Goal: Task Accomplishment & Management: Complete application form

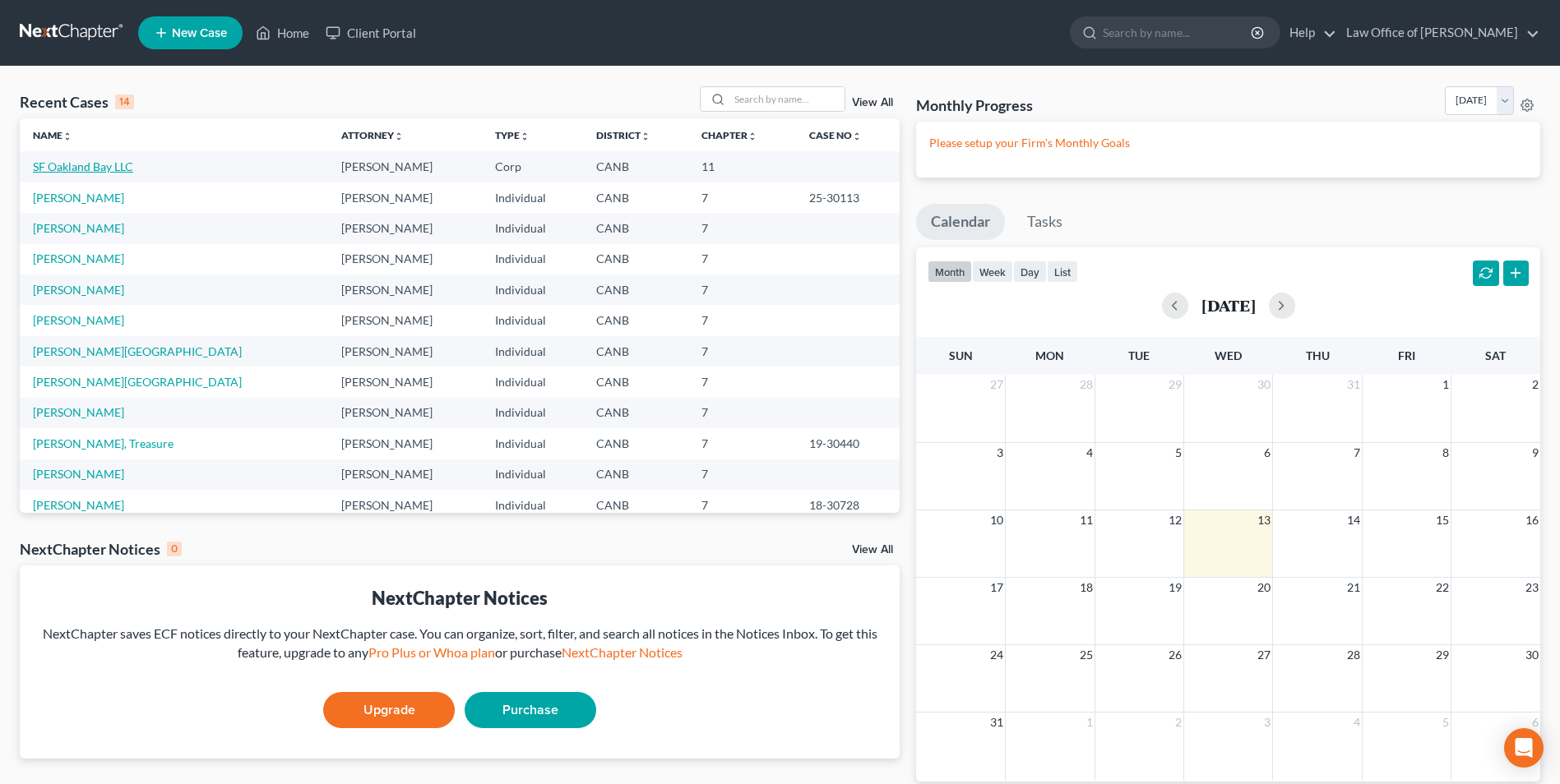
click at [79, 171] on link "SF Oakland Bay LLC" at bounding box center [83, 166] width 101 height 14
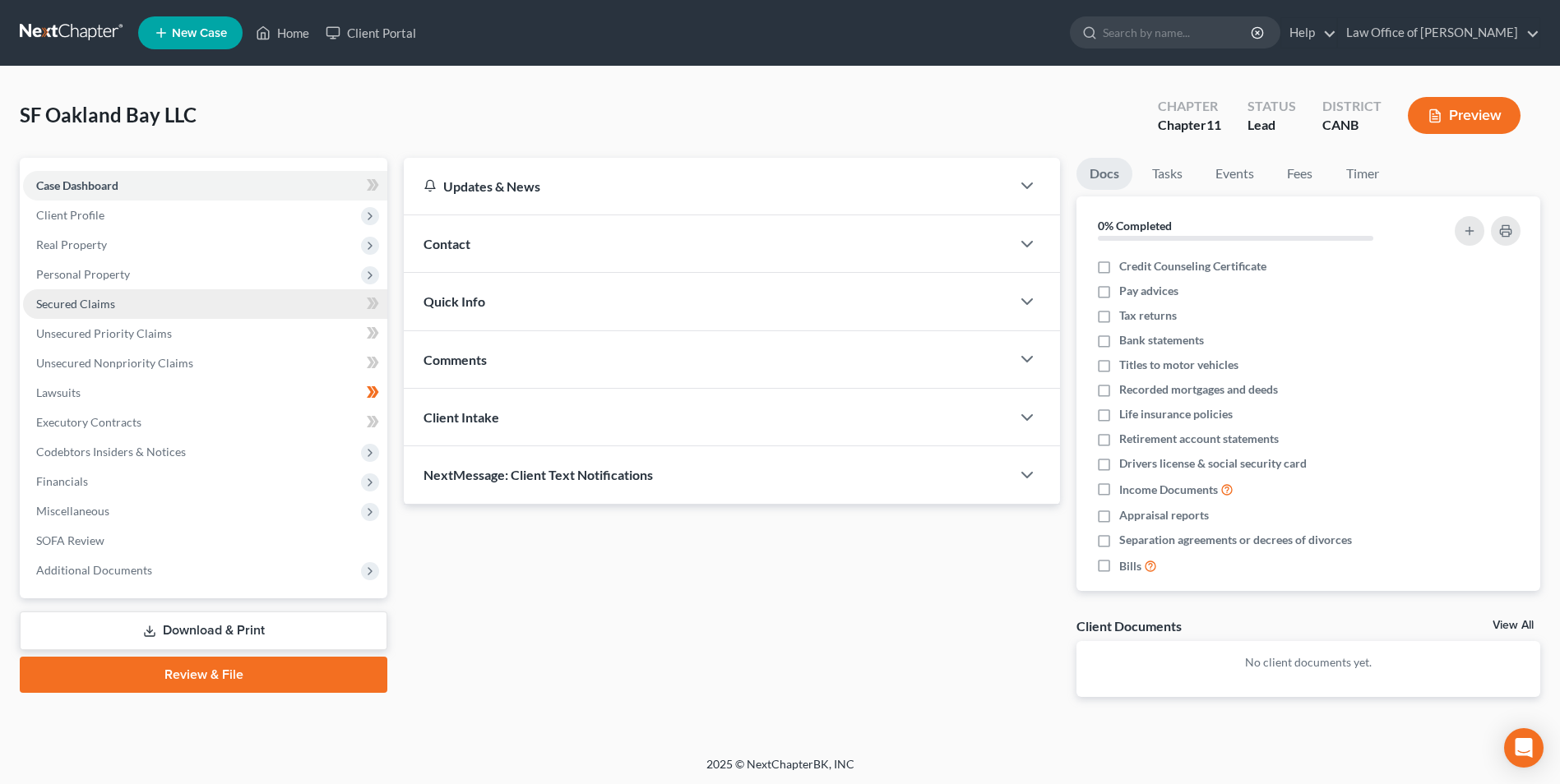
click at [97, 311] on link "Secured Claims" at bounding box center [204, 304] width 364 height 30
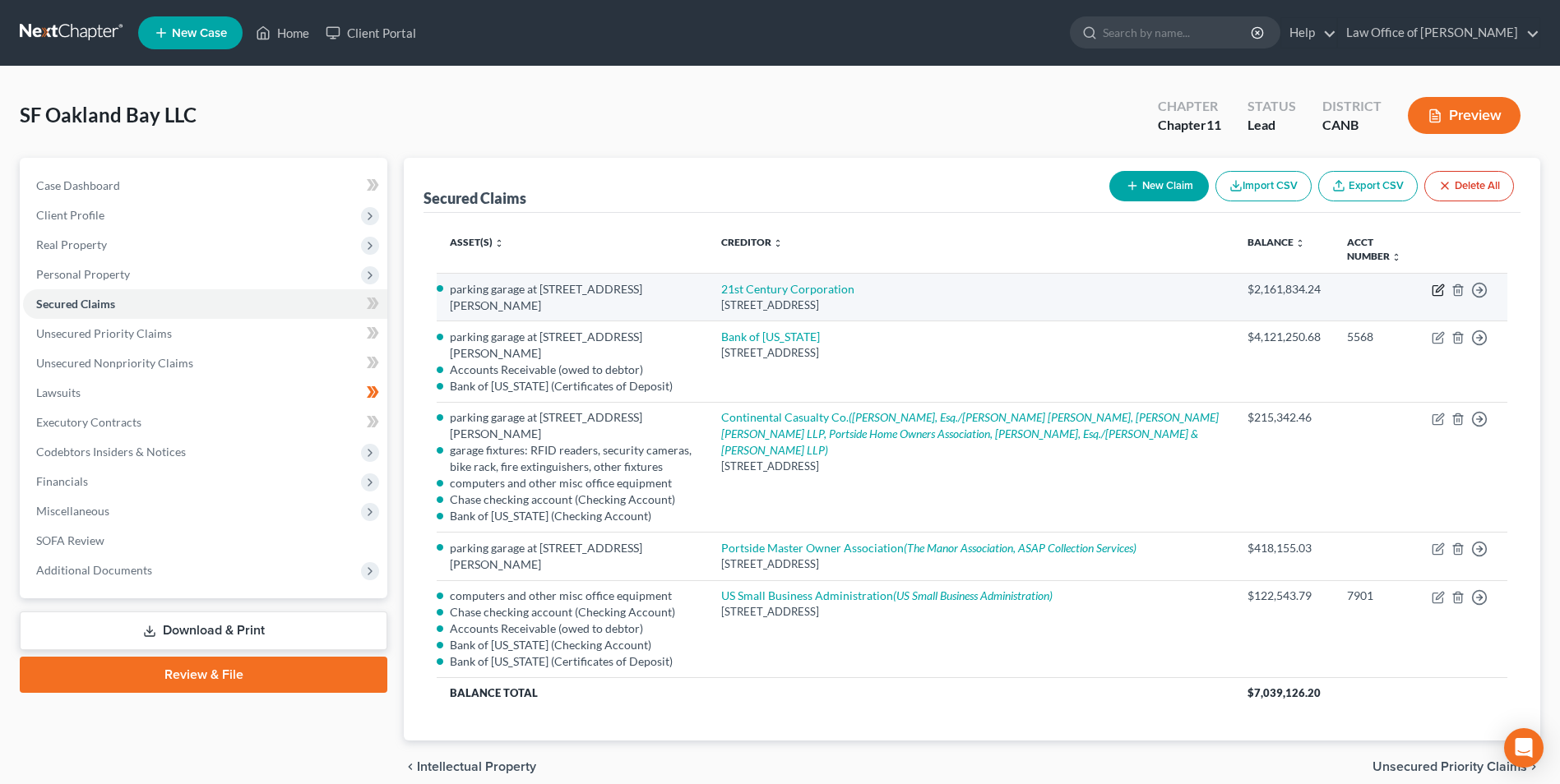
click at [1437, 290] on icon "button" at bounding box center [1437, 290] width 13 height 13
select select "11"
select select "0"
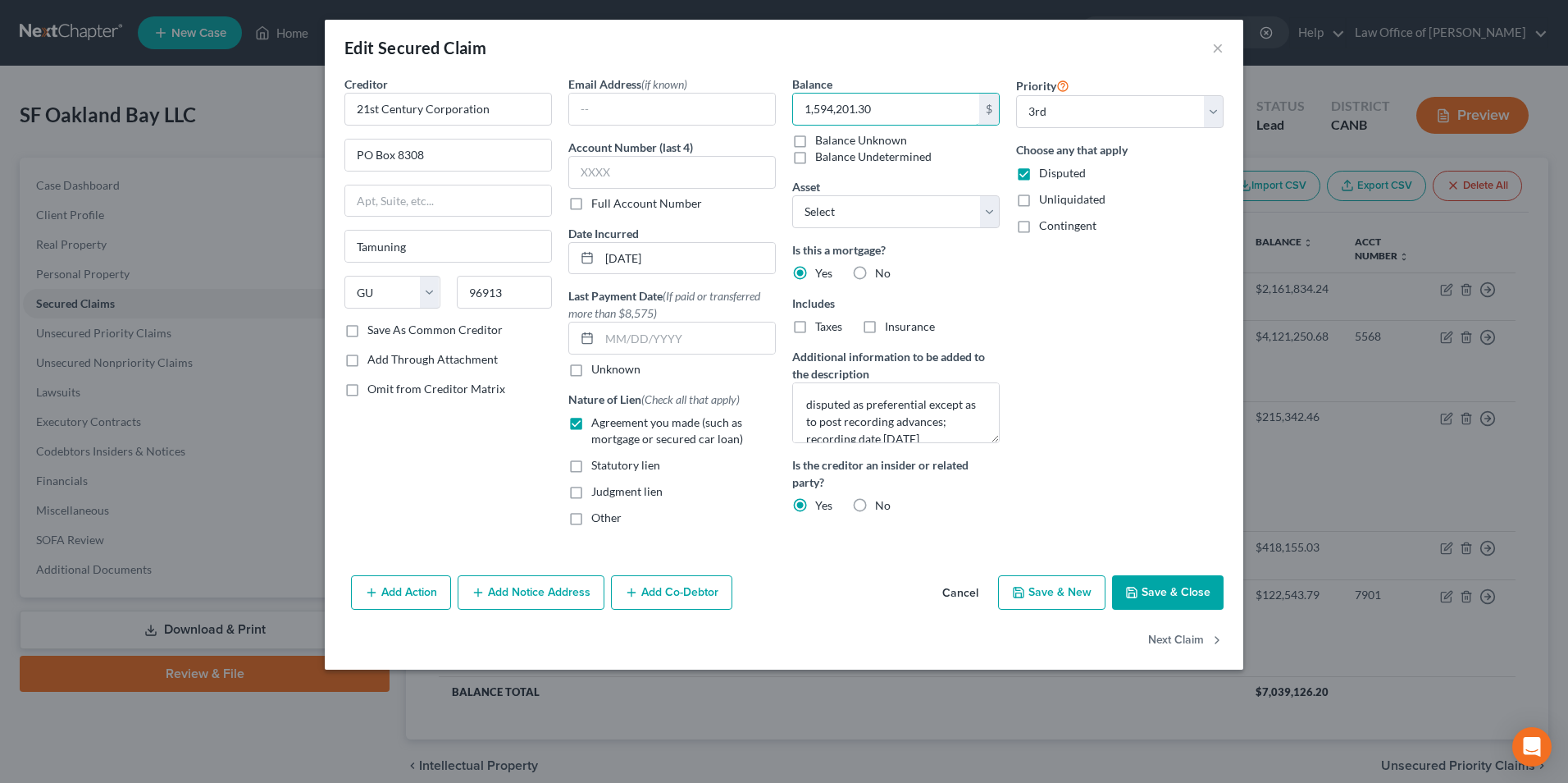
type input "1,594,201.30"
click at [1134, 349] on div "Priority Select 3rd 5th 6th 7th 8th 9th 10th 11th 12th 13th 14th 15th 16th 17th…" at bounding box center [1120, 307] width 224 height 464
click at [633, 262] on input "[DATE]" at bounding box center [687, 258] width 176 height 31
drag, startPoint x: 632, startPoint y: 255, endPoint x: 611, endPoint y: 255, distance: 21.0
click at [611, 255] on input "[DATE]" at bounding box center [687, 258] width 176 height 31
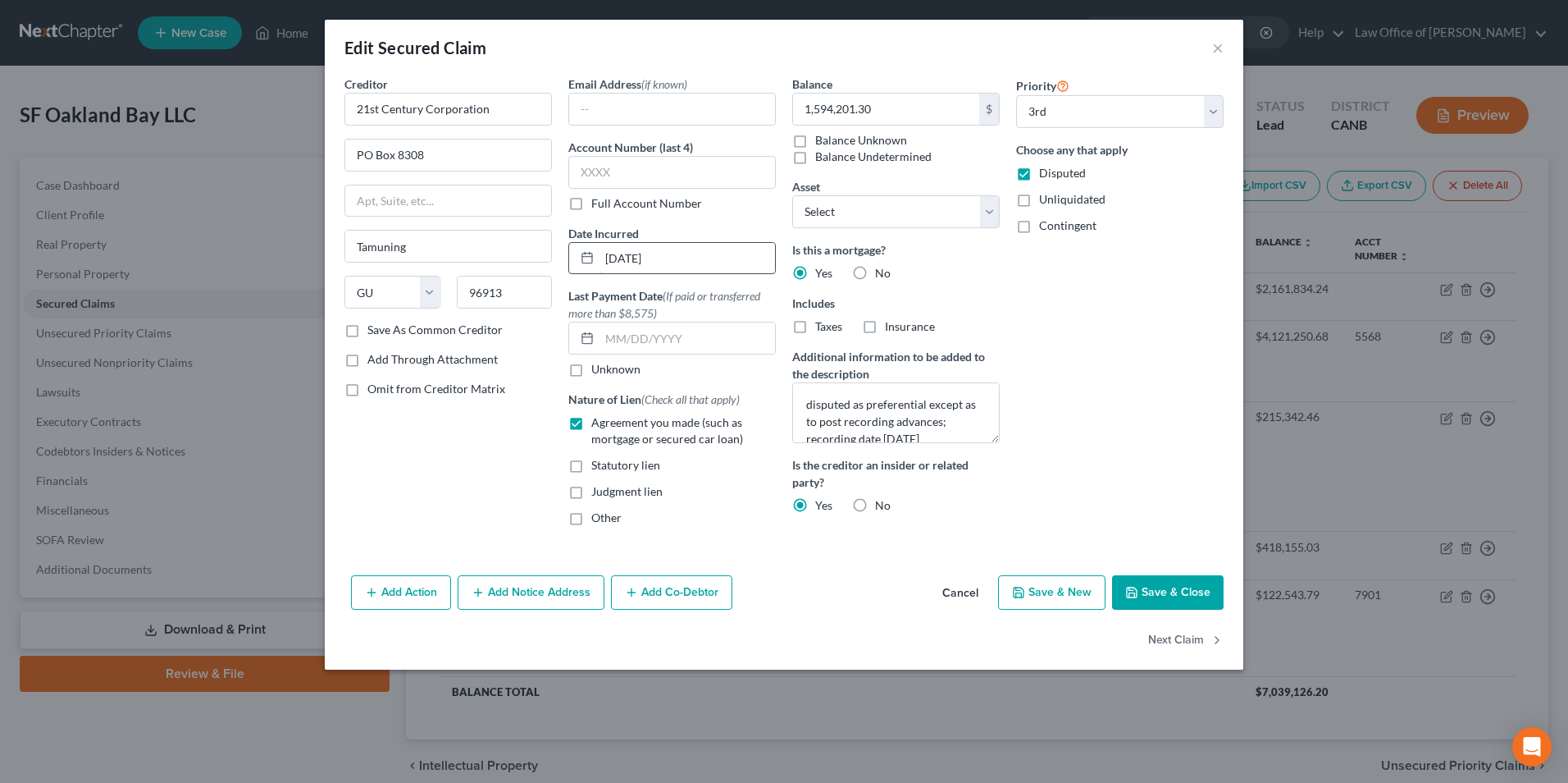
drag, startPoint x: 605, startPoint y: 259, endPoint x: 636, endPoint y: 261, distance: 31.1
click at [636, 261] on input "[DATE]" at bounding box center [687, 258] width 176 height 31
type input "[DATE]"
click at [1087, 342] on div "Priority Select 3rd 5th 6th 7th 8th 9th 10th 11th 12th 13th 14th 15th 16th 17th…" at bounding box center [1120, 307] width 224 height 464
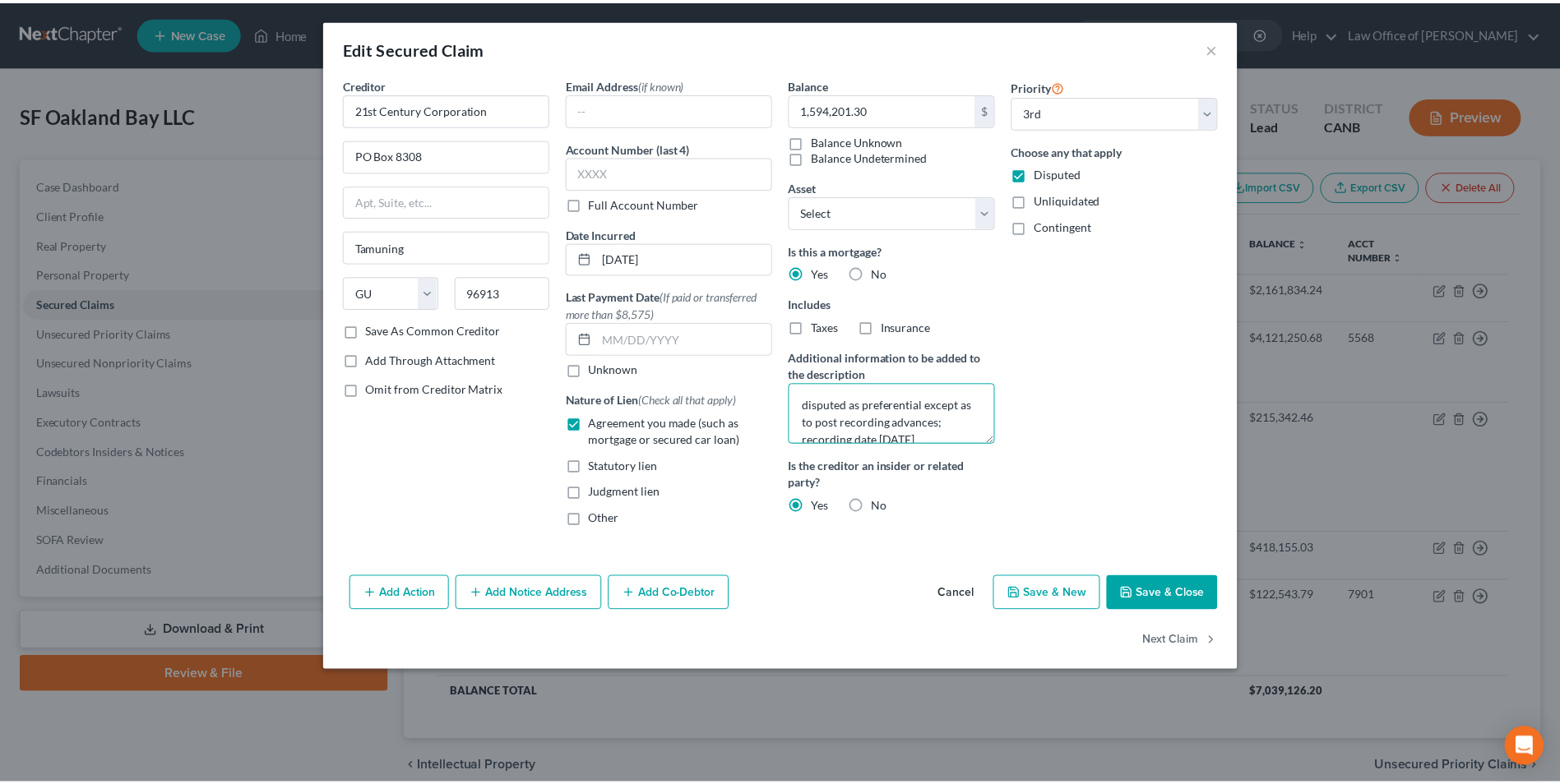
scroll to position [17, 0]
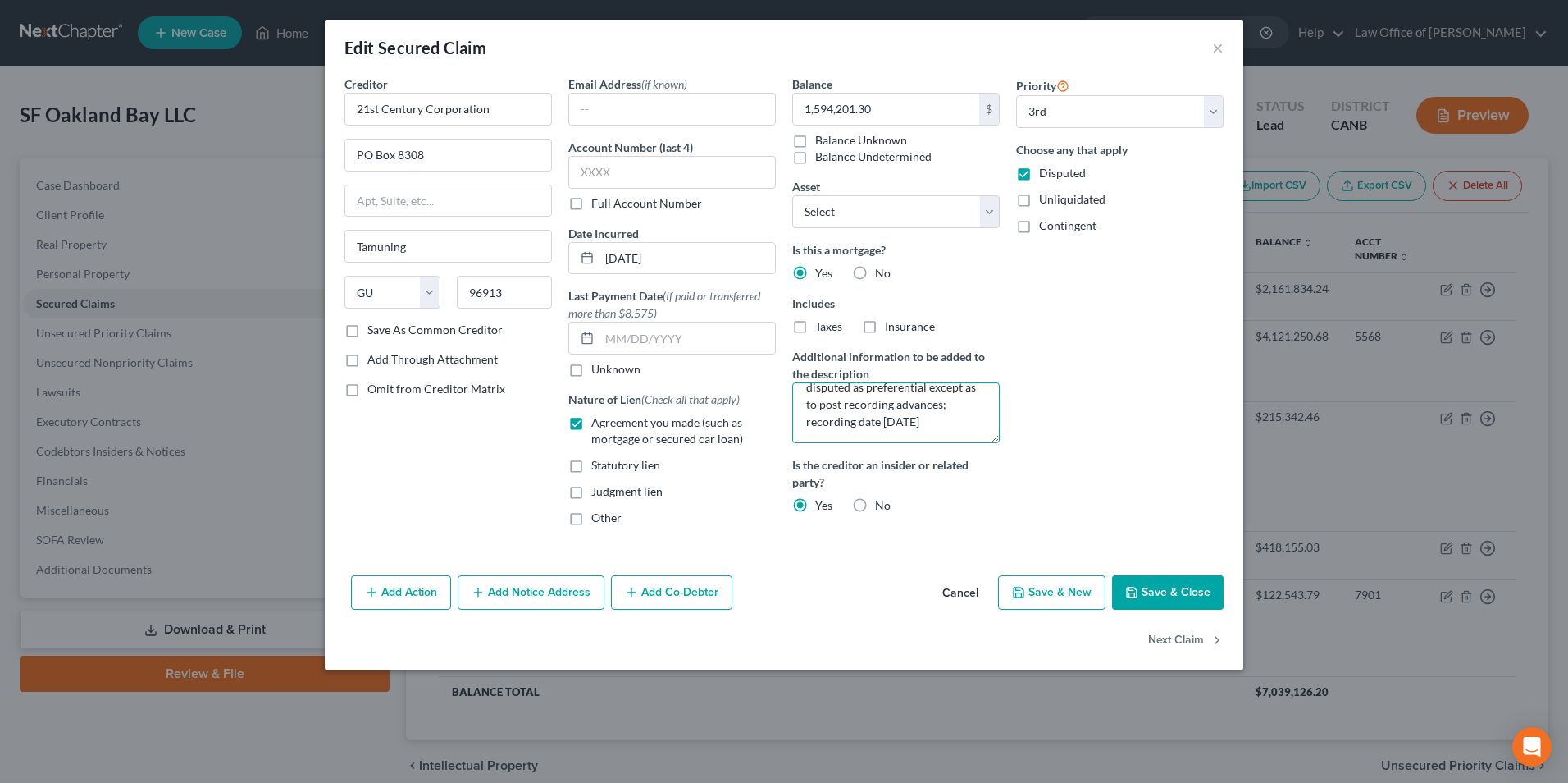
click at [904, 421] on textarea "disputed as preferential except as to post recording advances; recording date […" at bounding box center [896, 412] width 208 height 61
type textarea "disputed as preferential except as to post recording advances; recording date […"
click at [1221, 108] on select "Select 3rd 5th 6th 7th 8th 9th 10th 11th 12th 13th 14th 15th 16th 17th 18th 19t…" at bounding box center [1120, 111] width 208 height 33
click at [1145, 585] on button "Save & Close" at bounding box center [1168, 592] width 111 height 35
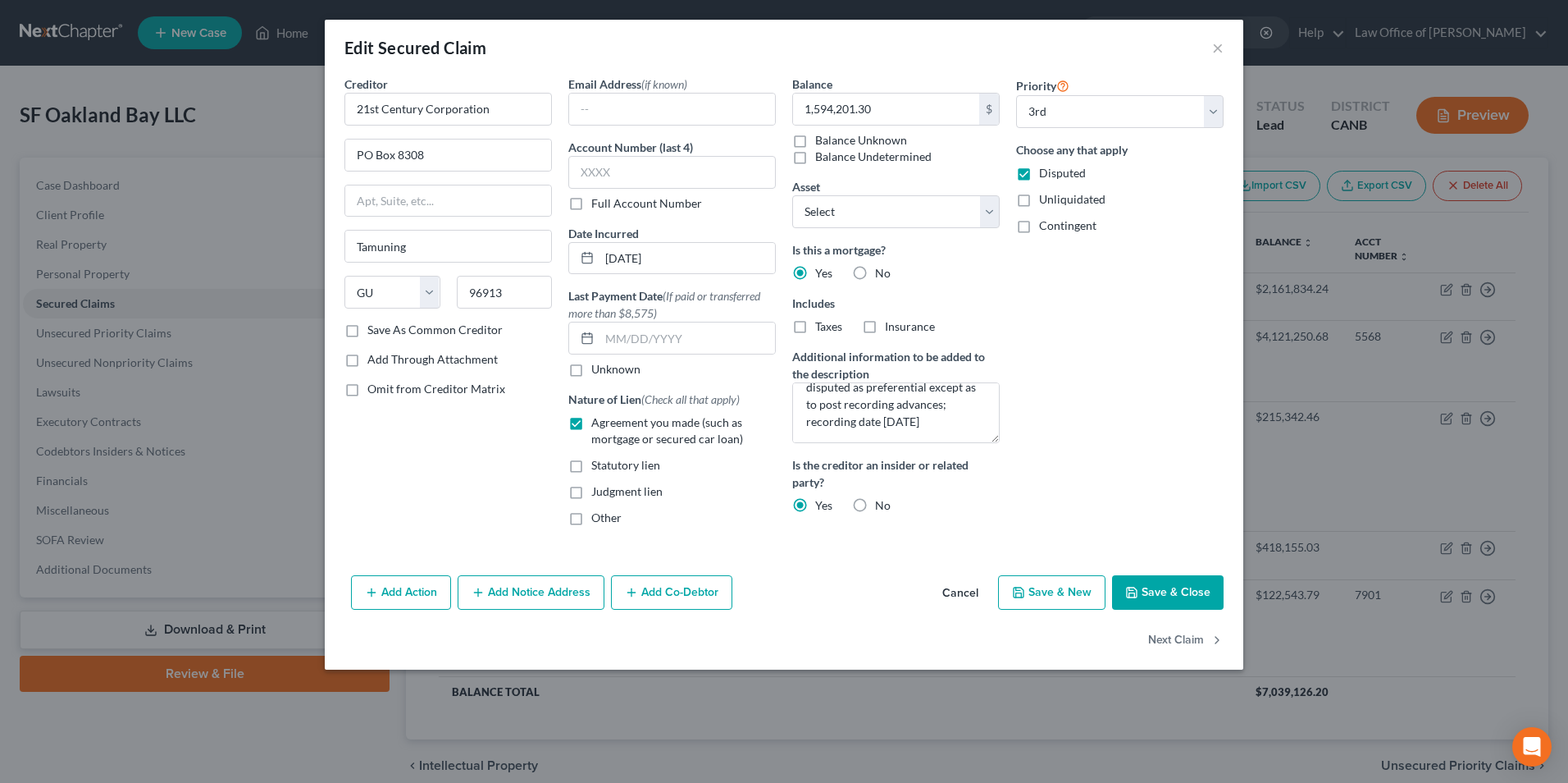
select select "2"
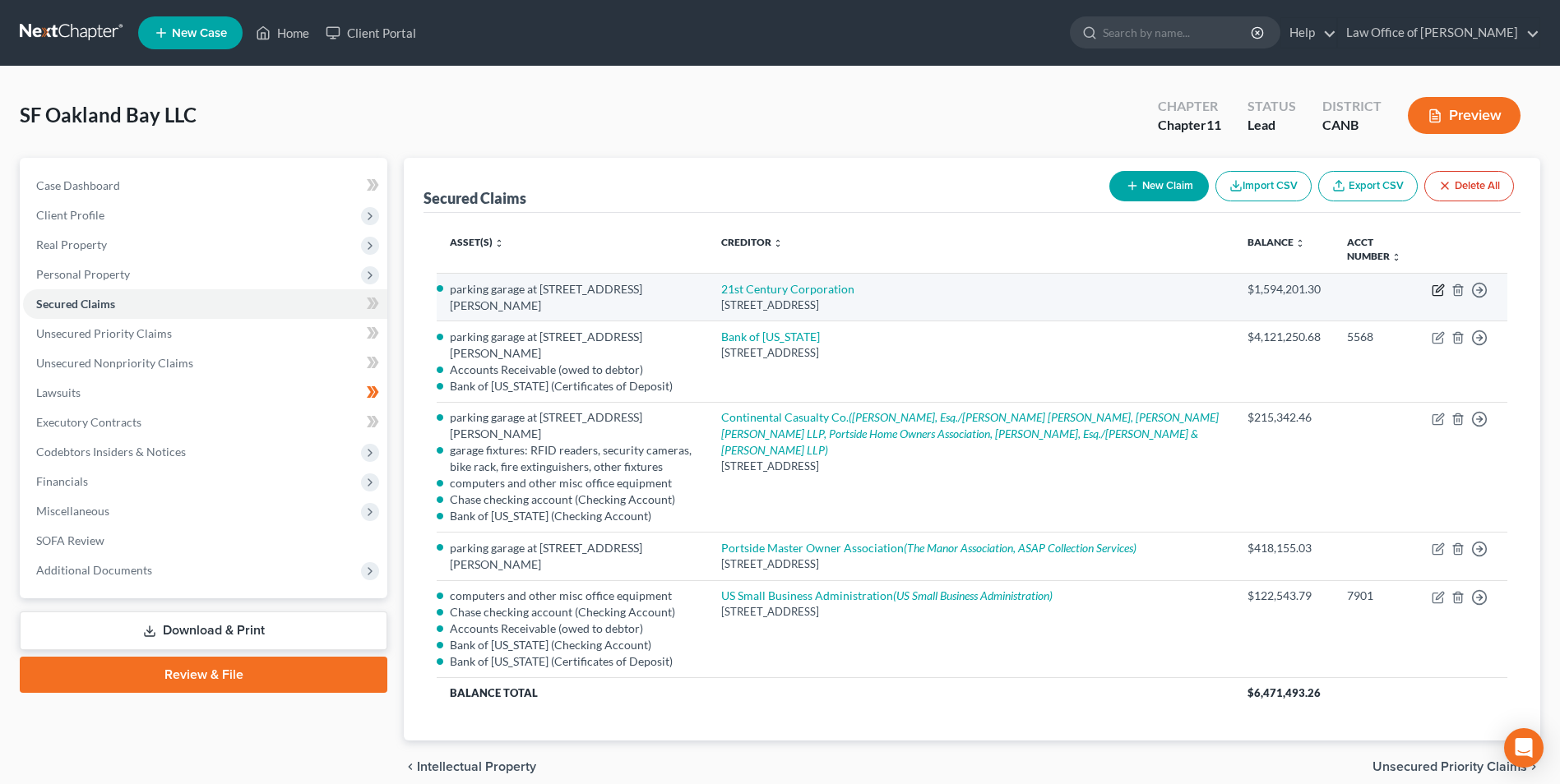
click at [1439, 286] on icon "button" at bounding box center [1437, 290] width 13 height 13
select select "11"
select select "0"
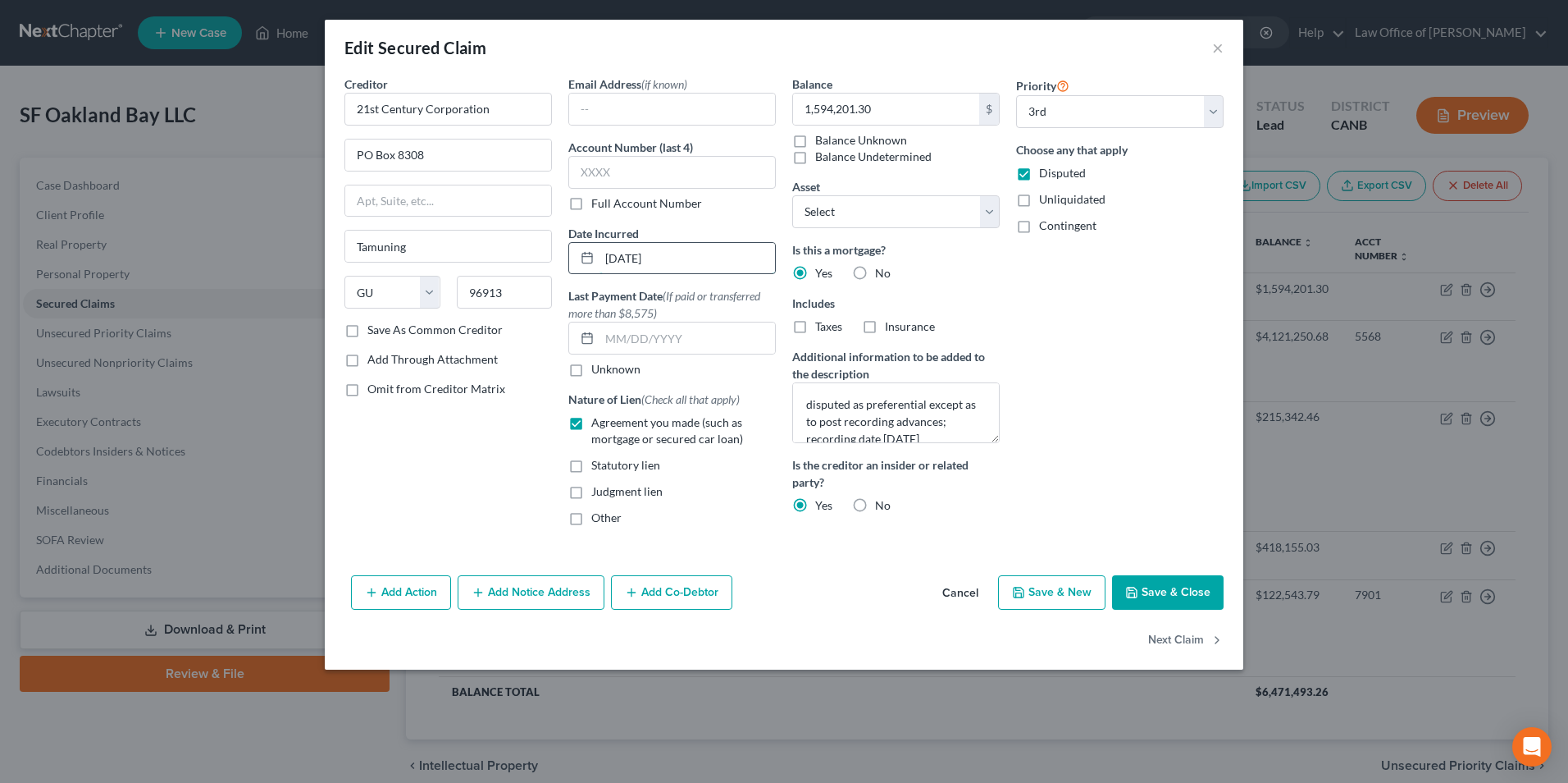
drag, startPoint x: 603, startPoint y: 259, endPoint x: 610, endPoint y: 257, distance: 7.3
click at [610, 257] on input "[DATE]" at bounding box center [687, 258] width 176 height 31
drag, startPoint x: 674, startPoint y: 255, endPoint x: 610, endPoint y: 256, distance: 64.0
click at [618, 255] on input "/114/2015" at bounding box center [687, 258] width 176 height 31
click at [603, 256] on input "/114/2015" at bounding box center [687, 258] width 176 height 31
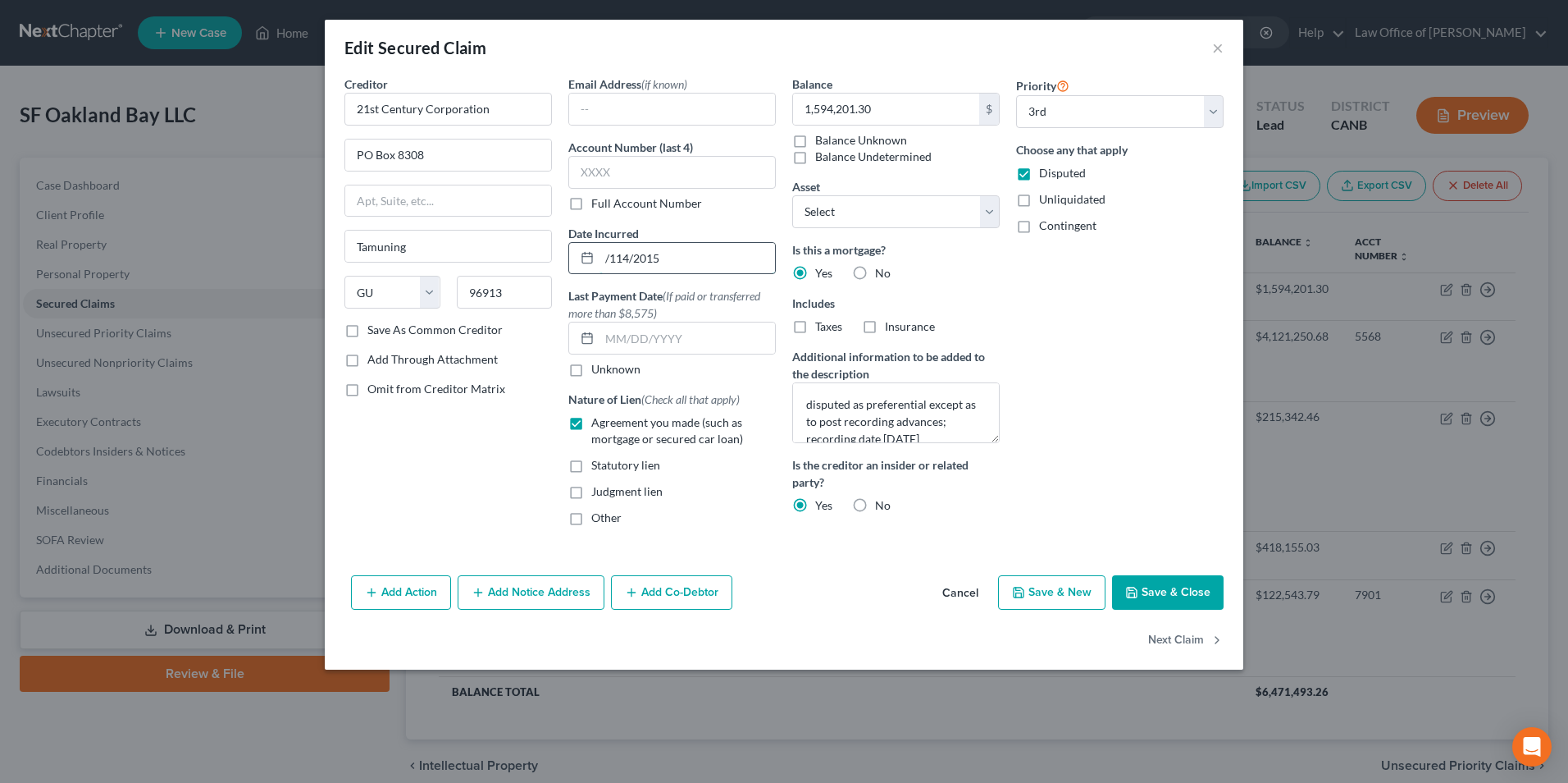
click at [668, 259] on input "/114/2015" at bounding box center [687, 258] width 176 height 31
type input "/"
type input "[DATE]"
click at [1098, 358] on div "Priority Select 3rd 5th 6th 7th 8th 9th 10th 11th 12th 13th 14th 15th 16th 17th…" at bounding box center [1120, 307] width 224 height 464
click at [1141, 589] on button "Save & Close" at bounding box center [1168, 592] width 111 height 35
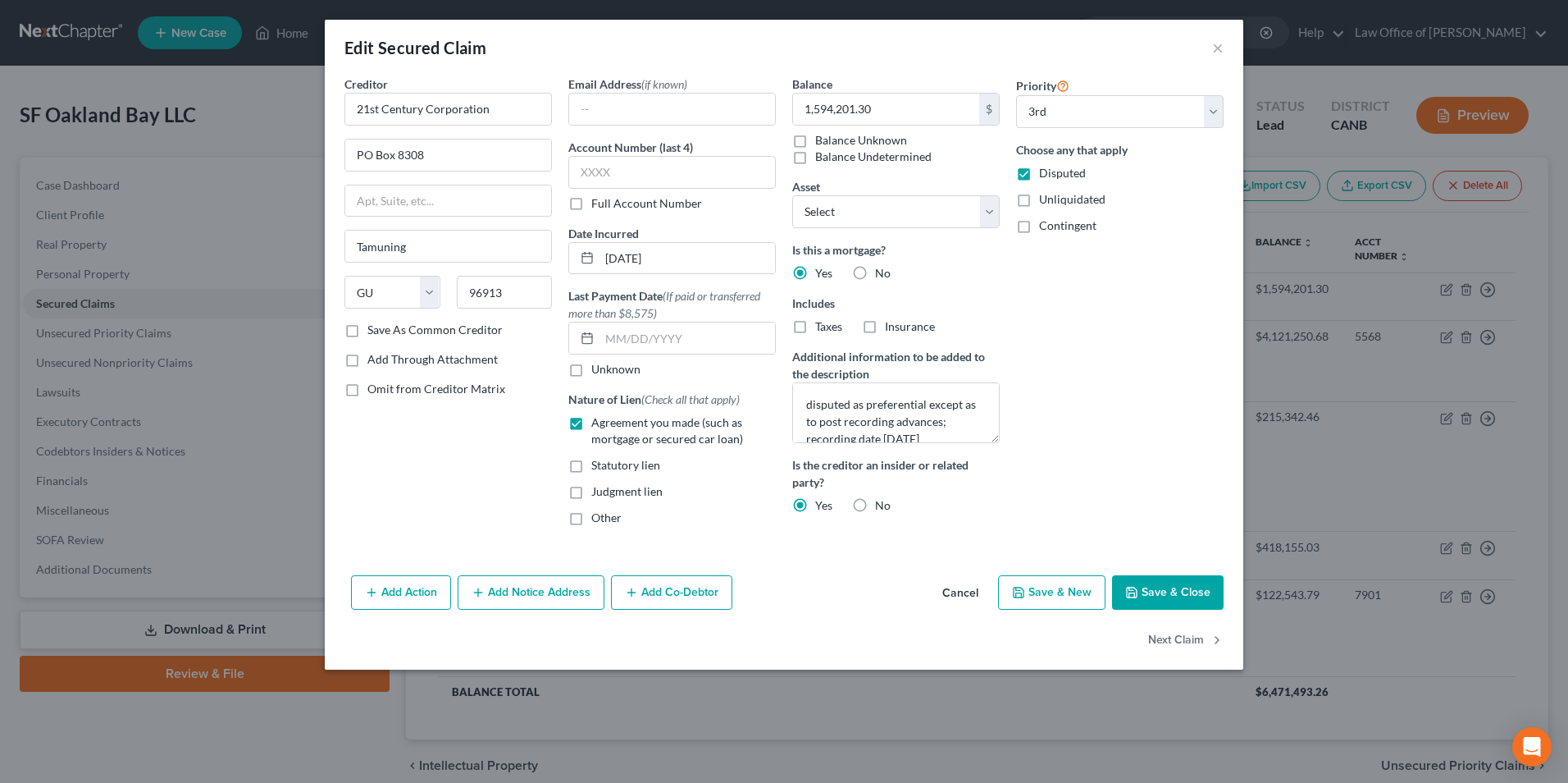
select select "2"
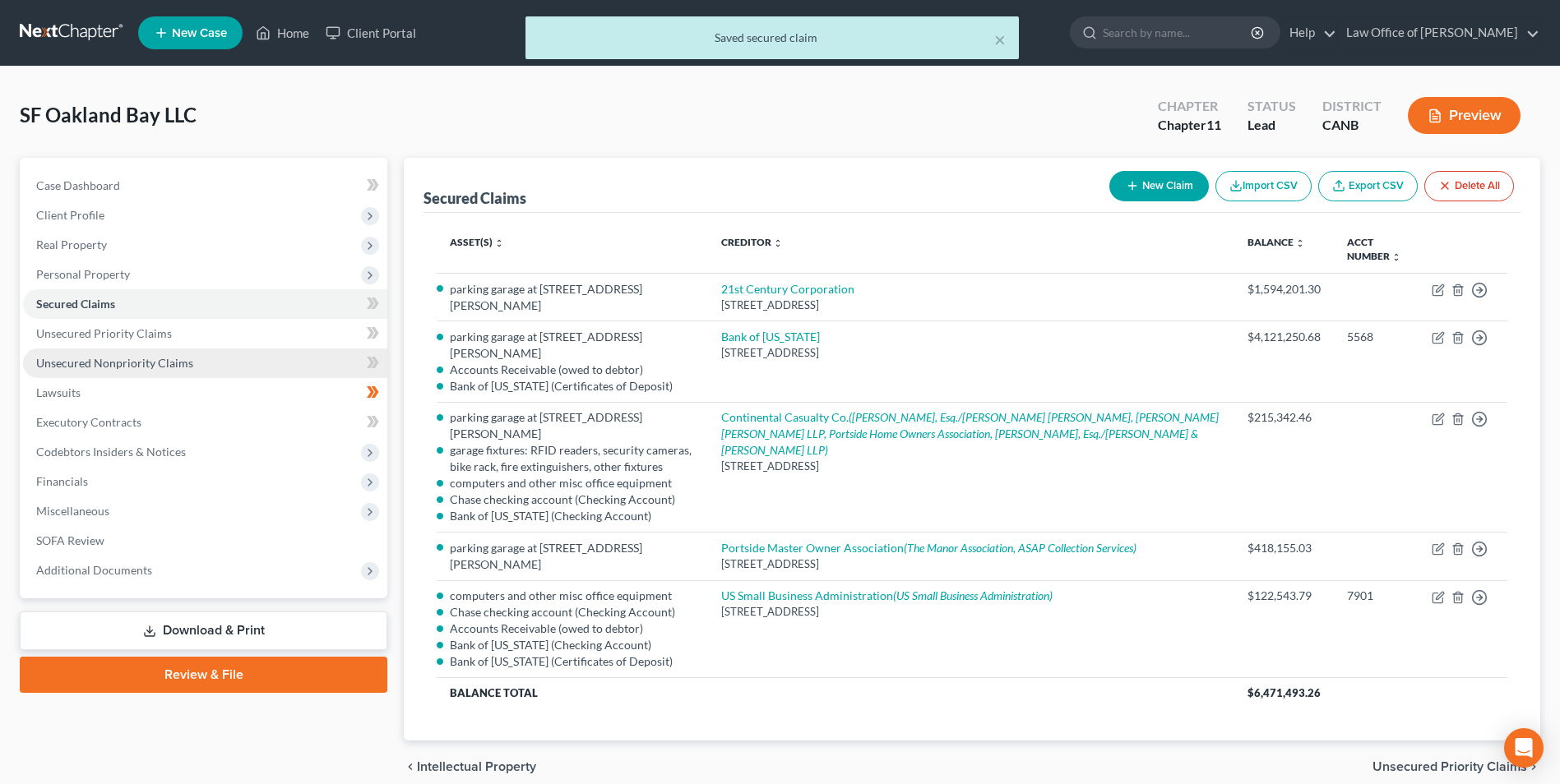
click at [126, 362] on span "Unsecured Nonpriority Claims" at bounding box center [115, 363] width 157 height 14
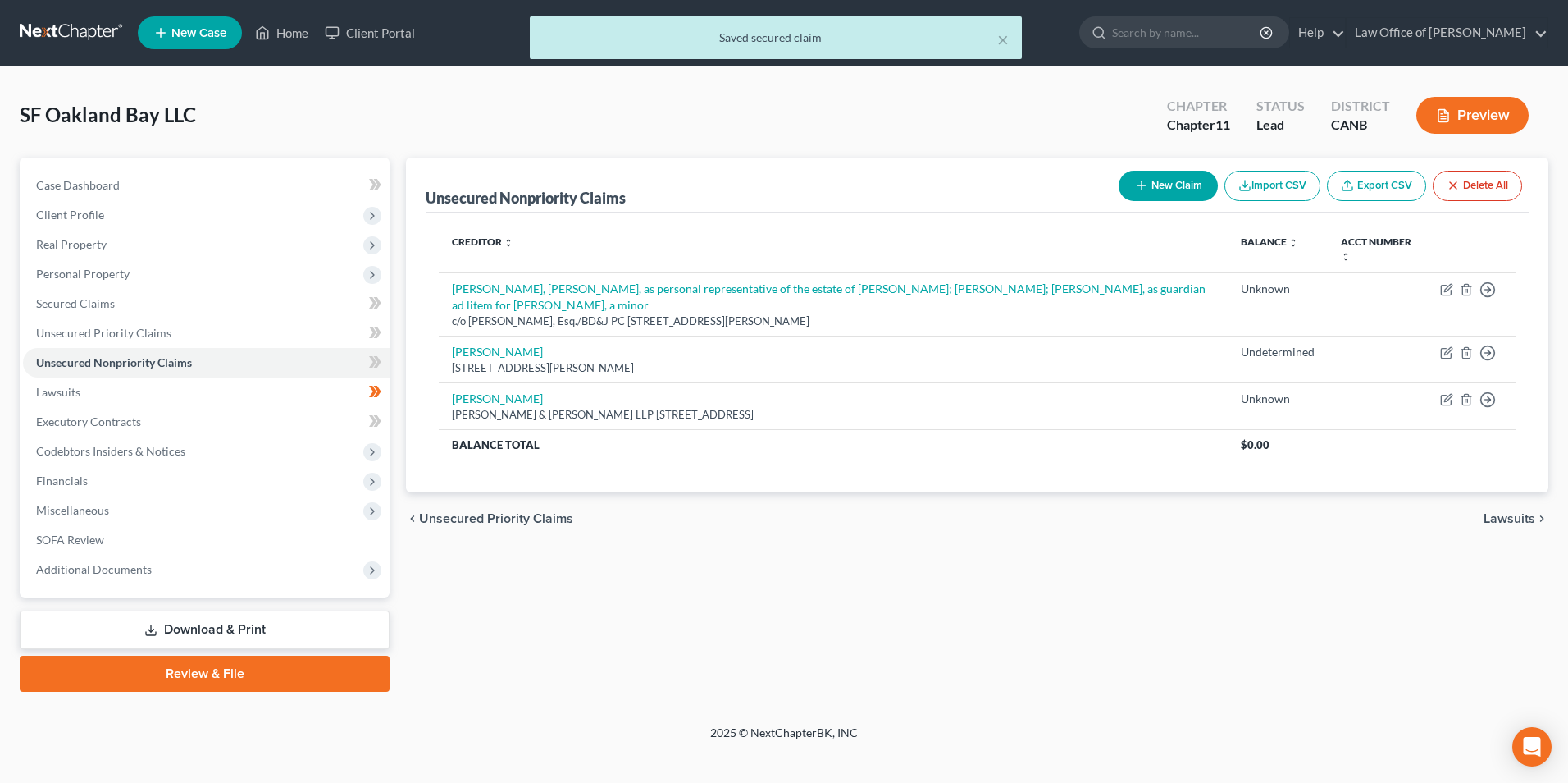
click at [1160, 187] on button "New Claim" at bounding box center [1168, 186] width 99 height 31
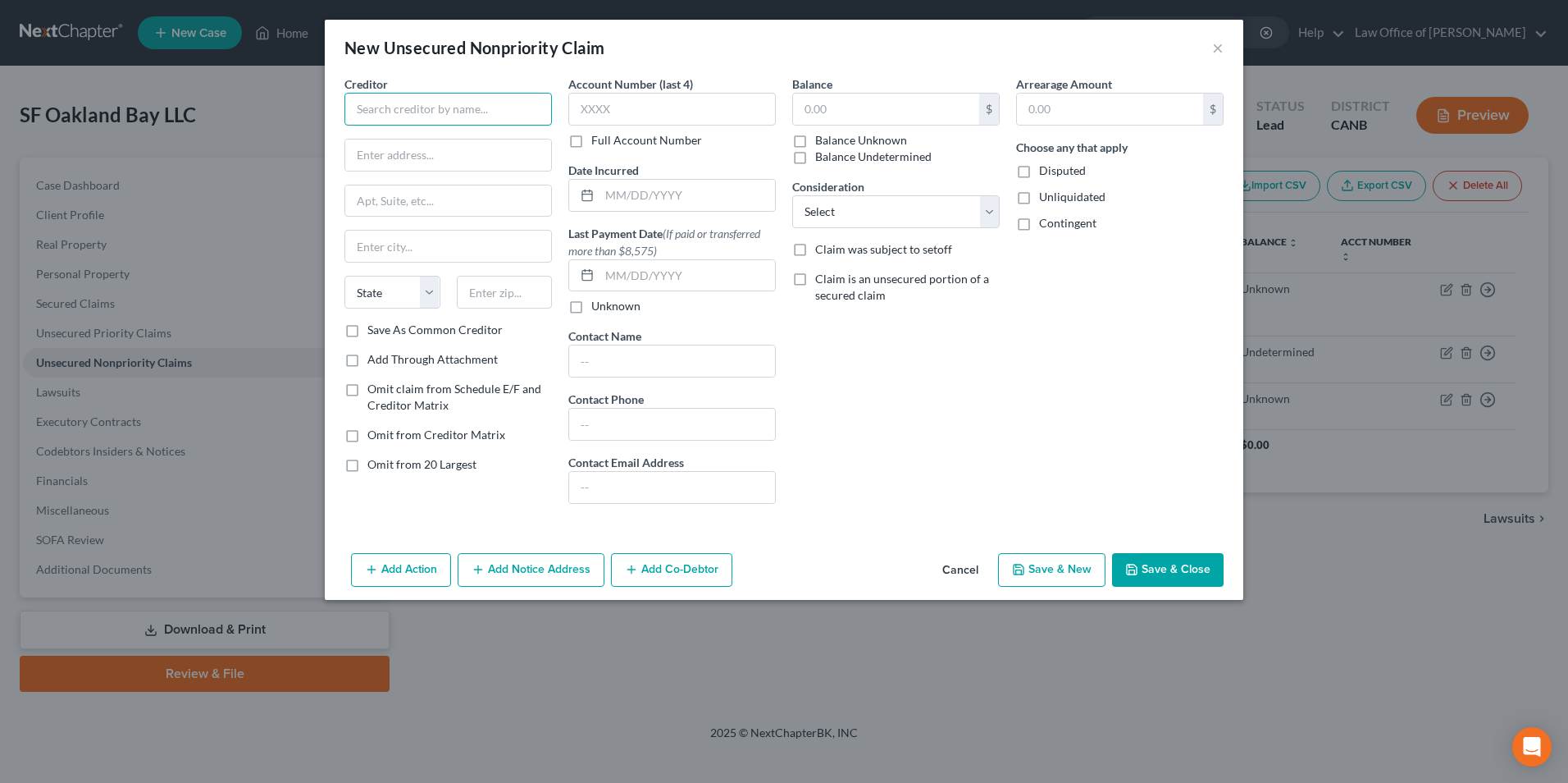
click at [437, 111] on input "text" at bounding box center [447, 108] width 208 height 33
type input "21st Century Corp."
click at [621, 197] on input "text" at bounding box center [687, 195] width 176 height 31
click at [988, 373] on div "Balance $ Balance Unknown Balance Undetermined $ Balance Unknown Consideration …" at bounding box center [896, 296] width 224 height 442
click at [990, 214] on select "Select Cable / Satellite Services Collection Agency Credit Card Debt Debt Couns…" at bounding box center [896, 211] width 208 height 33
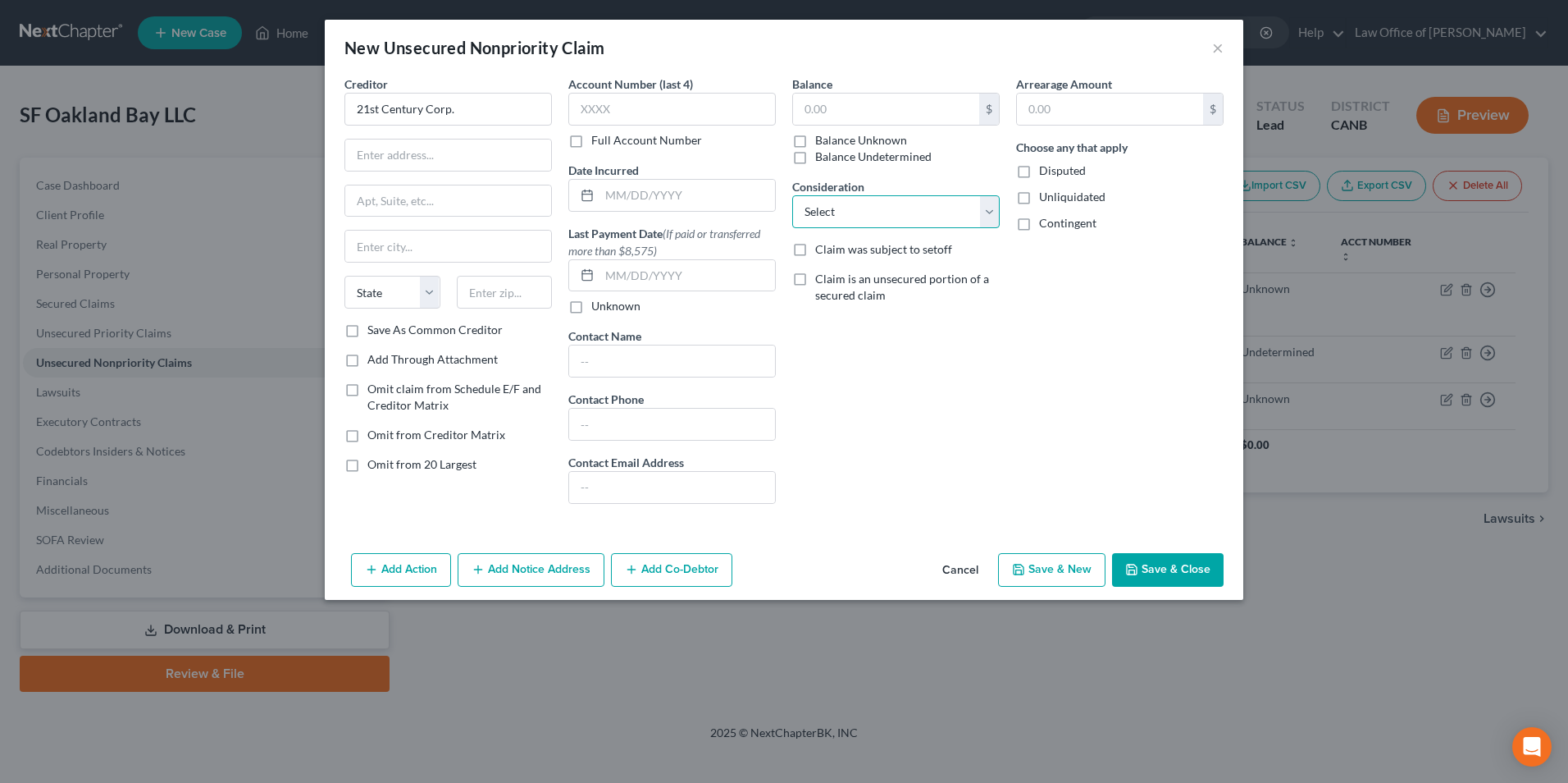
select select "8"
click at [792, 195] on select "Select Cable / Satellite Services Collection Agency Credit Card Debt Debt Couns…" at bounding box center [896, 211] width 208 height 33
click at [832, 114] on input "text" at bounding box center [886, 108] width 186 height 31
type input "573,672.42"
click at [368, 463] on label "Omit from 20 Largest" at bounding box center [423, 465] width 109 height 16
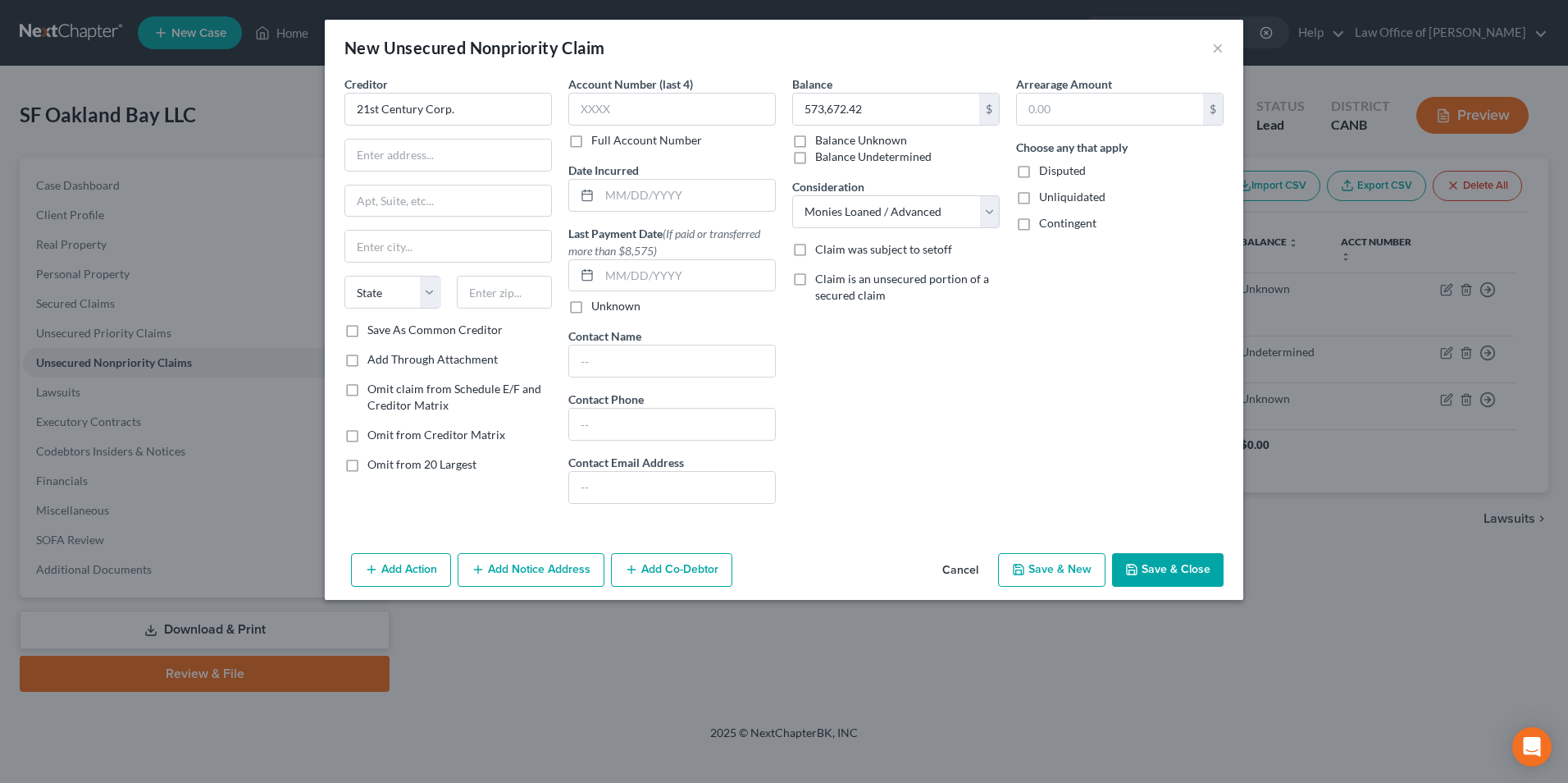
click at [374, 463] on input "Omit from 20 Largest" at bounding box center [379, 462] width 11 height 11
checkbox input "true"
click at [1157, 563] on button "Save & Close" at bounding box center [1168, 570] width 111 height 35
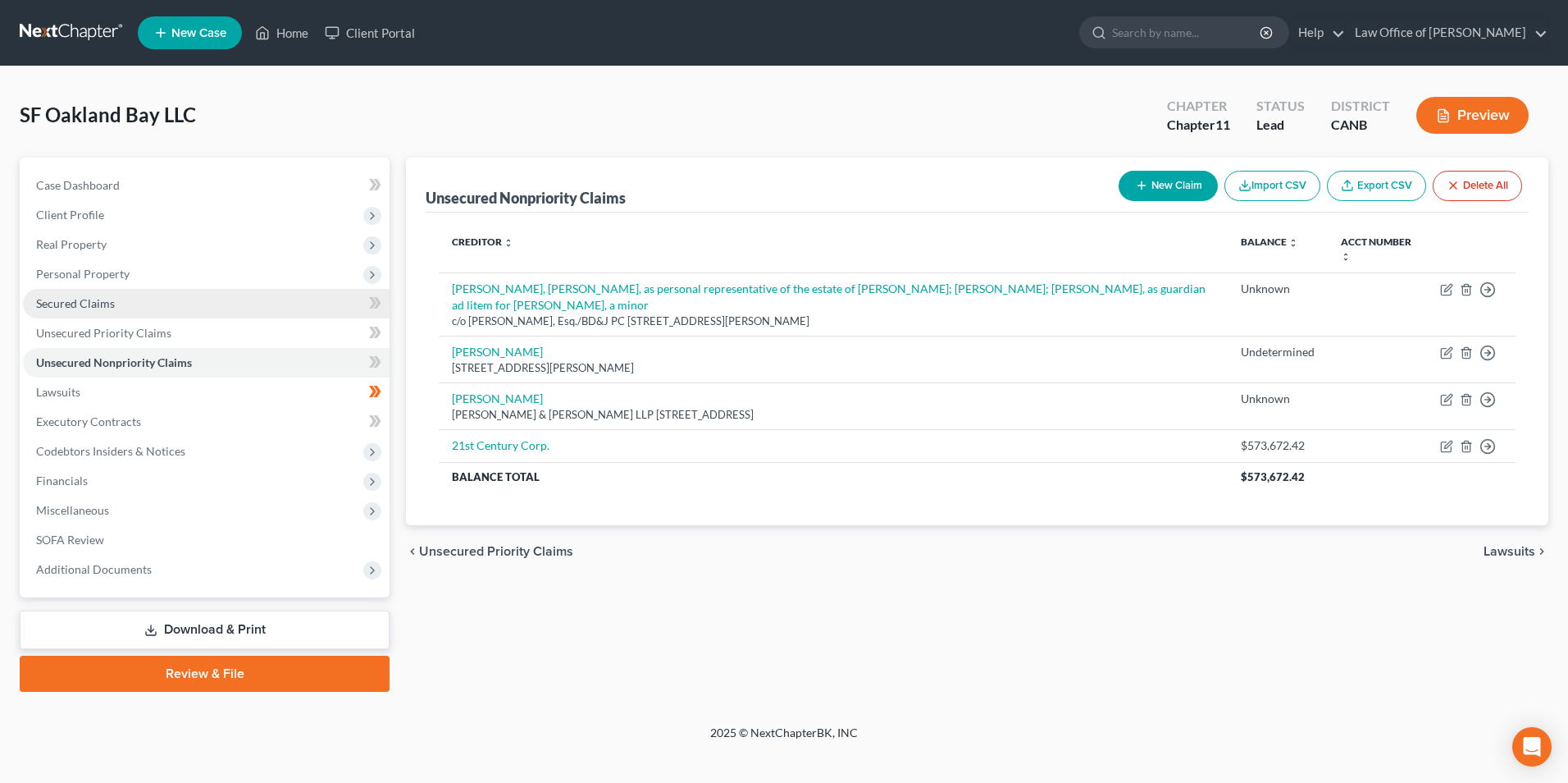
click at [48, 310] on link "Secured Claims" at bounding box center [206, 303] width 367 height 30
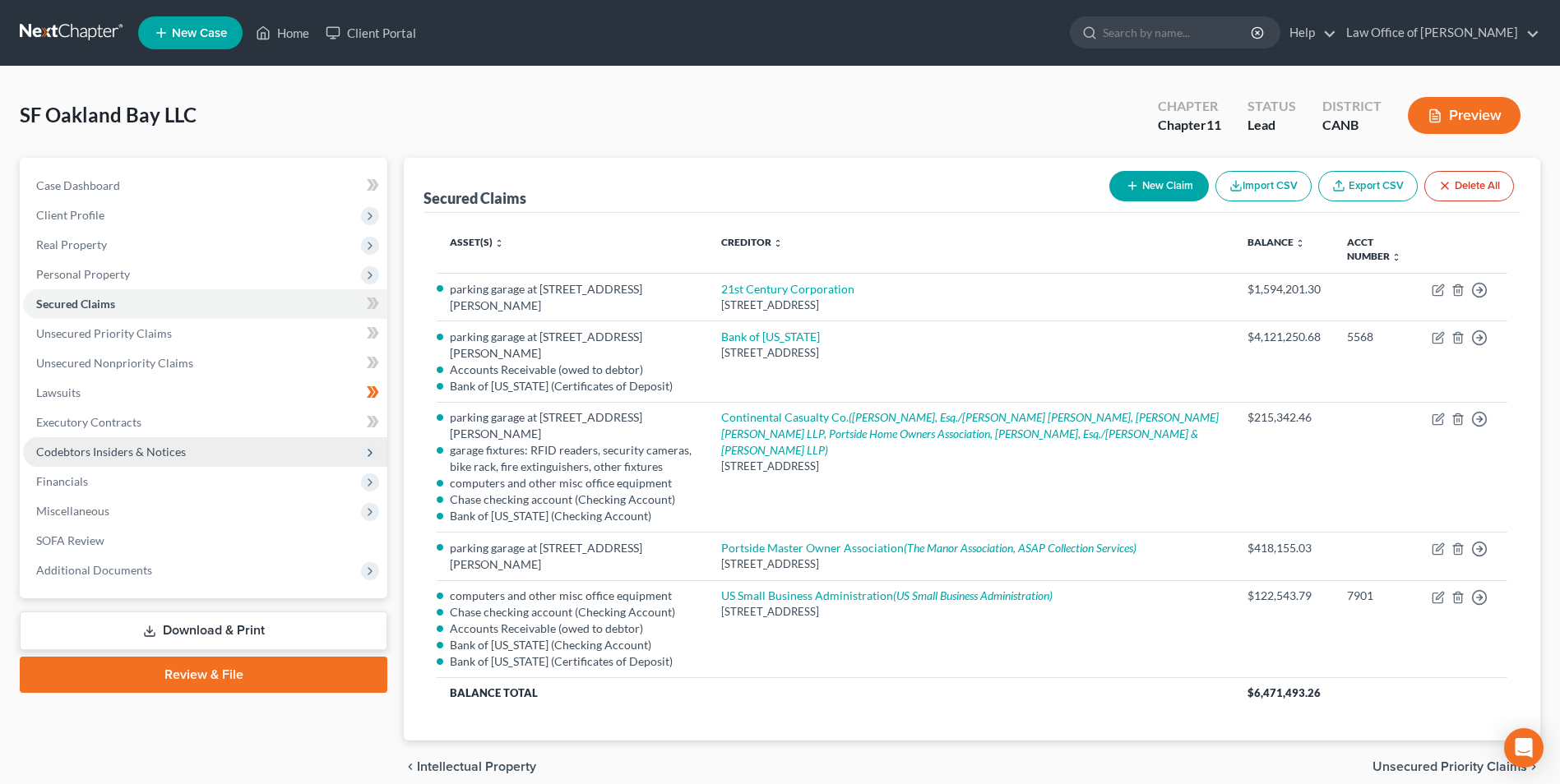
click at [68, 451] on span "Codebtors Insiders & Notices" at bounding box center [111, 451] width 150 height 14
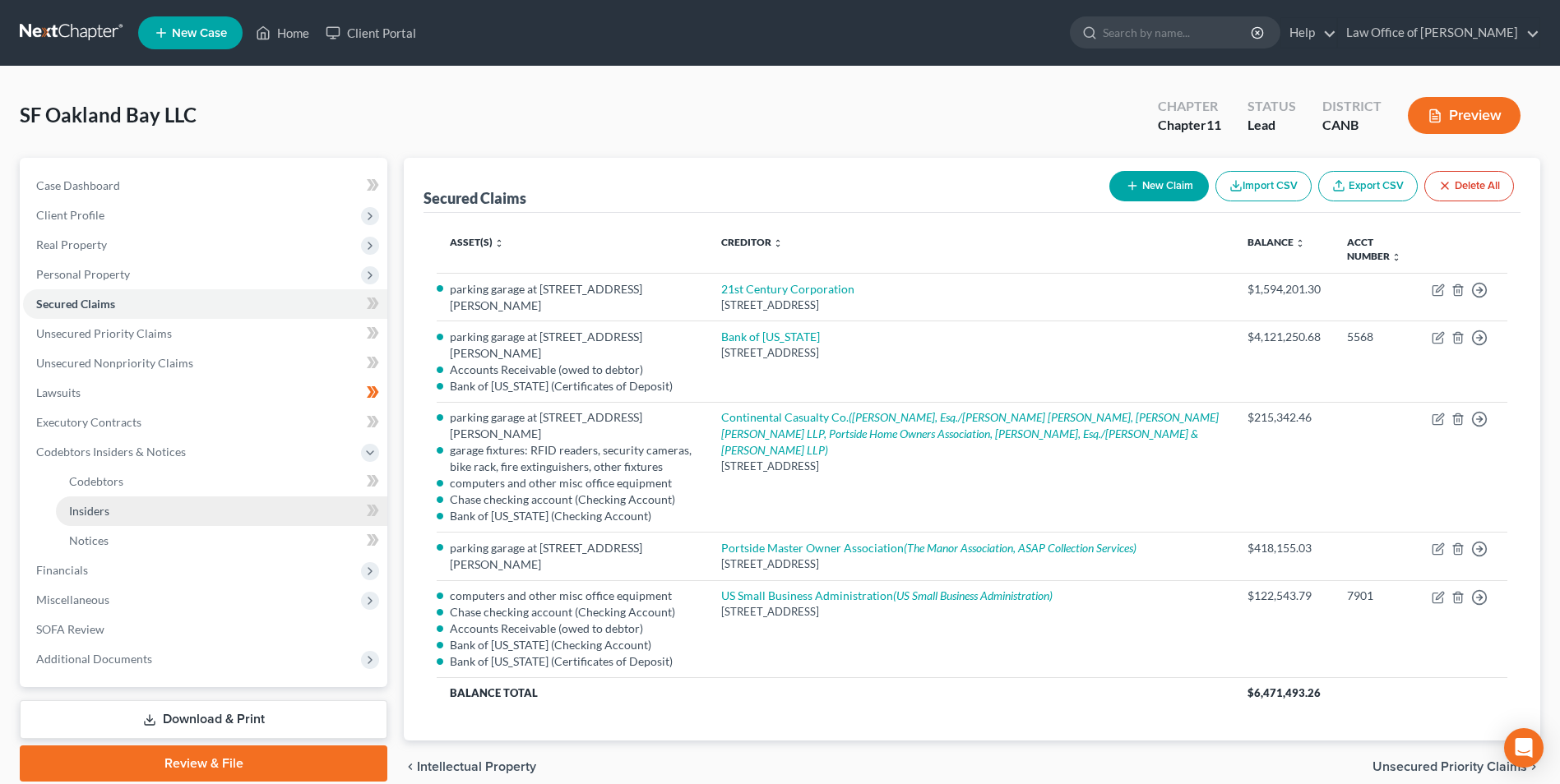
click at [78, 507] on span "Insiders" at bounding box center [89, 511] width 40 height 14
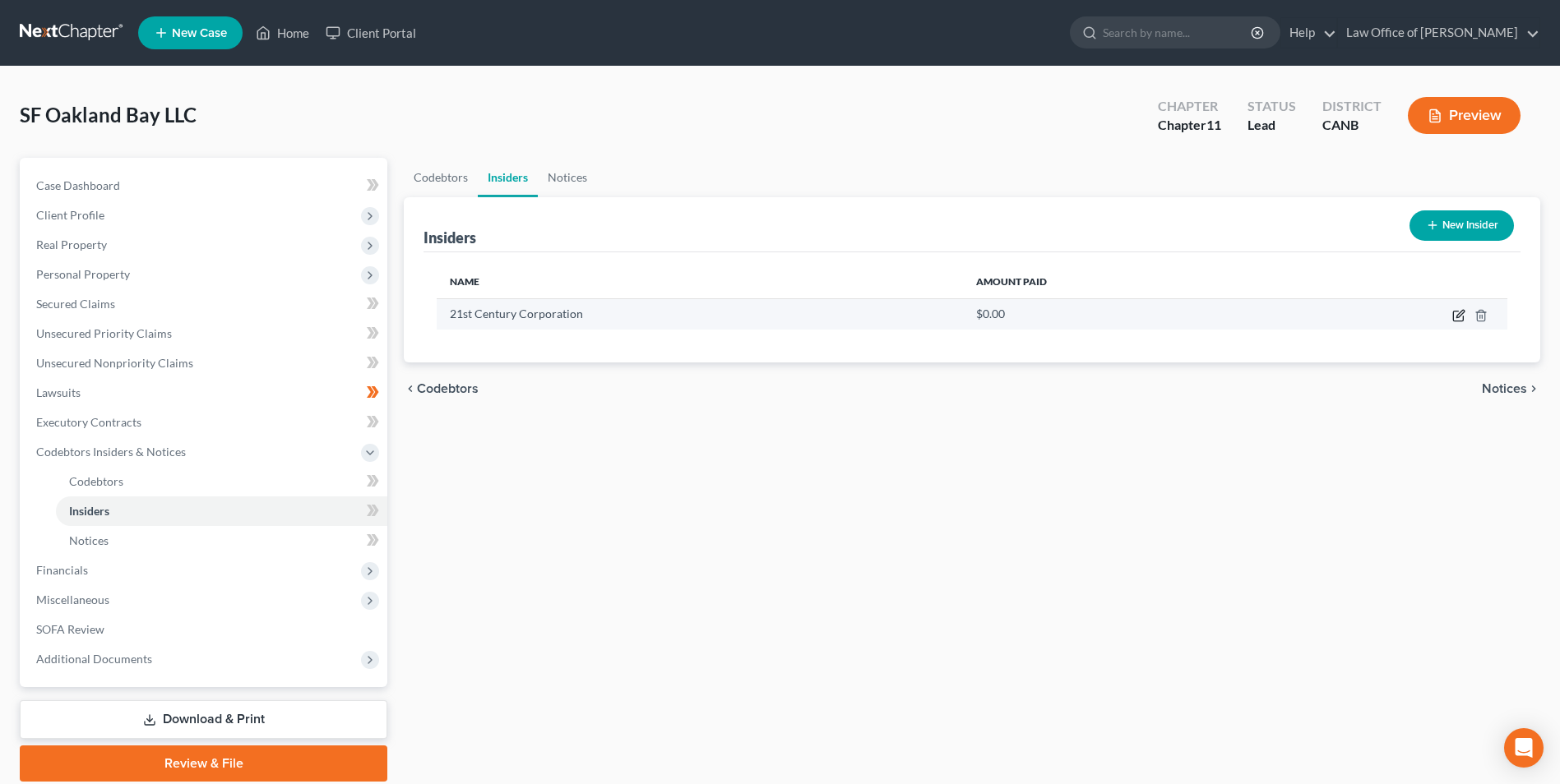
click at [1457, 312] on icon "button" at bounding box center [1458, 315] width 13 height 13
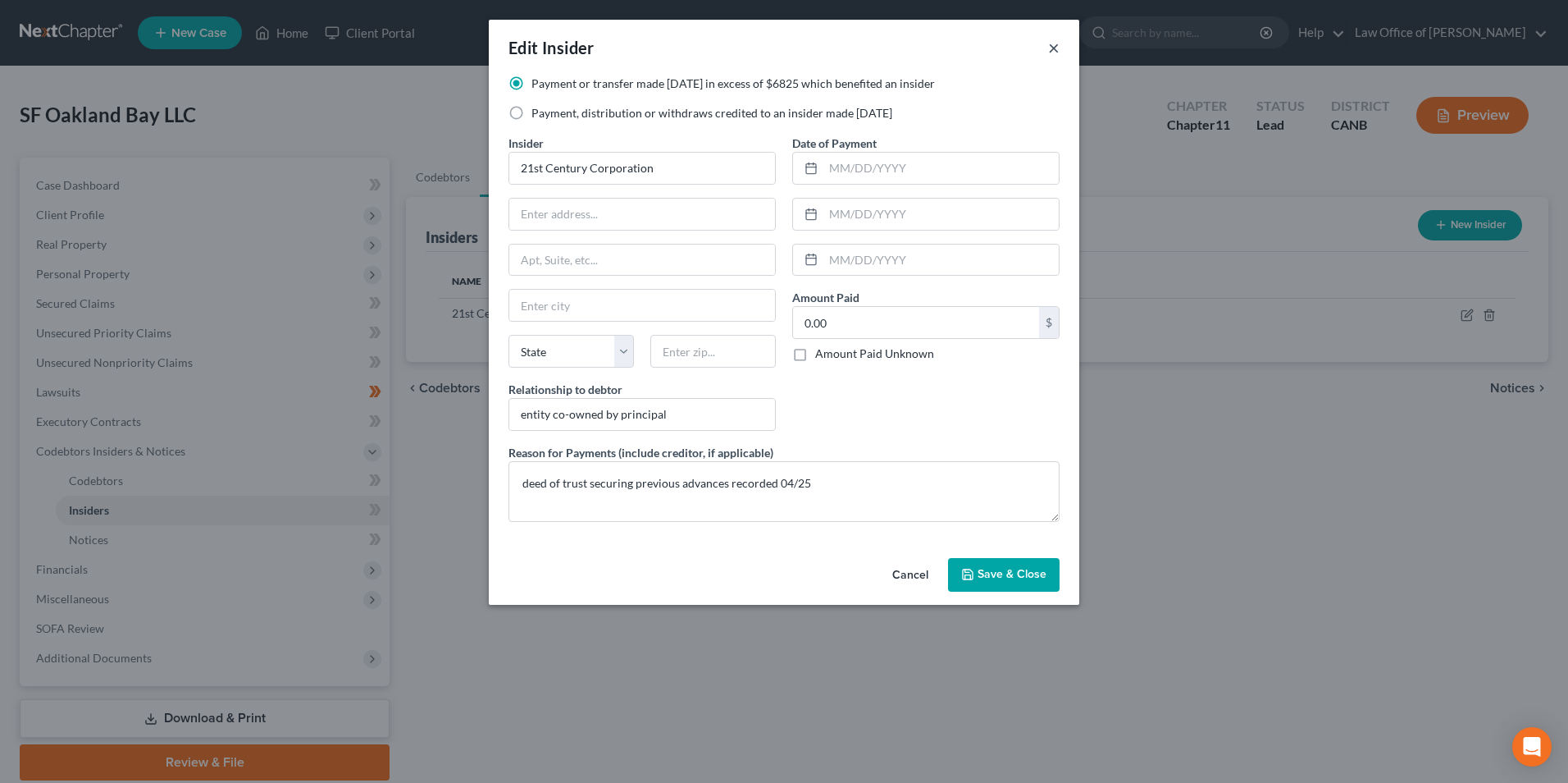
click at [1051, 49] on button "×" at bounding box center [1054, 48] width 12 height 20
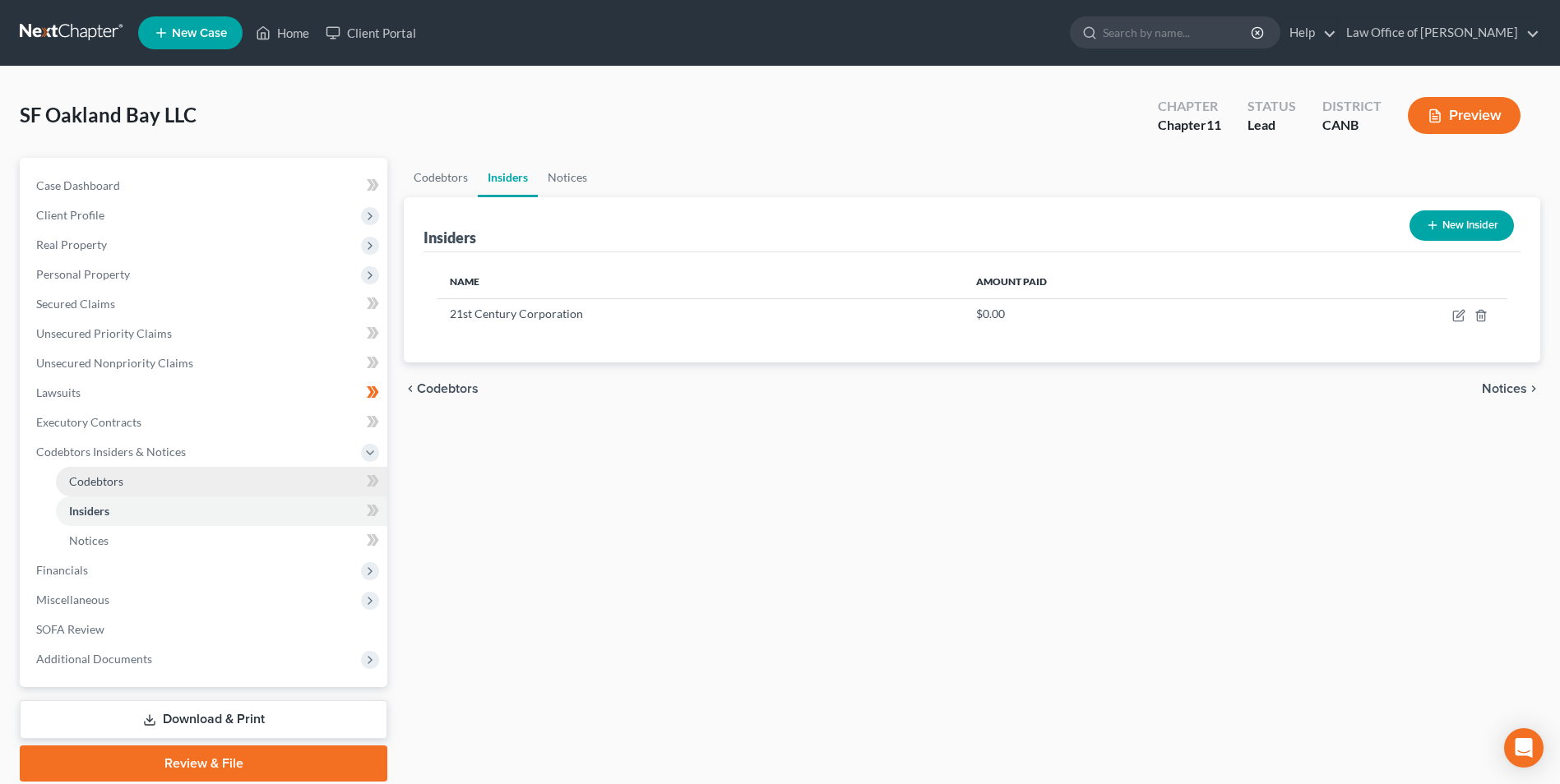
click at [278, 480] on link "Codebtors" at bounding box center [221, 482] width 331 height 30
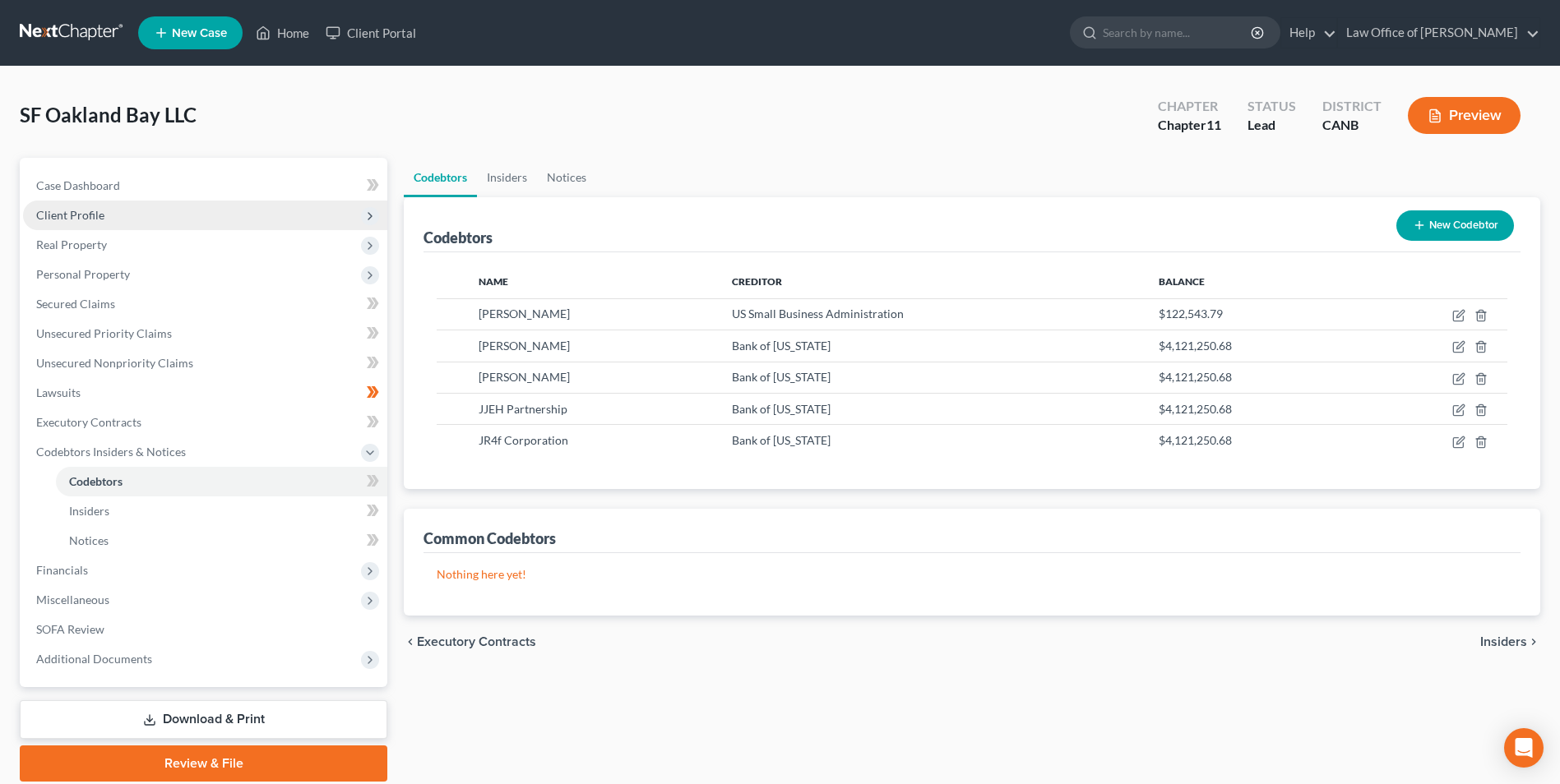
click at [100, 223] on span "Client Profile" at bounding box center [204, 215] width 364 height 30
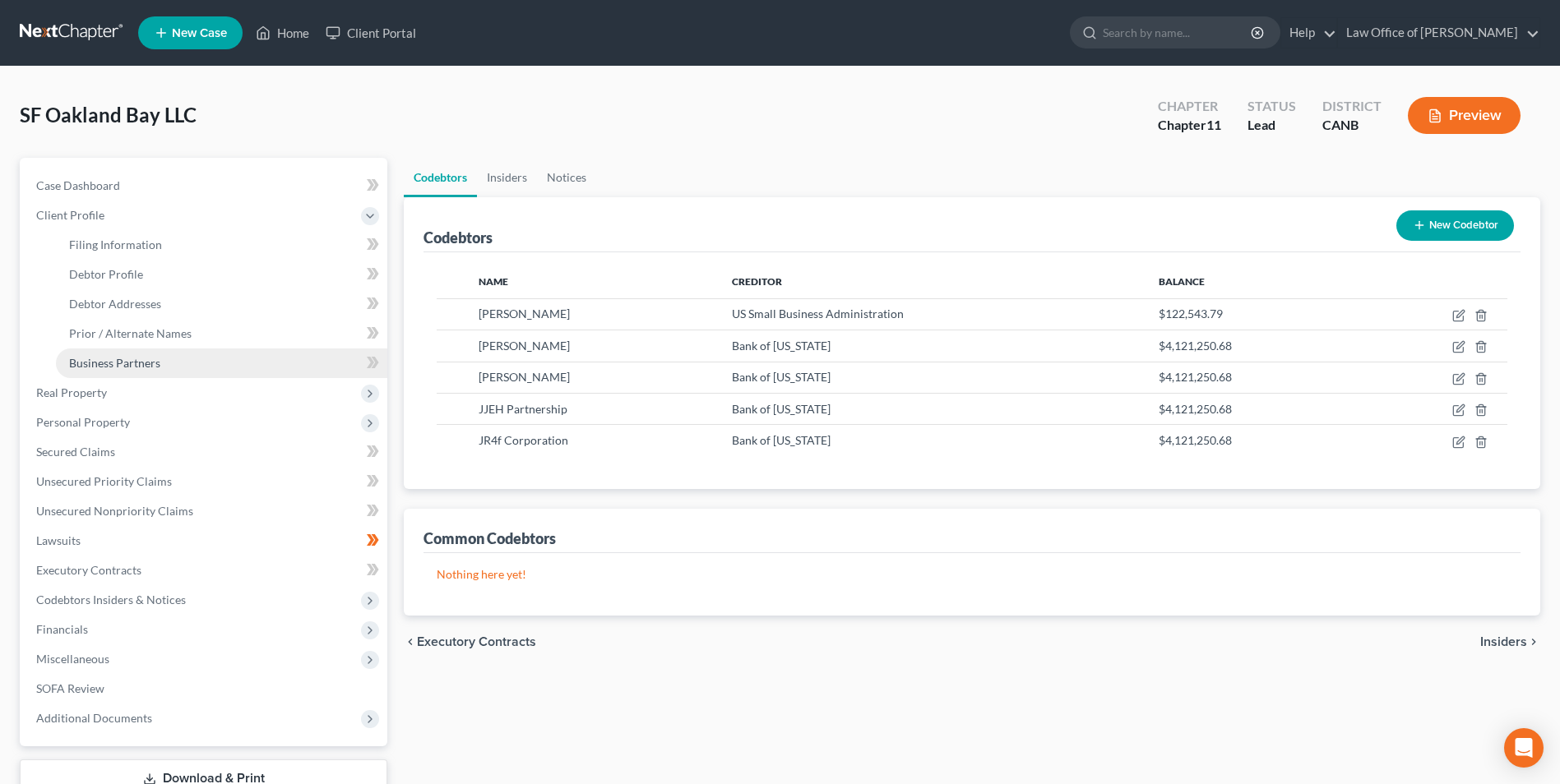
click at [124, 377] on link "Business Partners" at bounding box center [221, 364] width 331 height 30
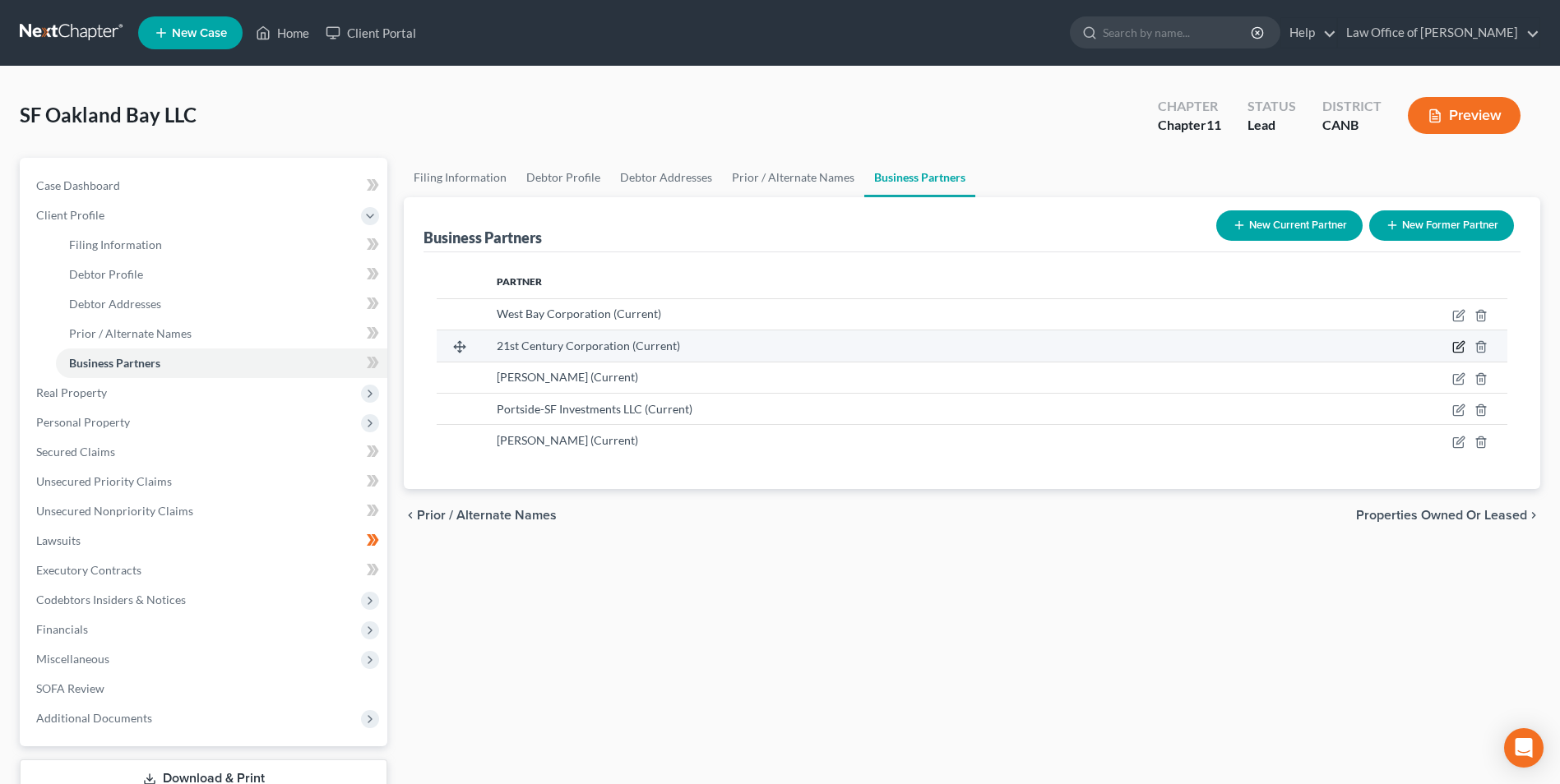
click at [1454, 342] on icon "button" at bounding box center [1458, 347] width 13 height 13
select select "11"
select select "6"
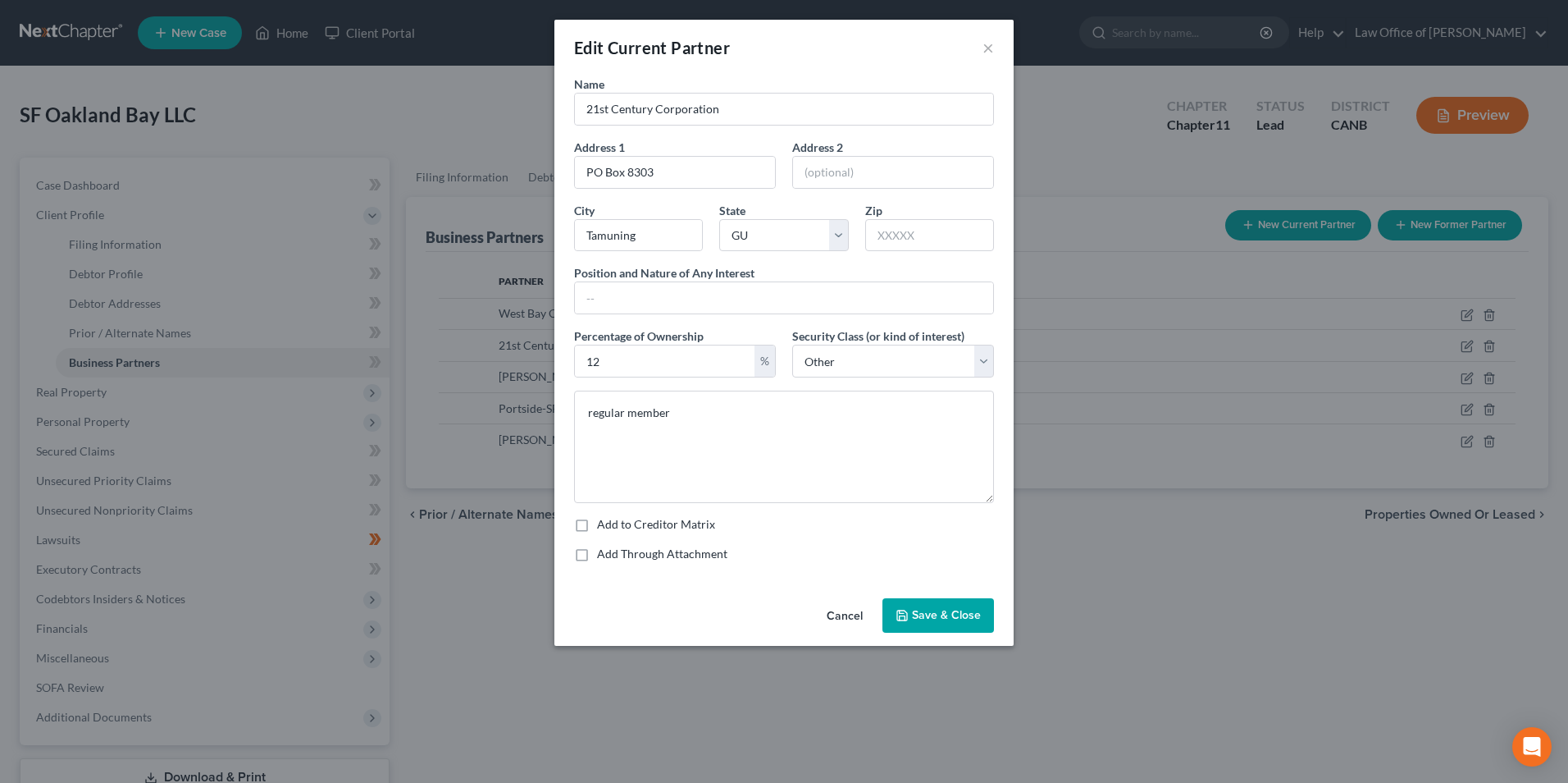
click at [945, 621] on span "Save & Close" at bounding box center [946, 615] width 69 height 14
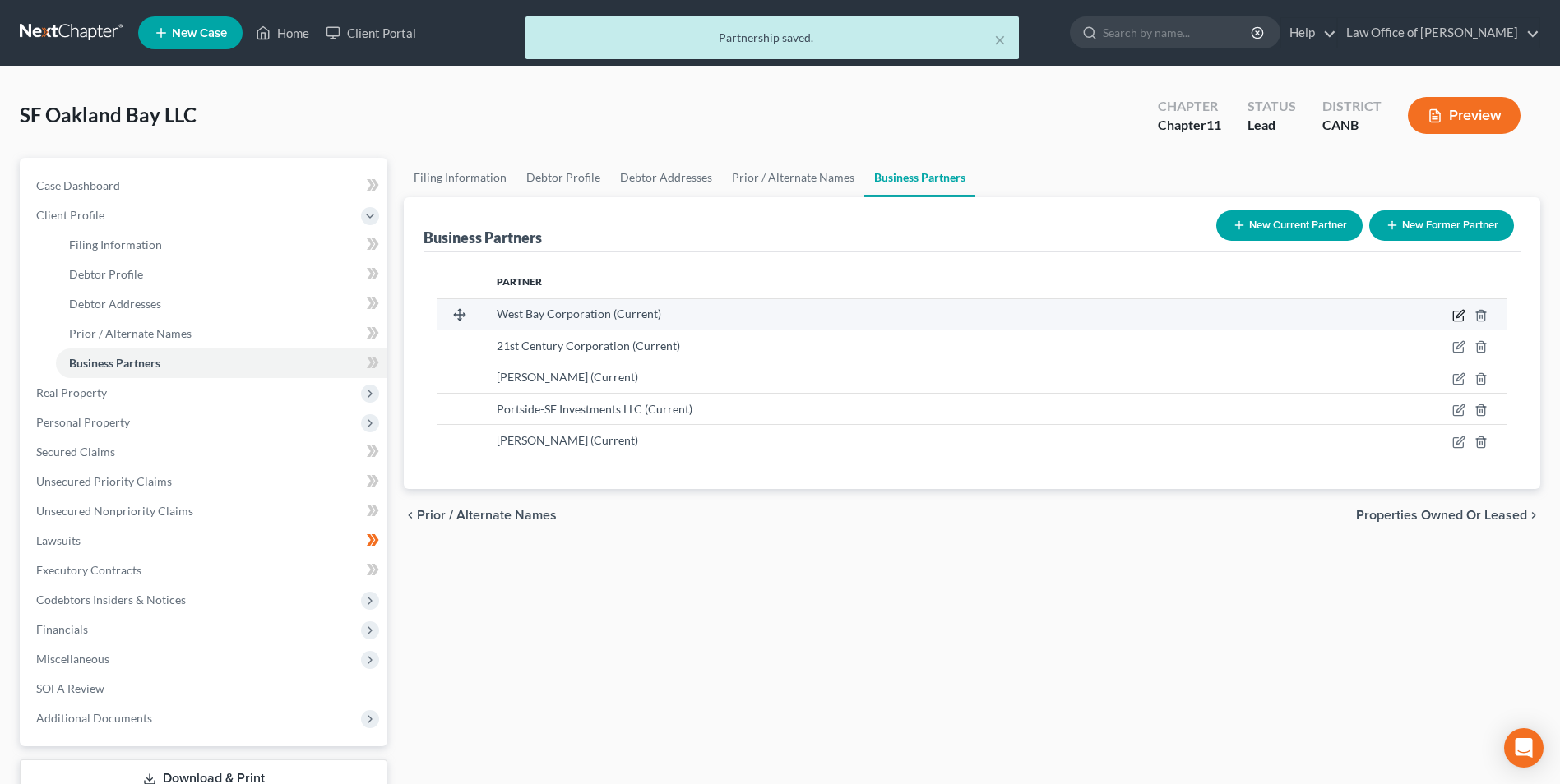
click at [1455, 316] on icon "button" at bounding box center [1458, 315] width 13 height 13
select select "11"
select select "3"
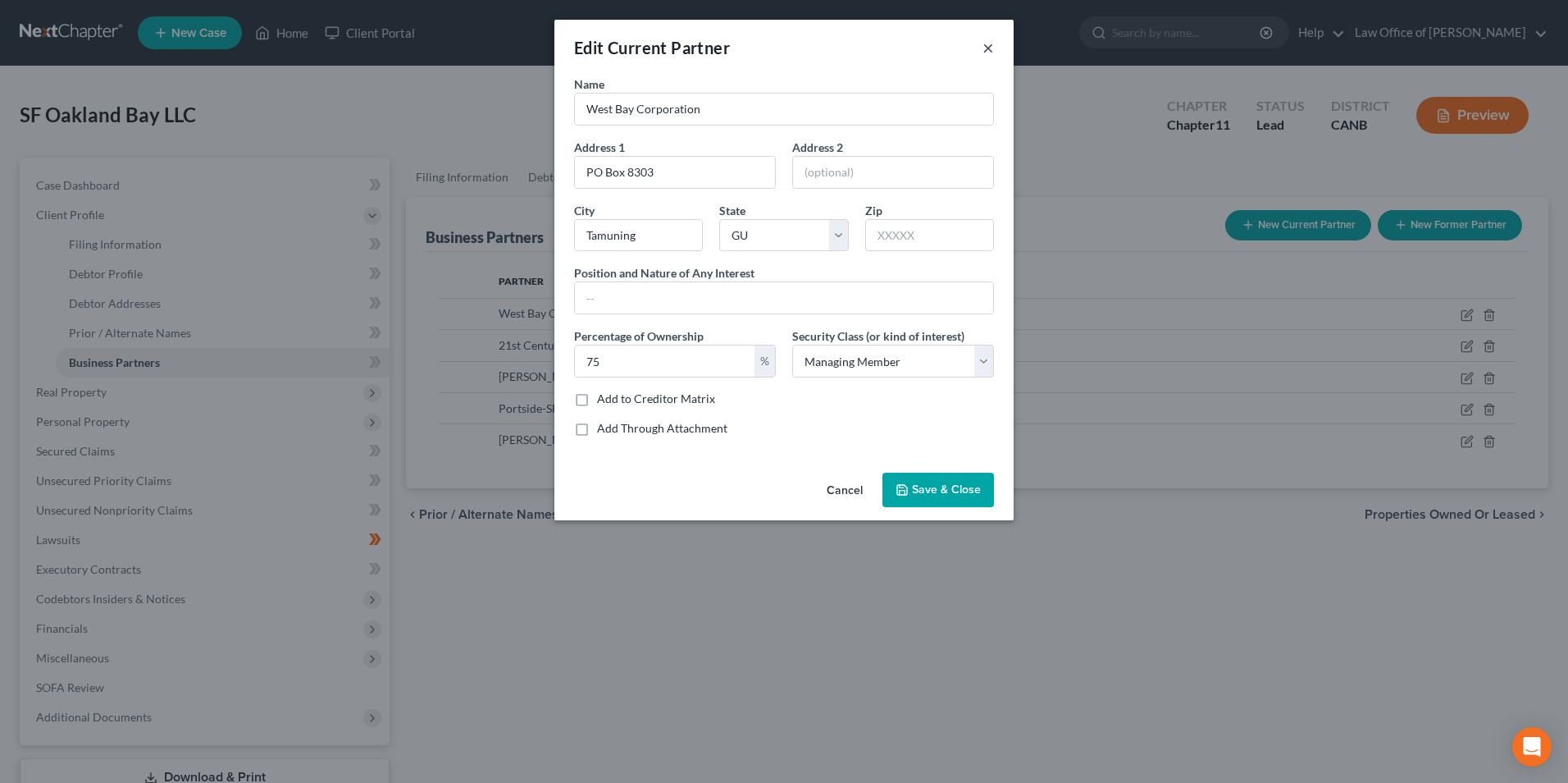
click at [990, 49] on button "×" at bounding box center [988, 48] width 12 height 20
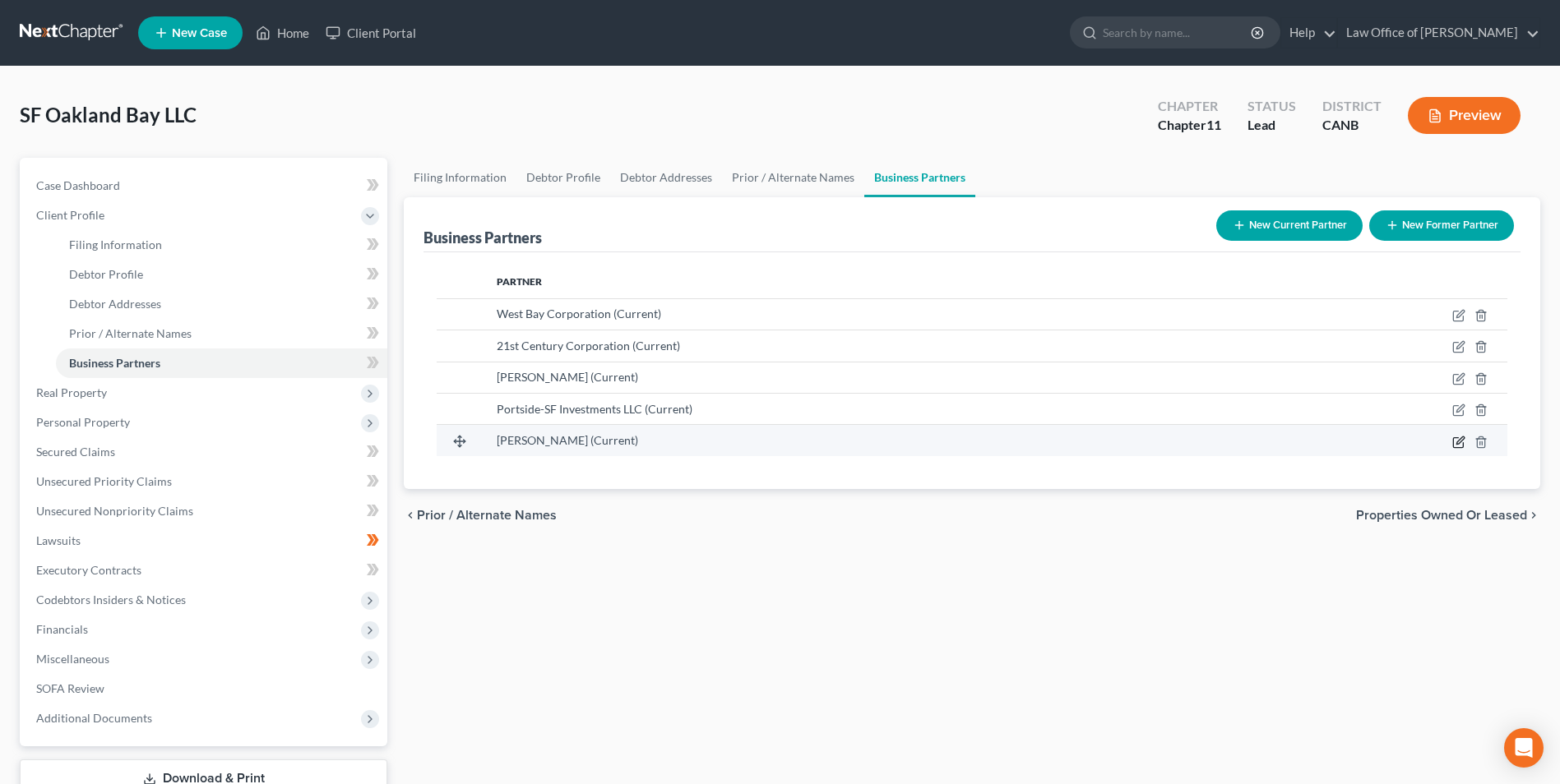
click at [1462, 445] on icon "button" at bounding box center [1458, 441] width 13 height 13
select select "6"
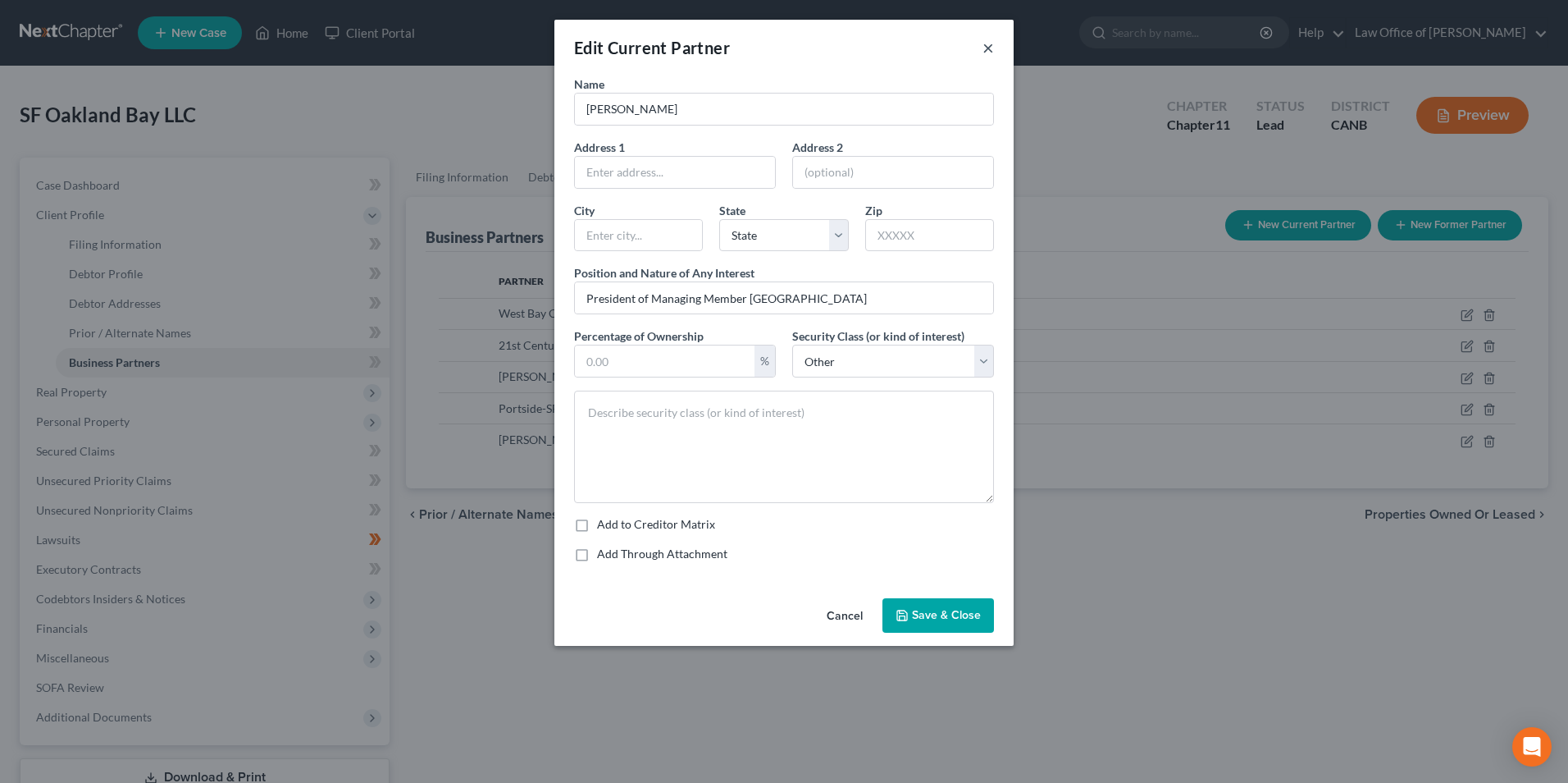
drag, startPoint x: 991, startPoint y: 48, endPoint x: 976, endPoint y: 162, distance: 115.0
click at [991, 49] on button "×" at bounding box center [988, 48] width 12 height 20
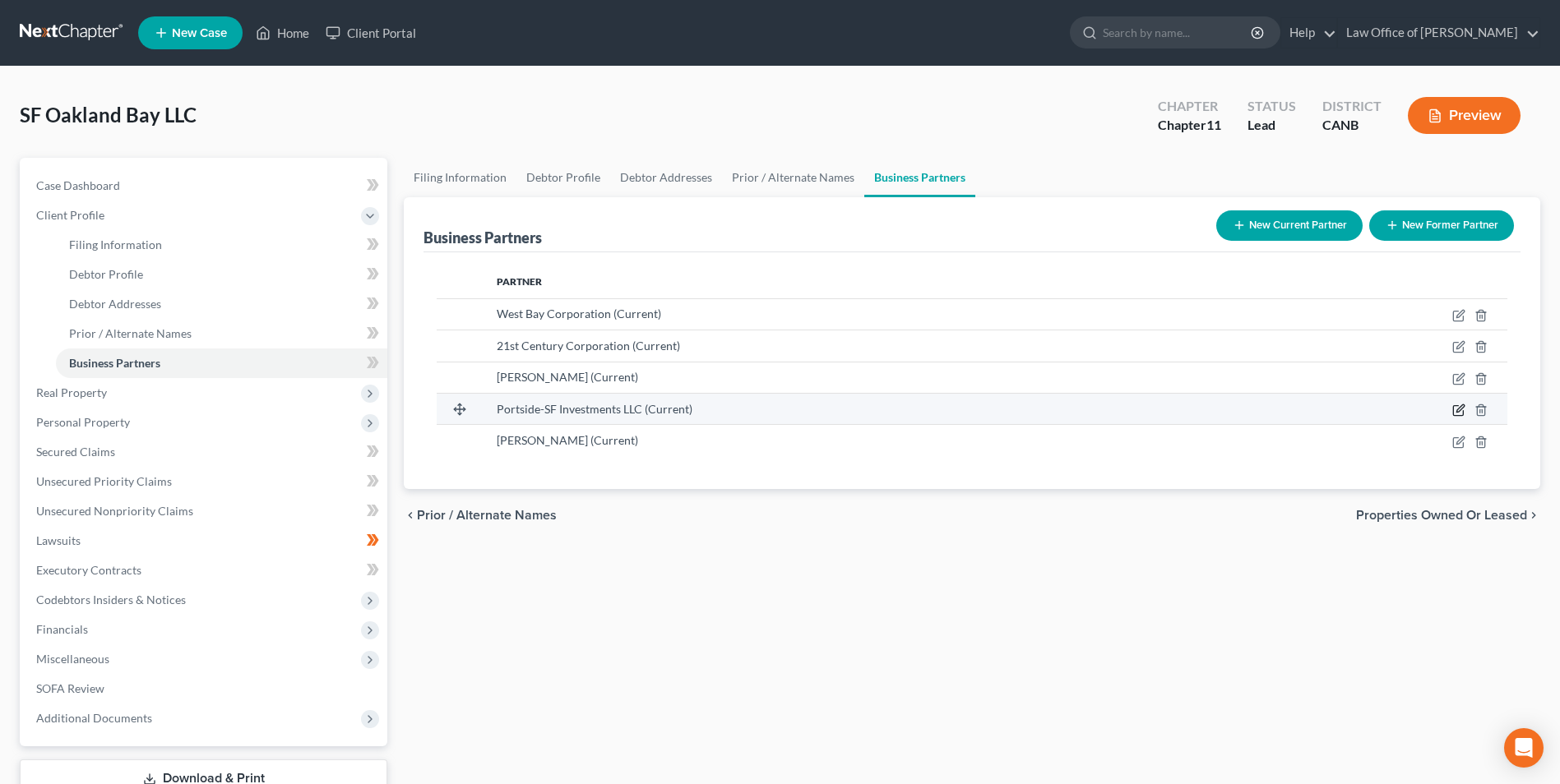
click at [1461, 408] on icon "button" at bounding box center [1458, 409] width 13 height 13
select select "11"
select select "6"
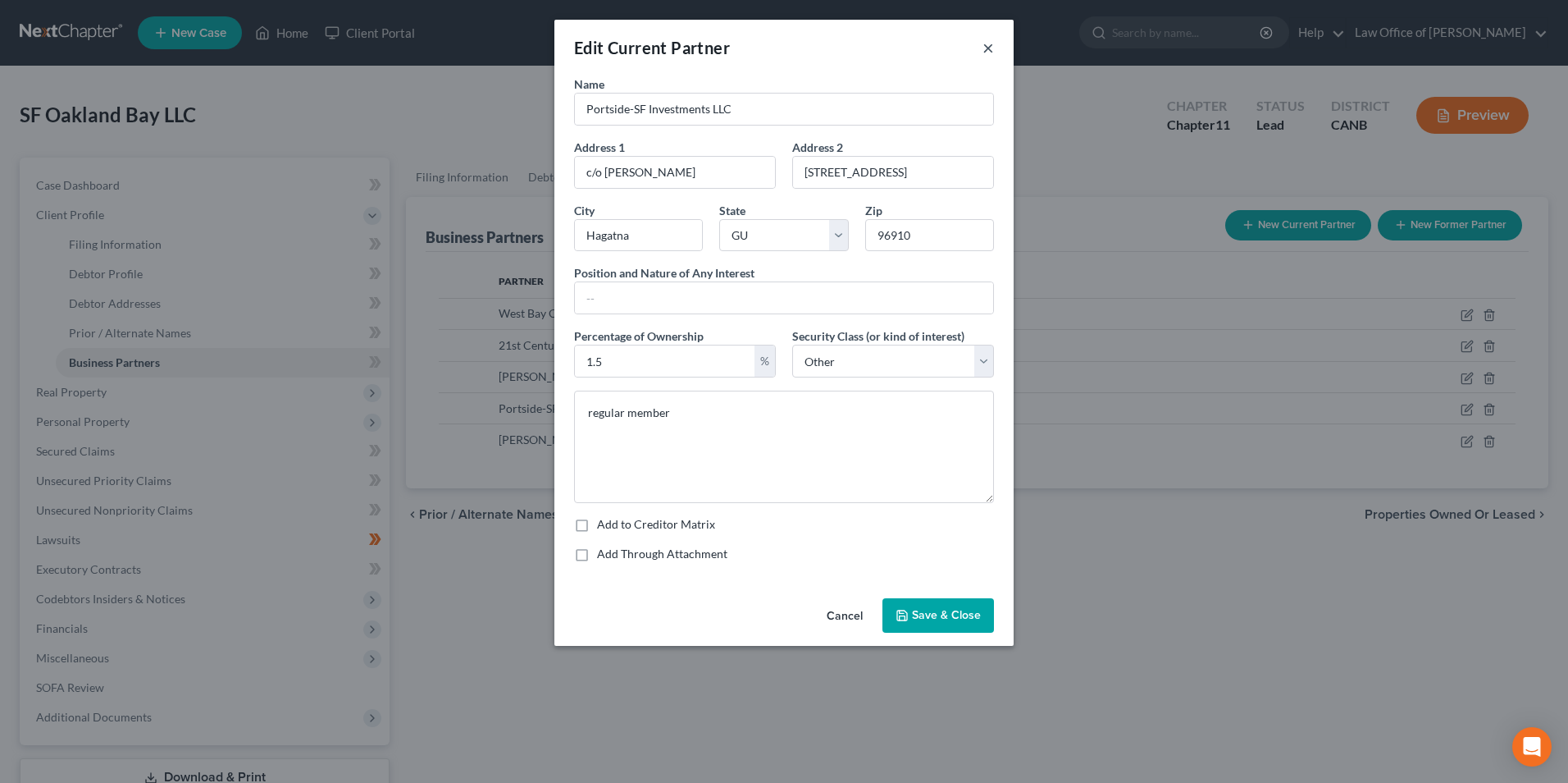
click at [985, 45] on button "×" at bounding box center [988, 48] width 12 height 20
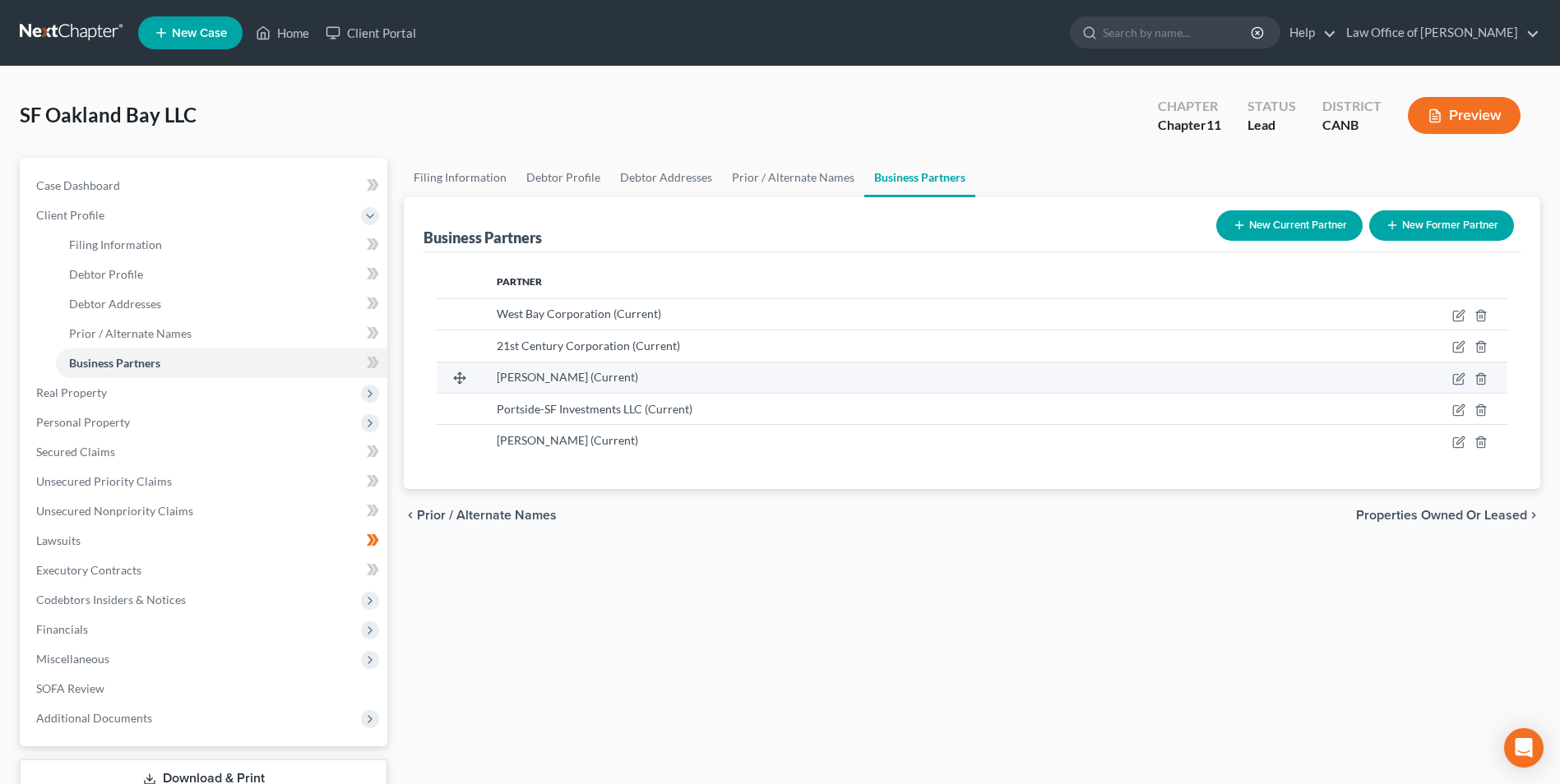
click at [1451, 382] on td at bounding box center [1387, 377] width 241 height 31
click at [1460, 375] on icon "button" at bounding box center [1458, 379] width 13 height 13
select select "4"
select select "6"
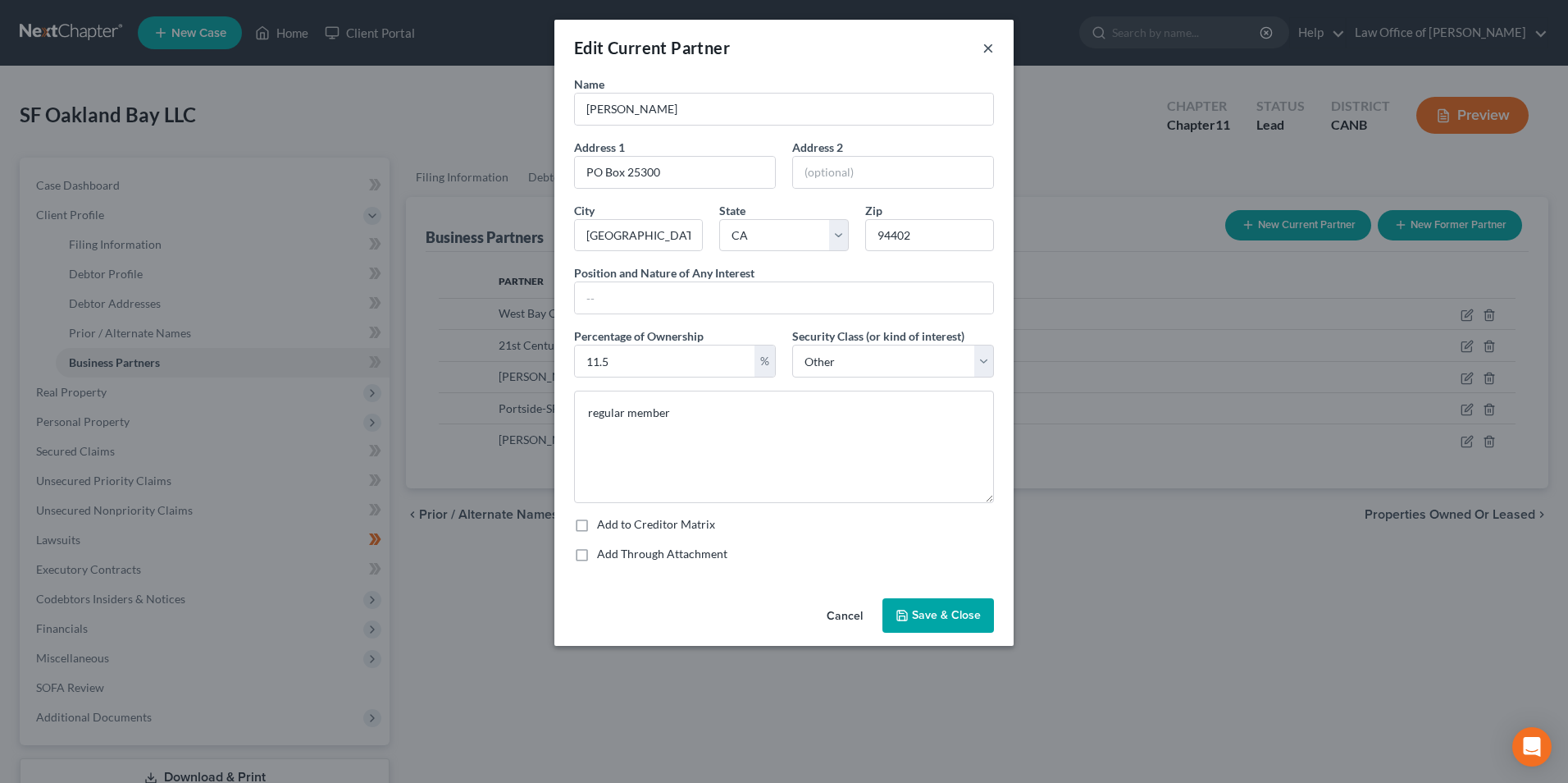
click at [984, 49] on button "×" at bounding box center [988, 48] width 12 height 20
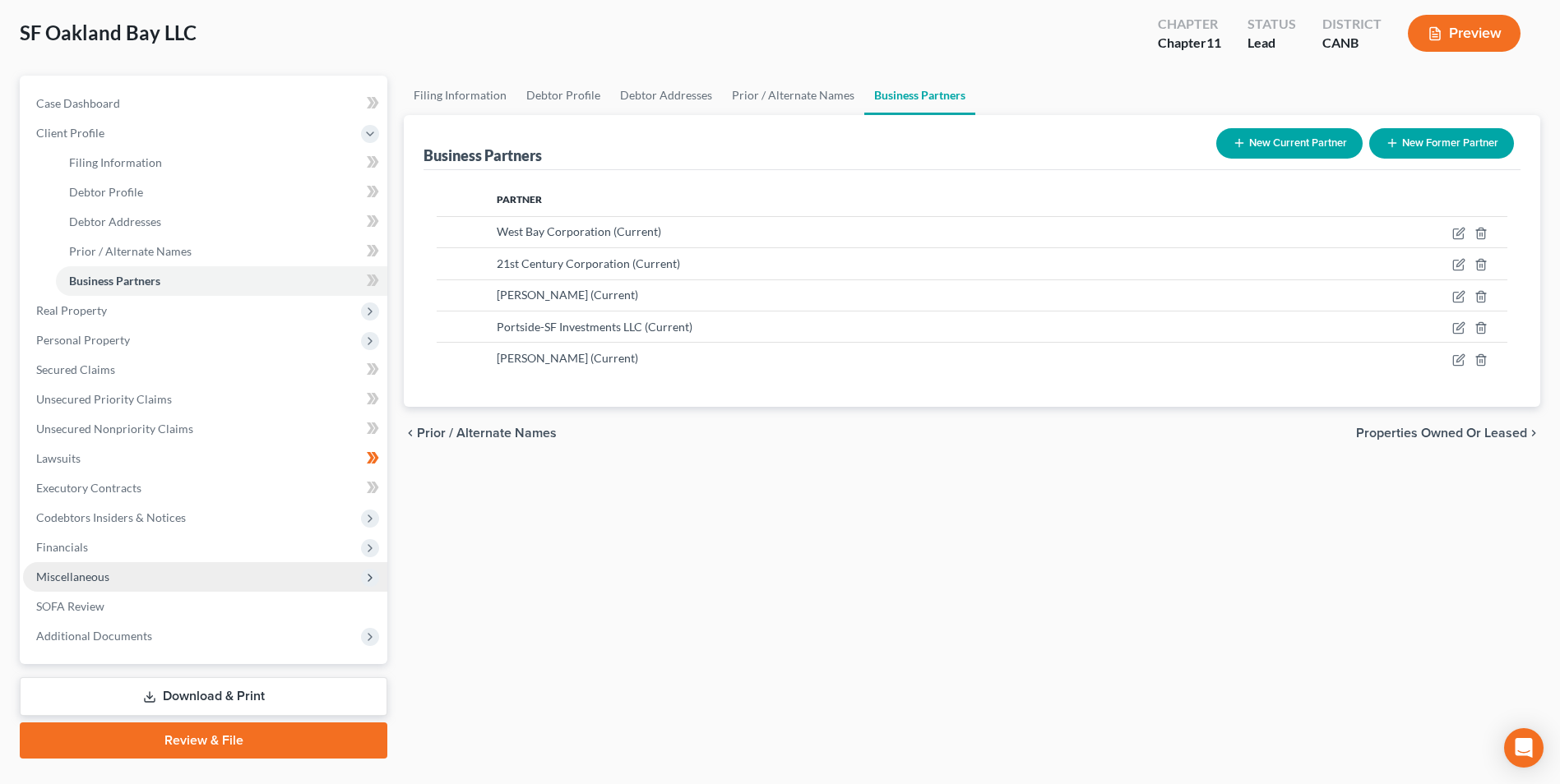
scroll to position [120, 0]
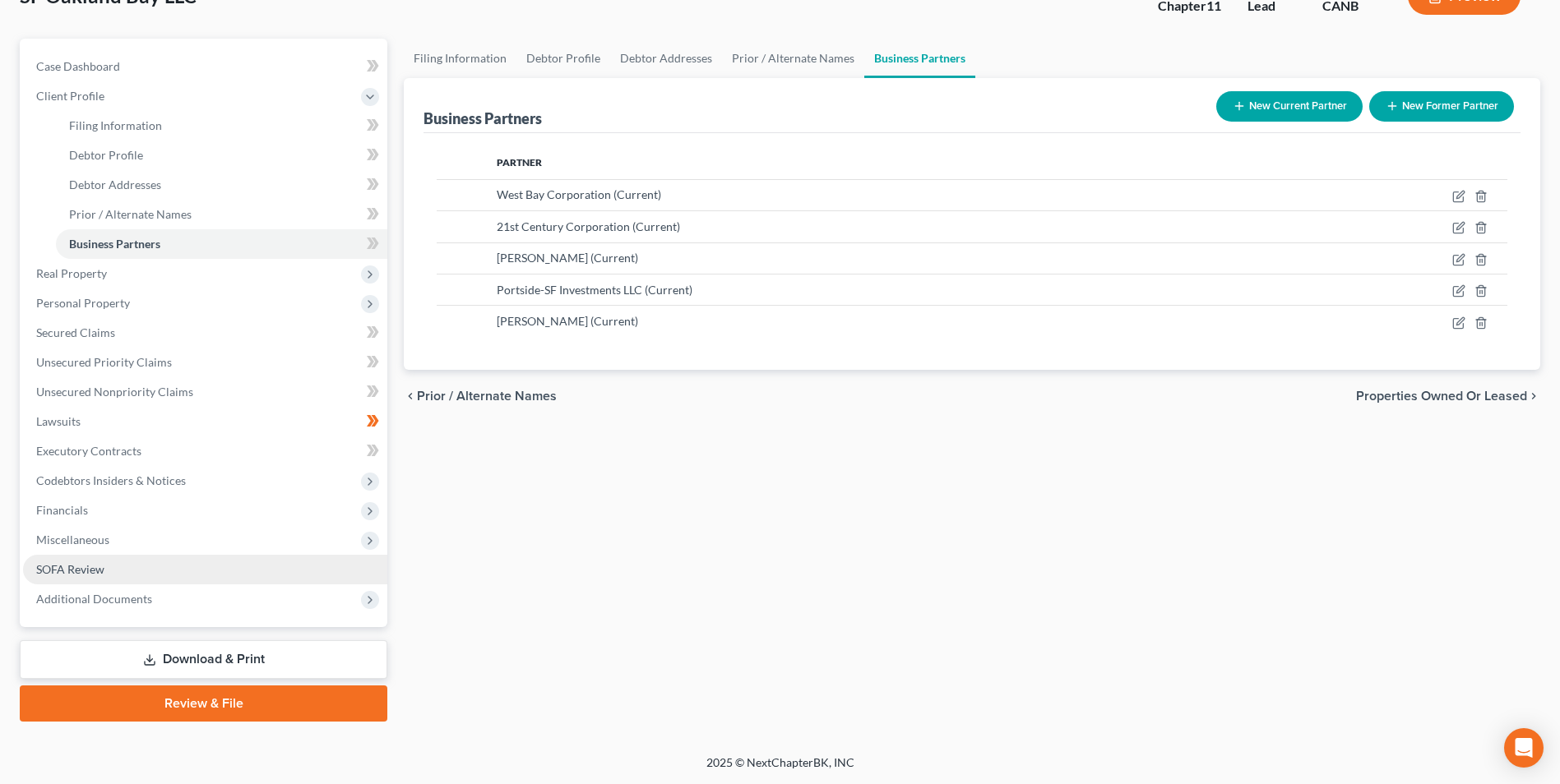
click at [134, 569] on link "SOFA Review" at bounding box center [204, 570] width 364 height 30
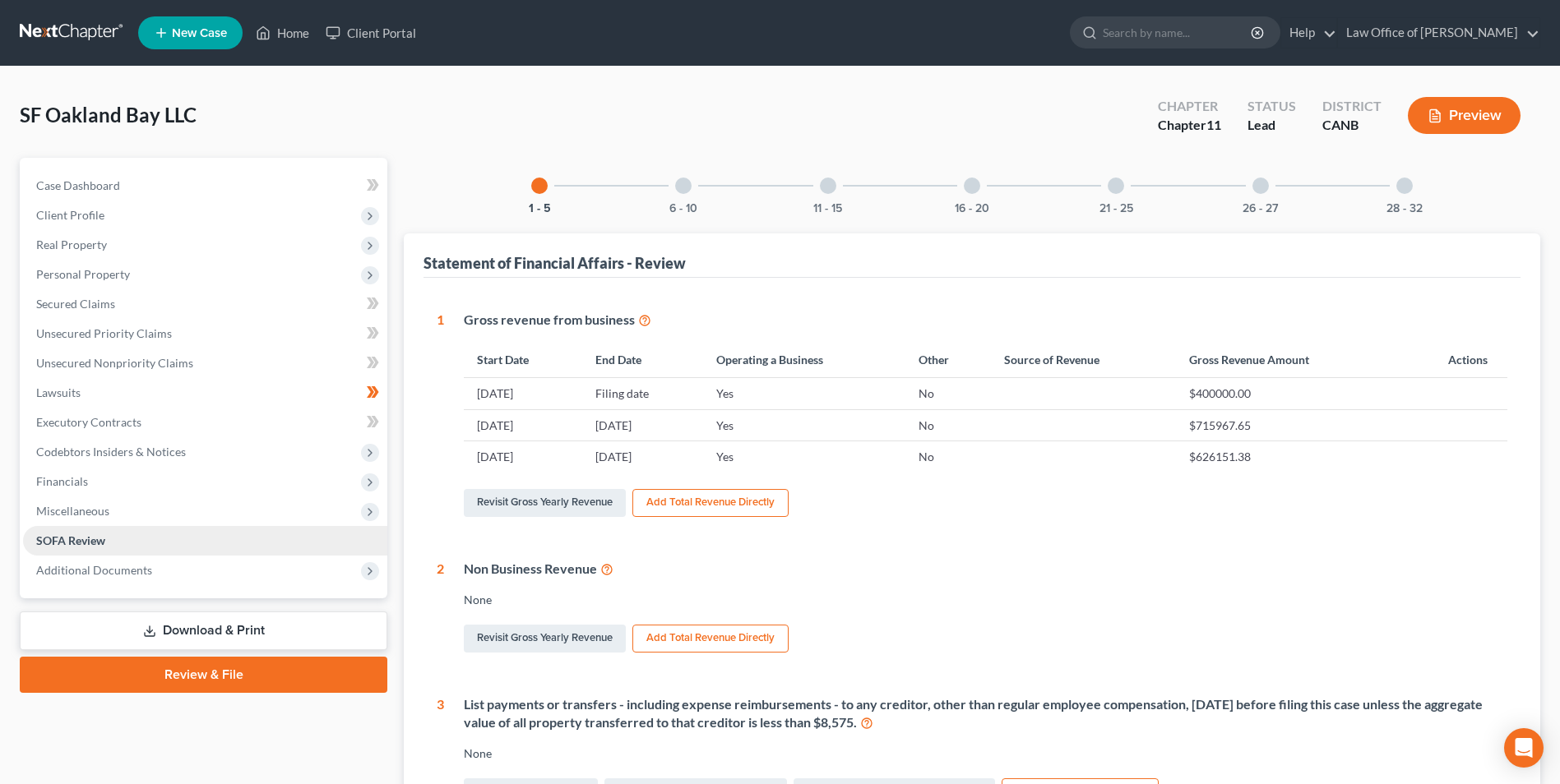
click at [92, 535] on span "SOFA Review" at bounding box center [70, 540] width 69 height 14
drag, startPoint x: 683, startPoint y: 192, endPoint x: 747, endPoint y: 236, distance: 77.7
click at [683, 191] on div at bounding box center [683, 185] width 16 height 16
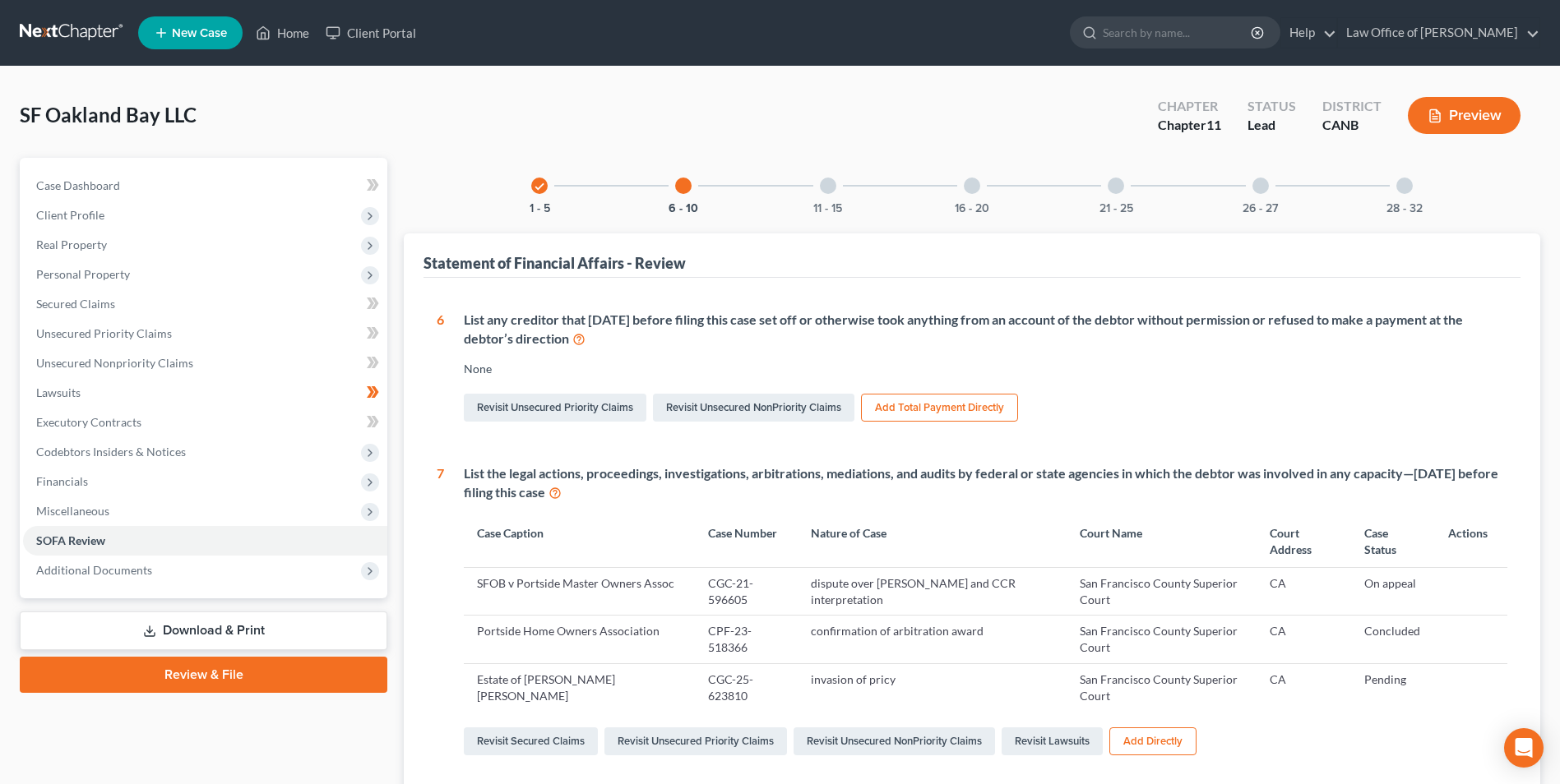
click at [829, 186] on div at bounding box center [827, 185] width 16 height 16
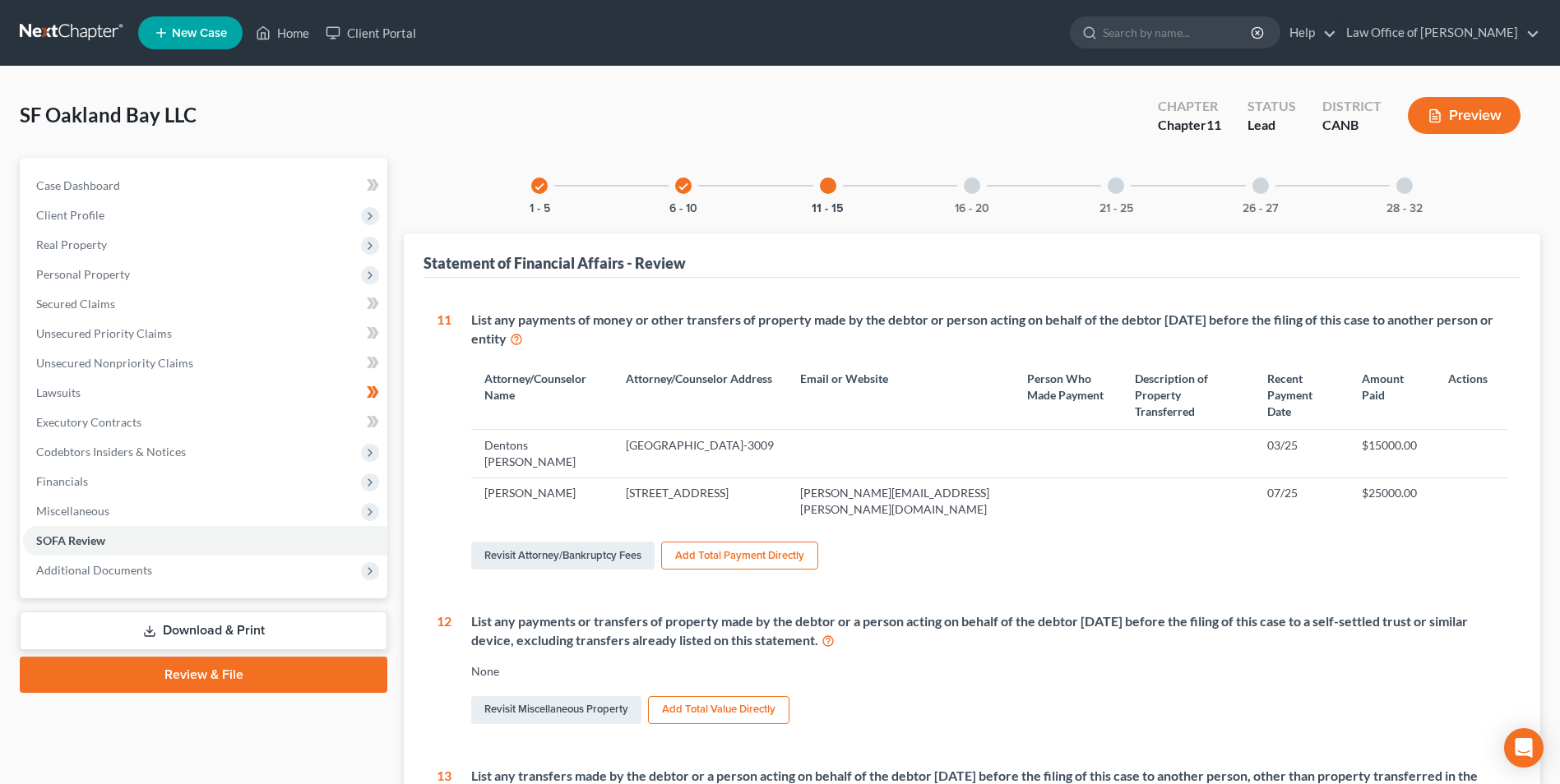
click at [968, 185] on div at bounding box center [972, 185] width 16 height 16
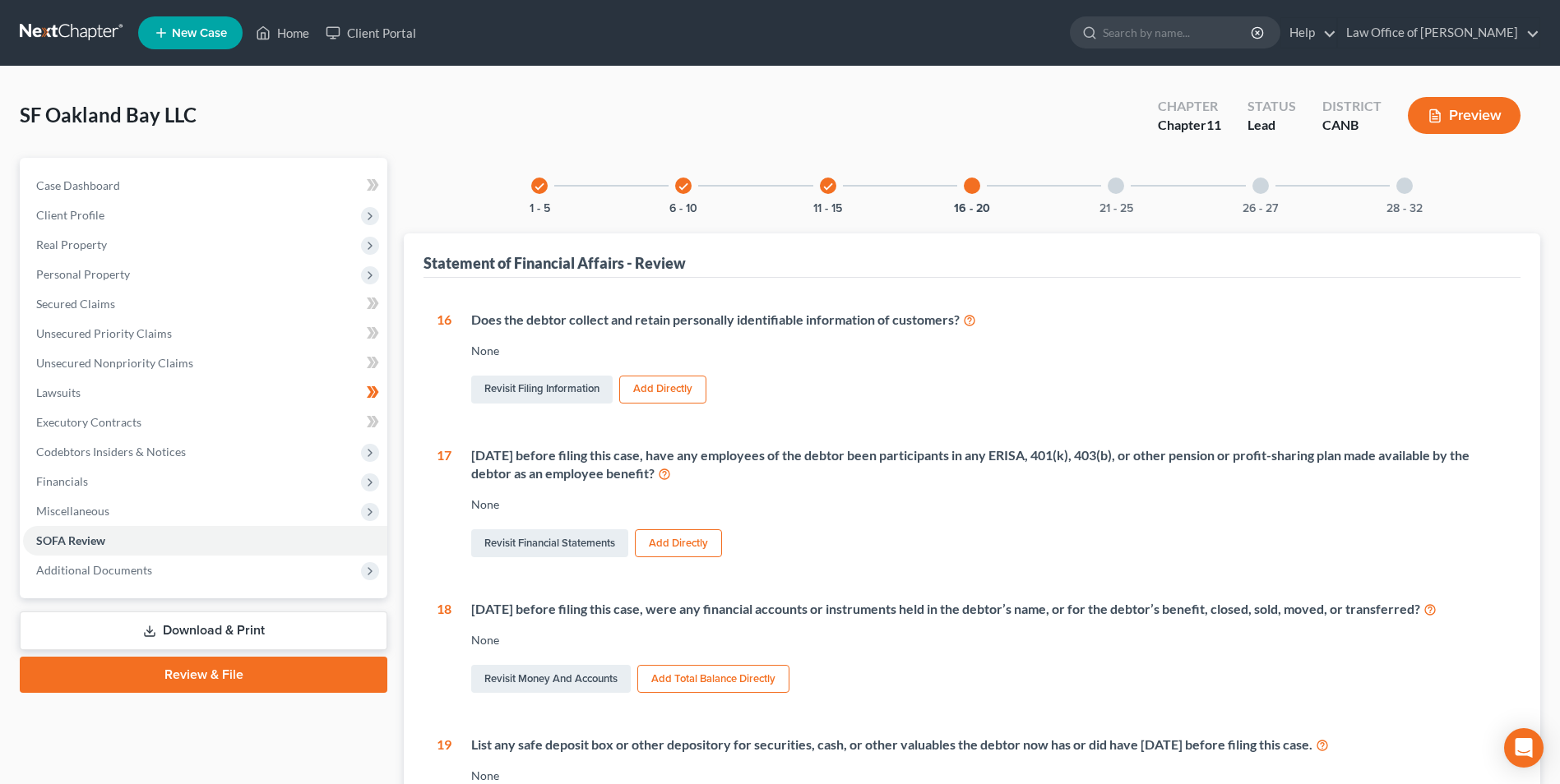
click at [1115, 190] on div at bounding box center [1115, 185] width 16 height 16
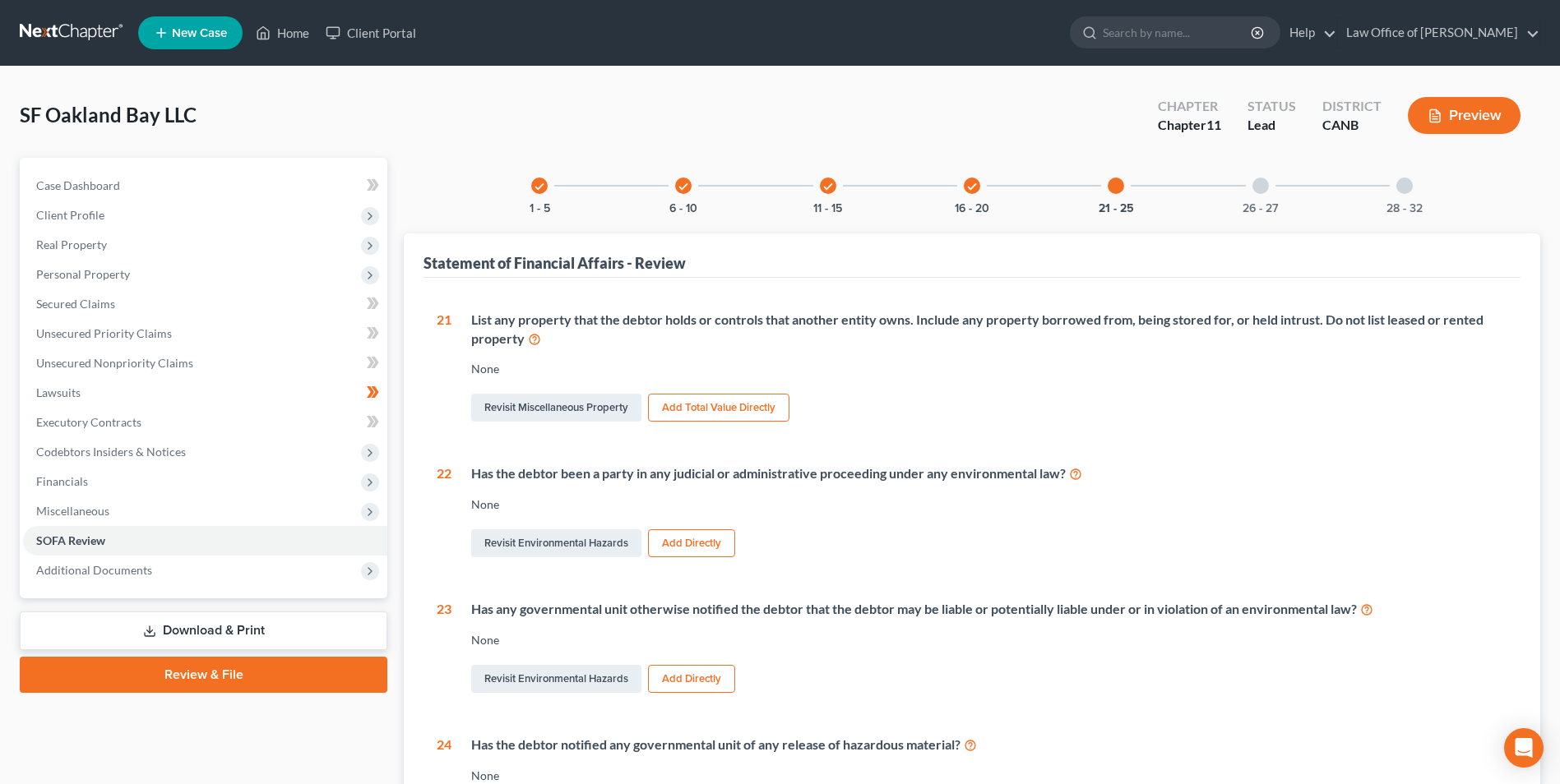
drag, startPoint x: 1263, startPoint y: 185, endPoint x: 1278, endPoint y: 297, distance: 113.0
click at [1264, 185] on div at bounding box center [1260, 185] width 16 height 16
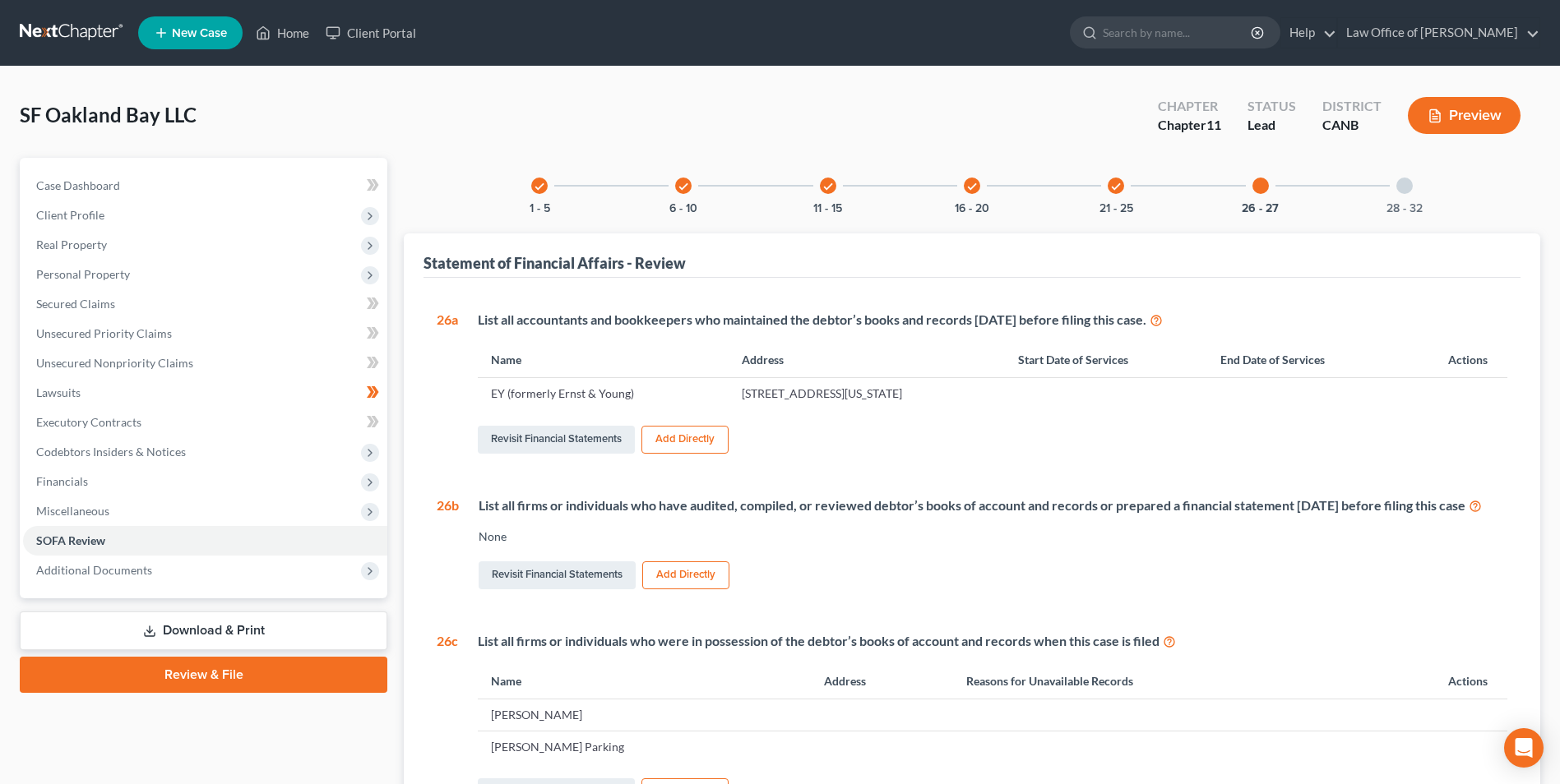
click at [1259, 188] on div at bounding box center [1260, 185] width 16 height 16
click at [1404, 187] on div at bounding box center [1404, 185] width 16 height 16
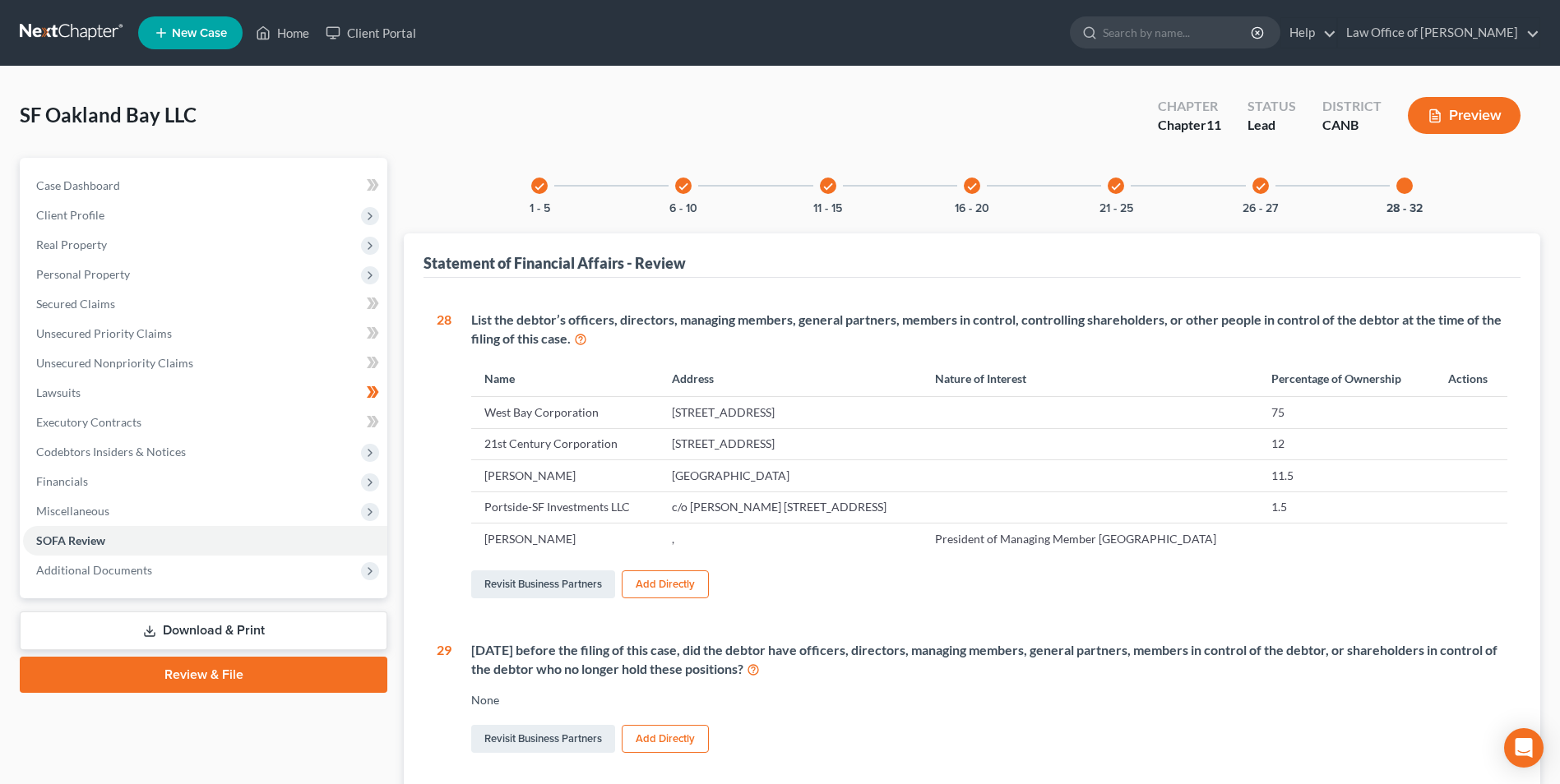
click at [1261, 194] on div "check 26 - 27" at bounding box center [1261, 185] width 56 height 56
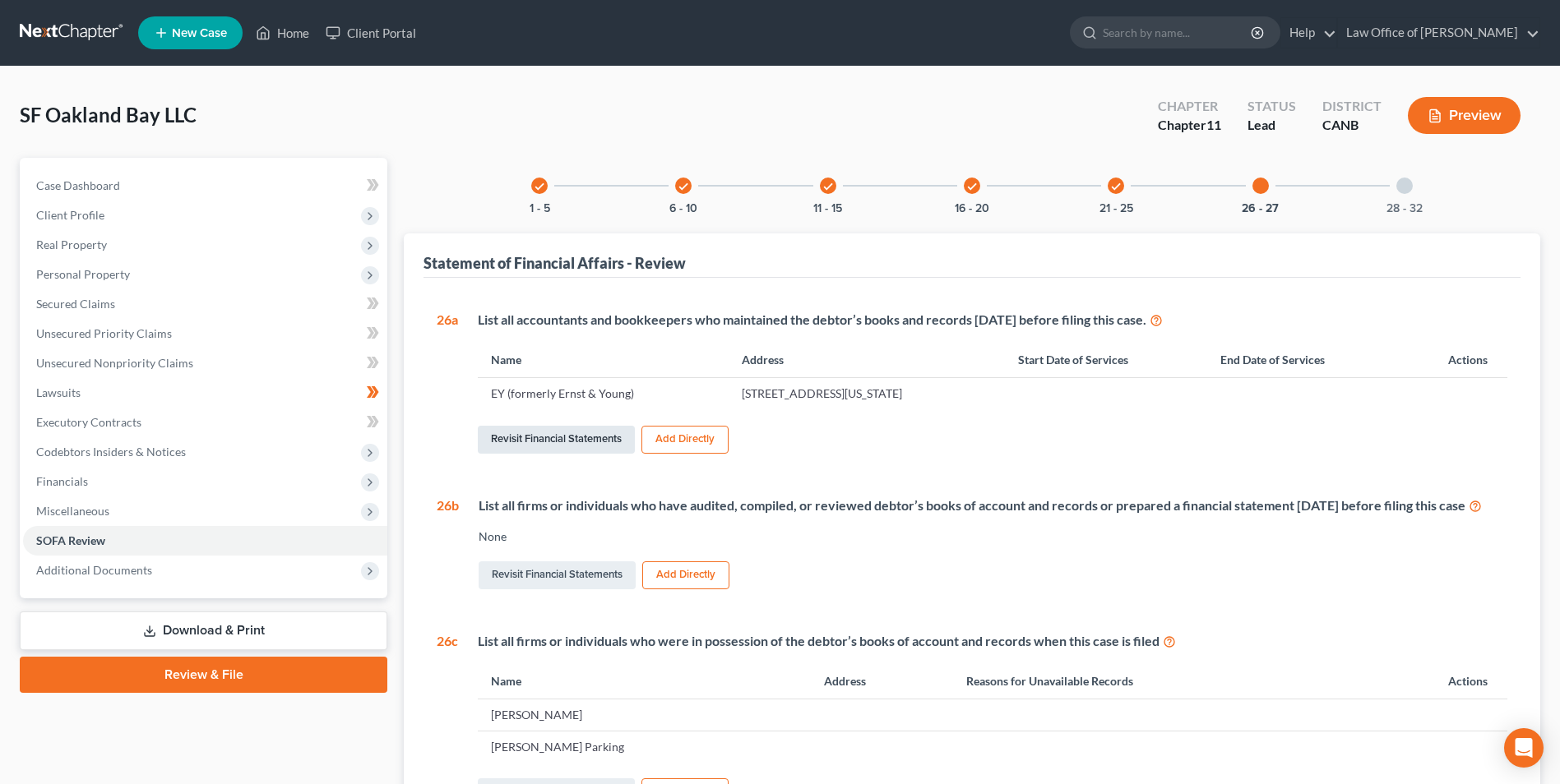
click at [531, 442] on link "Revisit Financial Statements" at bounding box center [556, 439] width 157 height 28
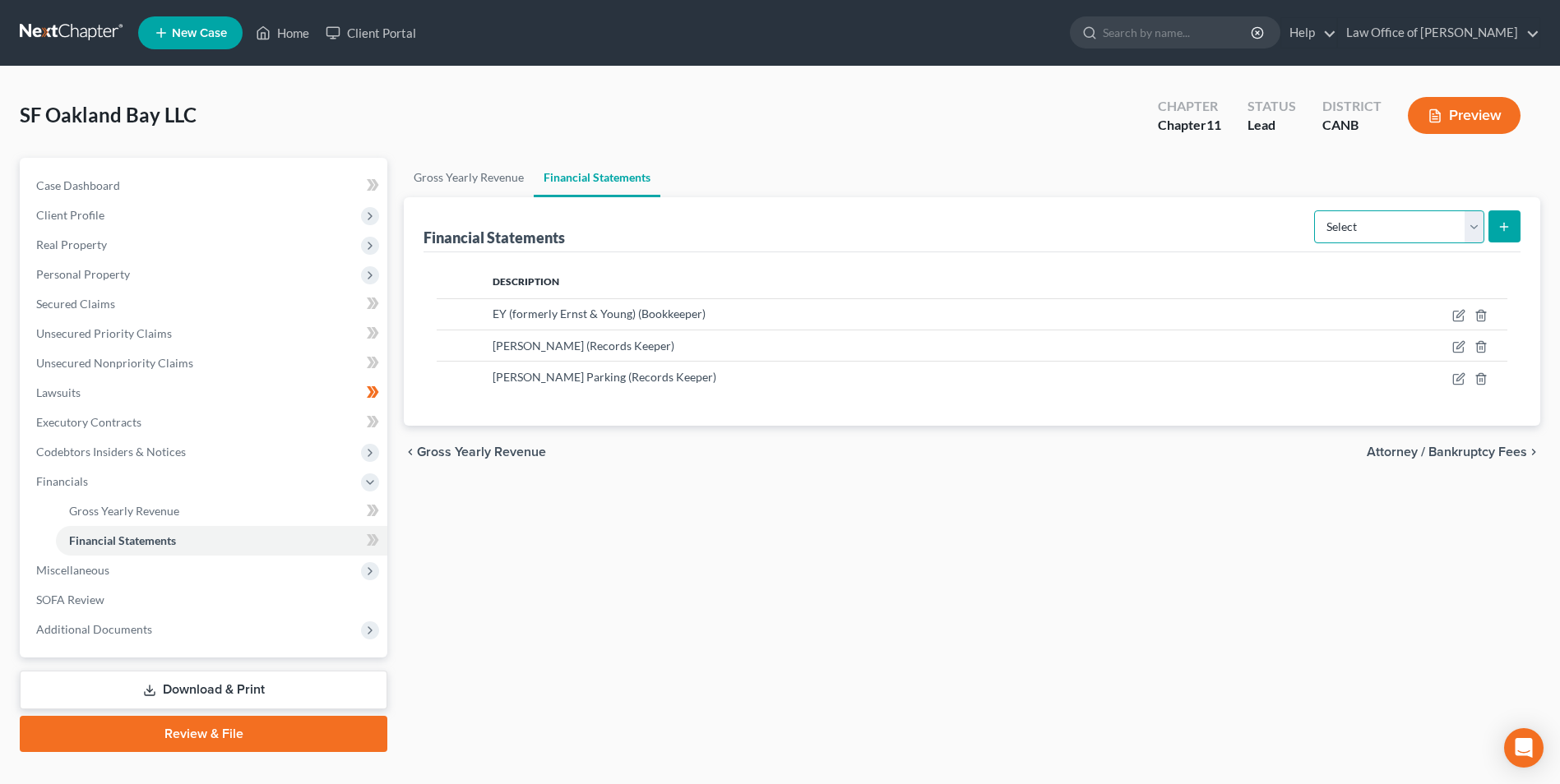
click at [1476, 228] on select "Select Auditor Bookkeeper Creditor Pension Contribution Records Keeper Tax Cons…" at bounding box center [1399, 226] width 170 height 33
select select "bookkeeper"
click at [1316, 210] on select "Select Auditor Bookkeeper Creditor Pension Contribution Records Keeper Tax Cons…" at bounding box center [1399, 226] width 170 height 33
click at [1501, 231] on icon "submit" at bounding box center [1503, 226] width 13 height 13
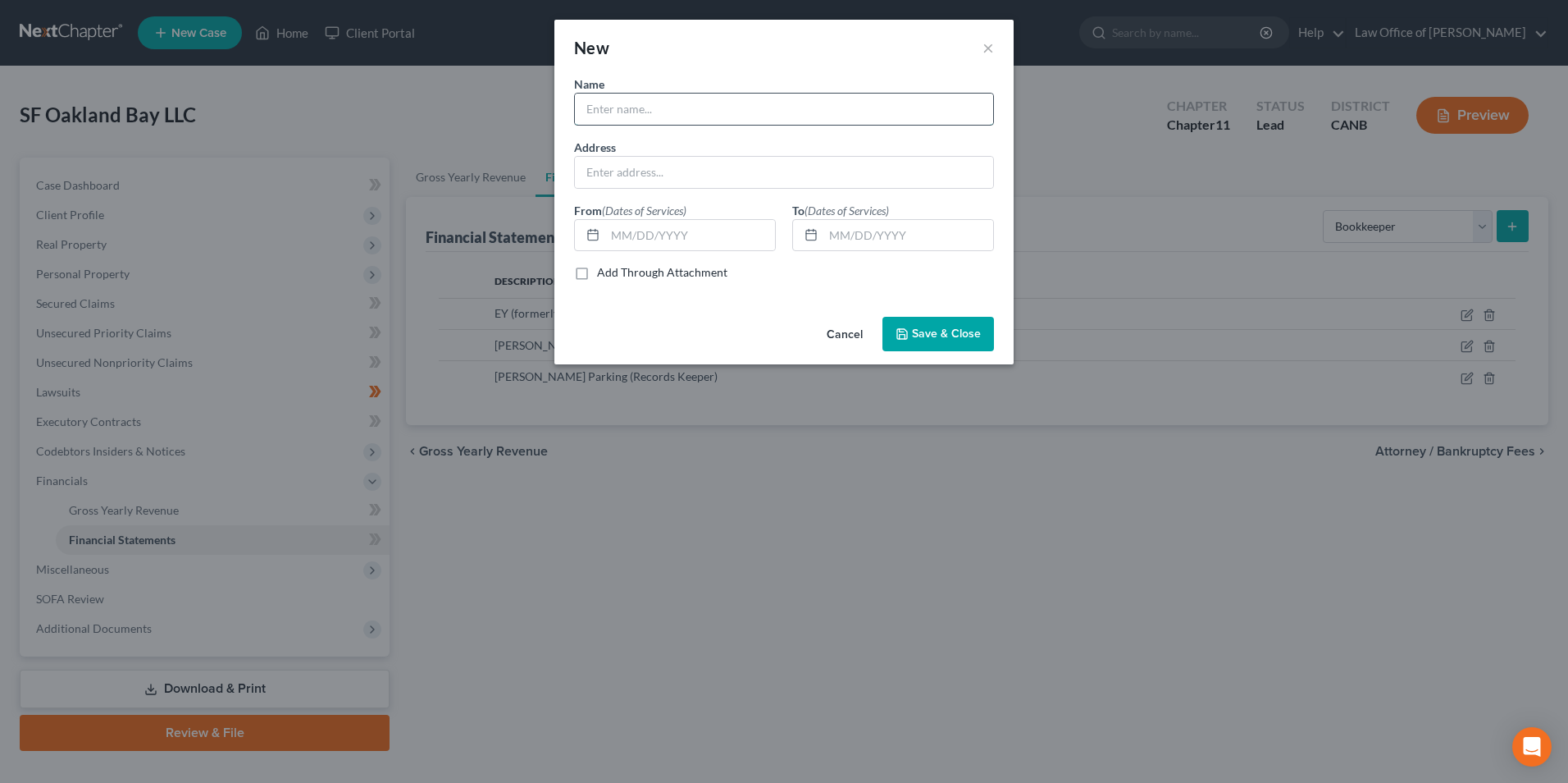
click at [619, 110] on input "text" at bounding box center [784, 108] width 419 height 31
type input "Efreb Casamina"
click at [581, 185] on input "text" at bounding box center [784, 172] width 419 height 31
click at [664, 173] on input "PO Box 8303" at bounding box center [784, 172] width 419 height 31
type input "PO Box 8303, Tam"
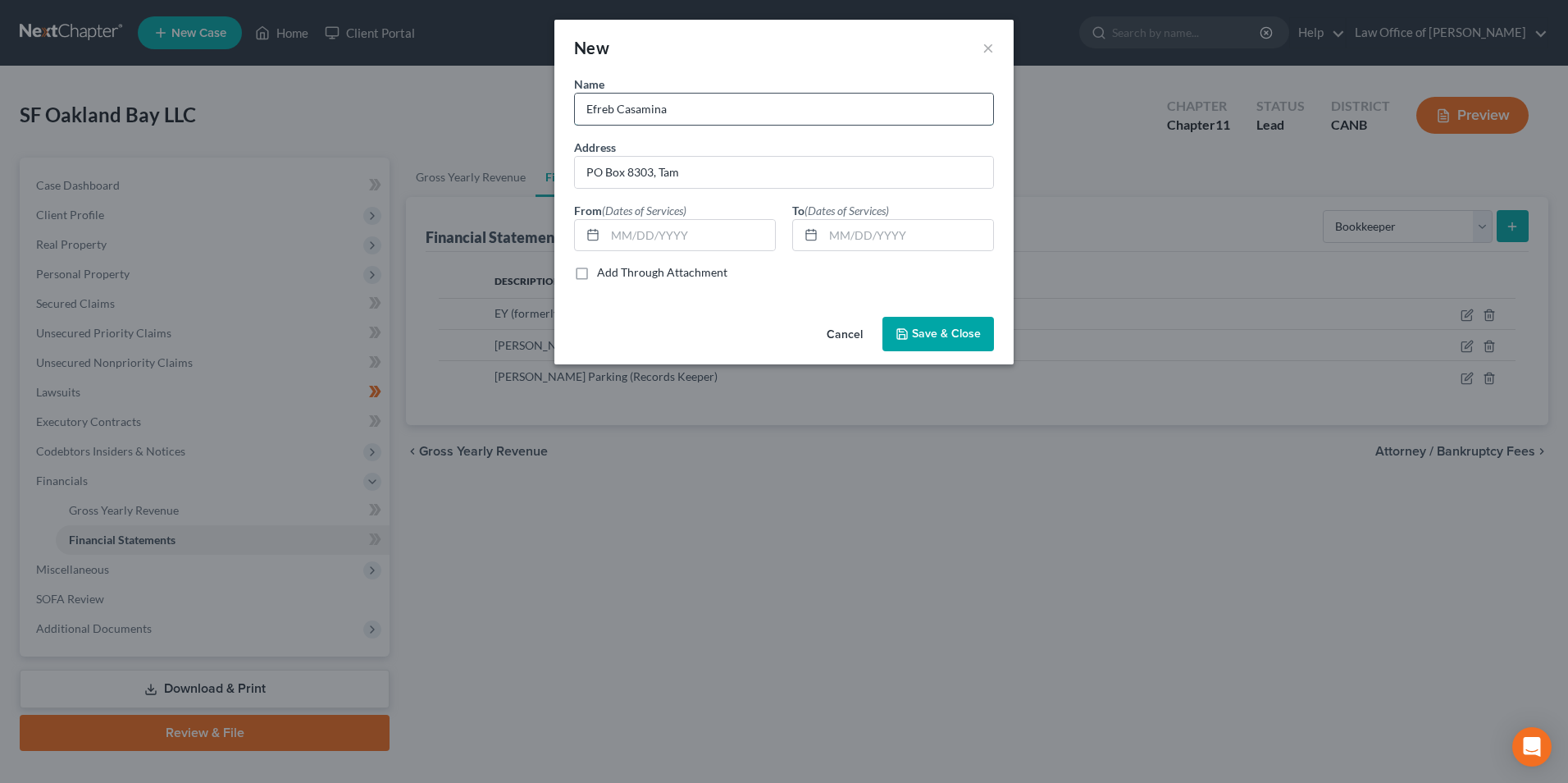
click at [607, 107] on input "Efreb Casamina" at bounding box center [784, 108] width 419 height 31
type input "[PERSON_NAME]"
click at [840, 332] on button "Cancel" at bounding box center [844, 334] width 63 height 33
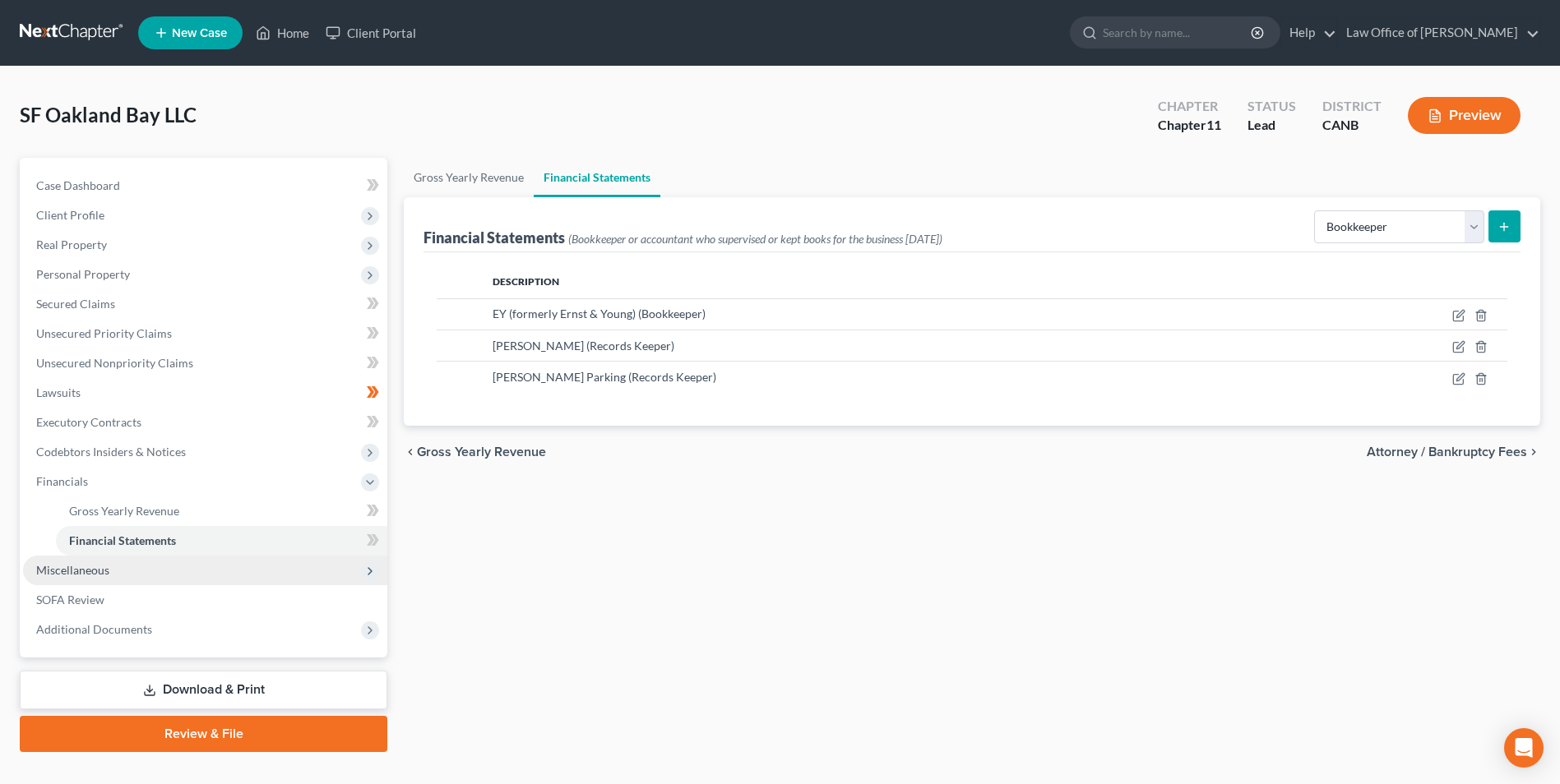
click at [76, 573] on span "Miscellaneous" at bounding box center [72, 570] width 73 height 14
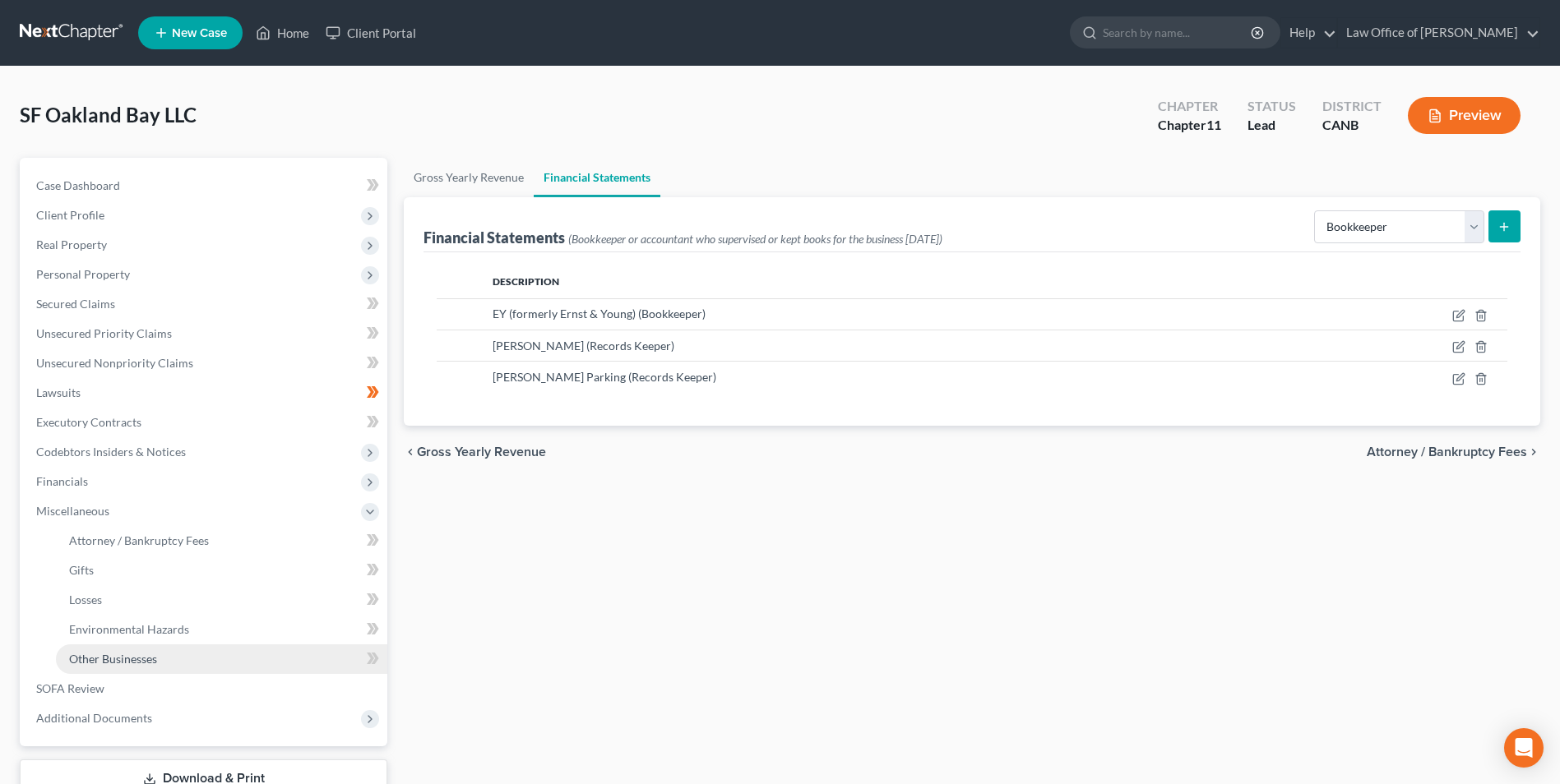
click at [121, 659] on span "Other Businesses" at bounding box center [113, 658] width 88 height 14
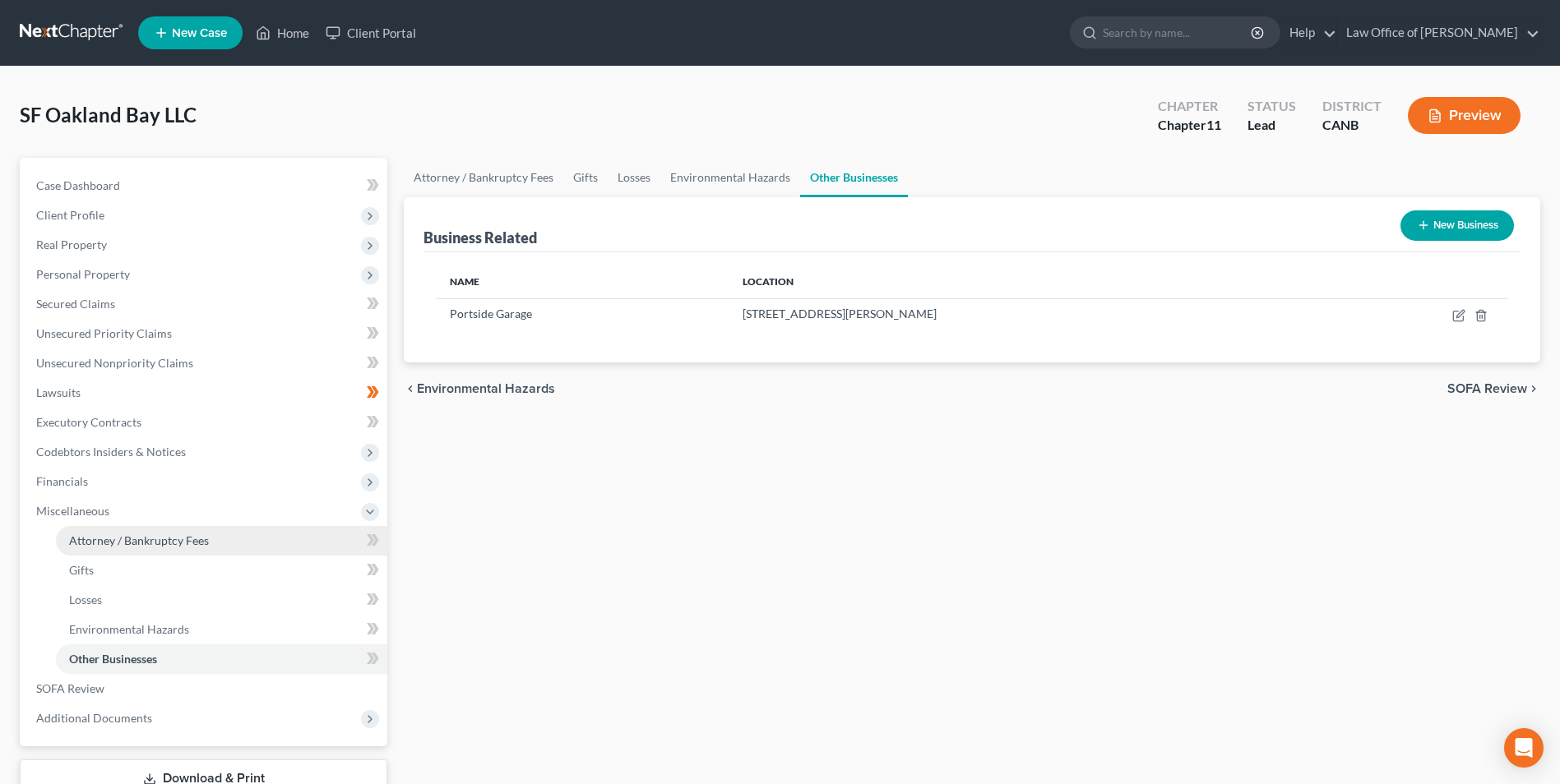
click at [115, 543] on span "Attorney / Bankruptcy Fees" at bounding box center [139, 540] width 140 height 14
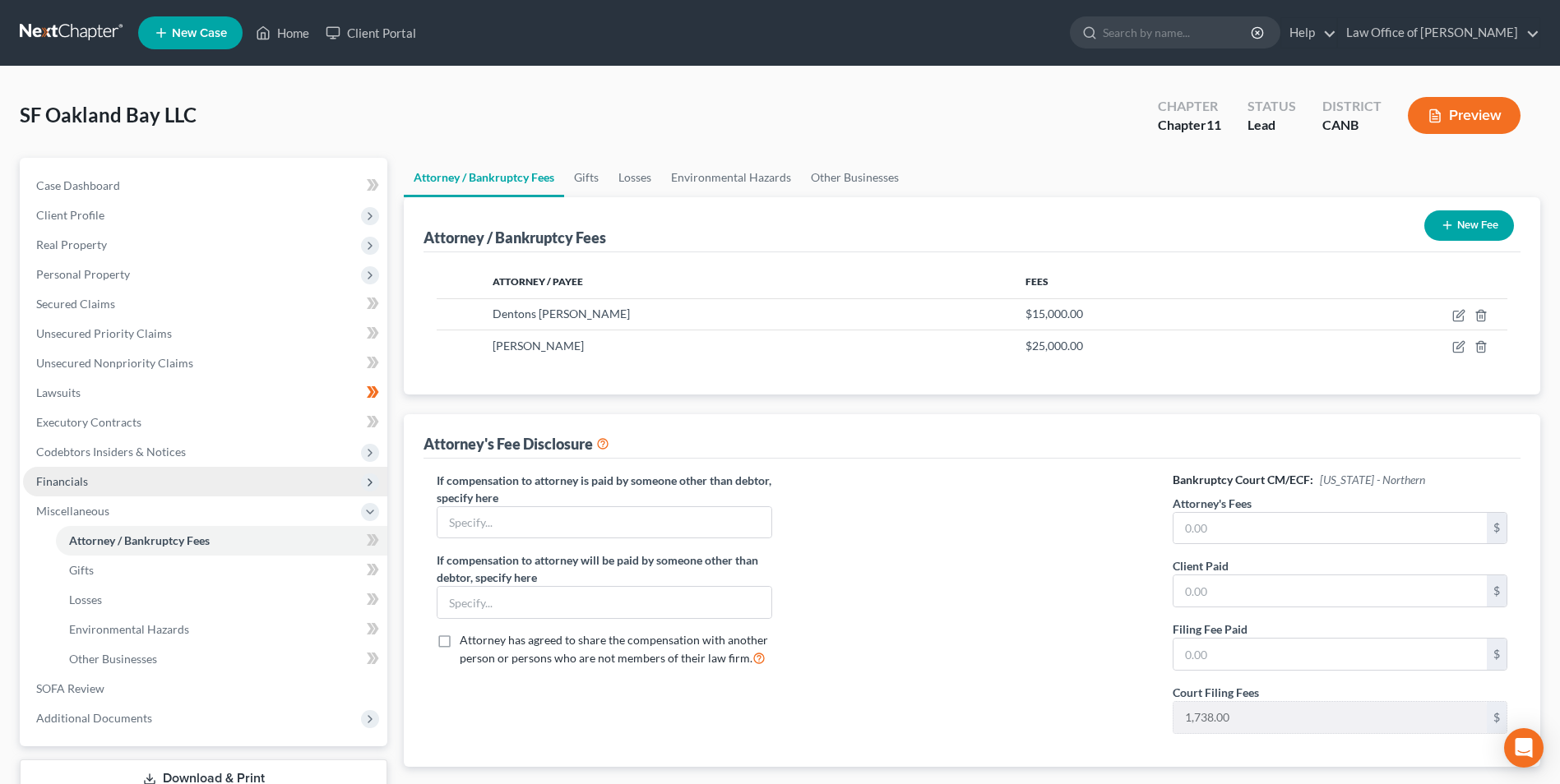
click at [367, 479] on icon at bounding box center [370, 482] width 13 height 13
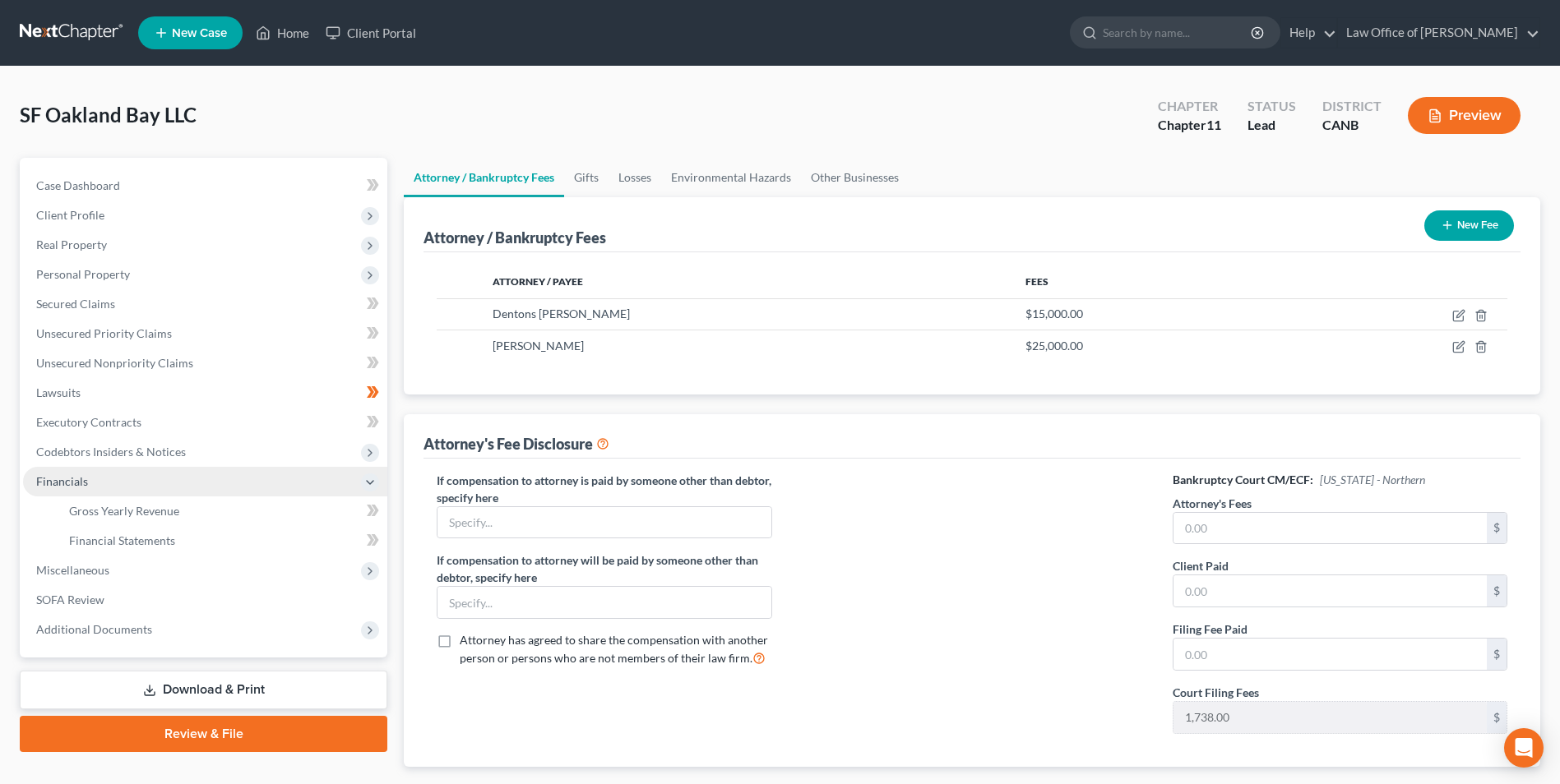
click at [78, 486] on span "Financials" at bounding box center [62, 481] width 52 height 14
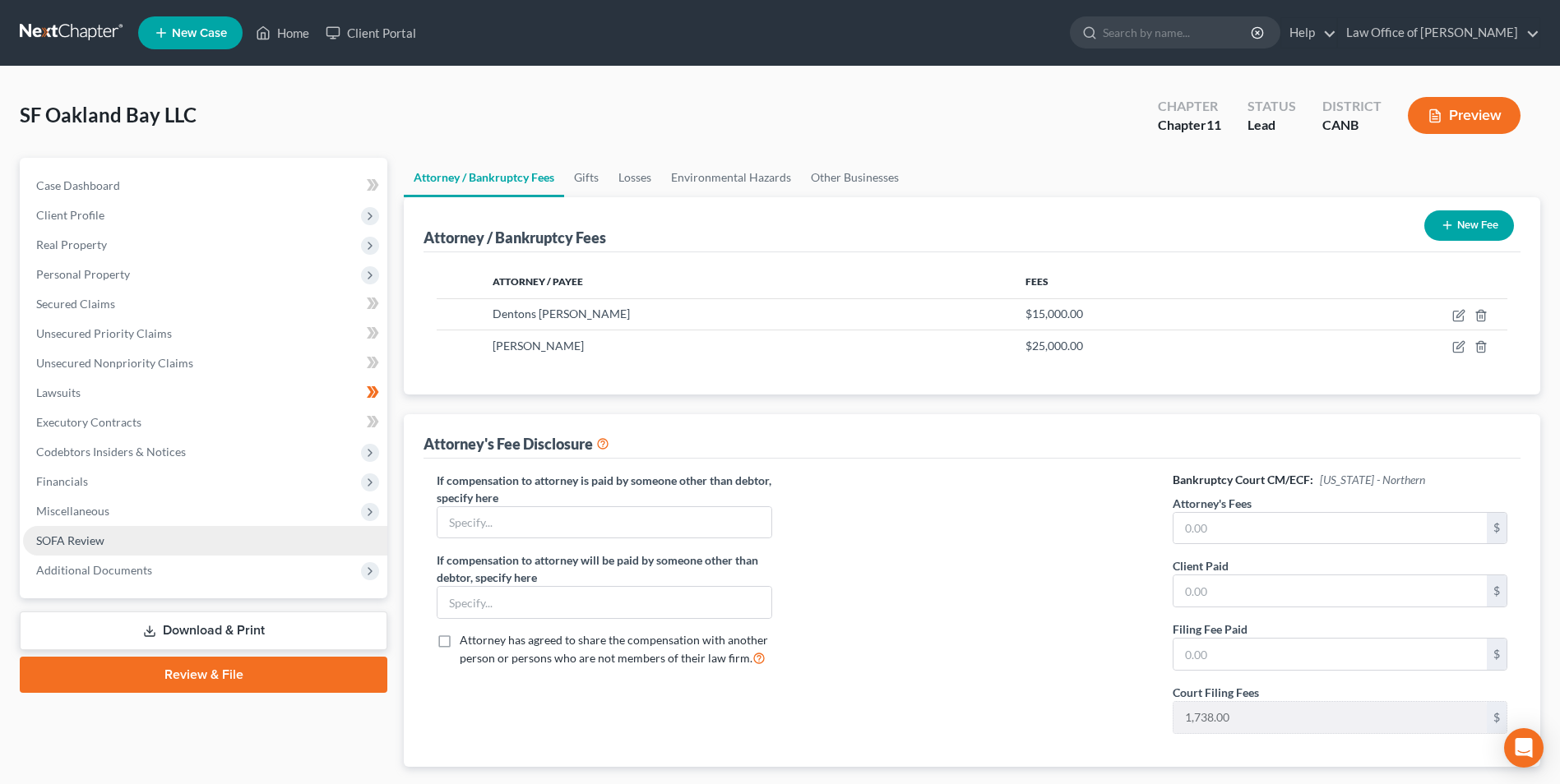
click at [127, 545] on link "SOFA Review" at bounding box center [204, 541] width 364 height 30
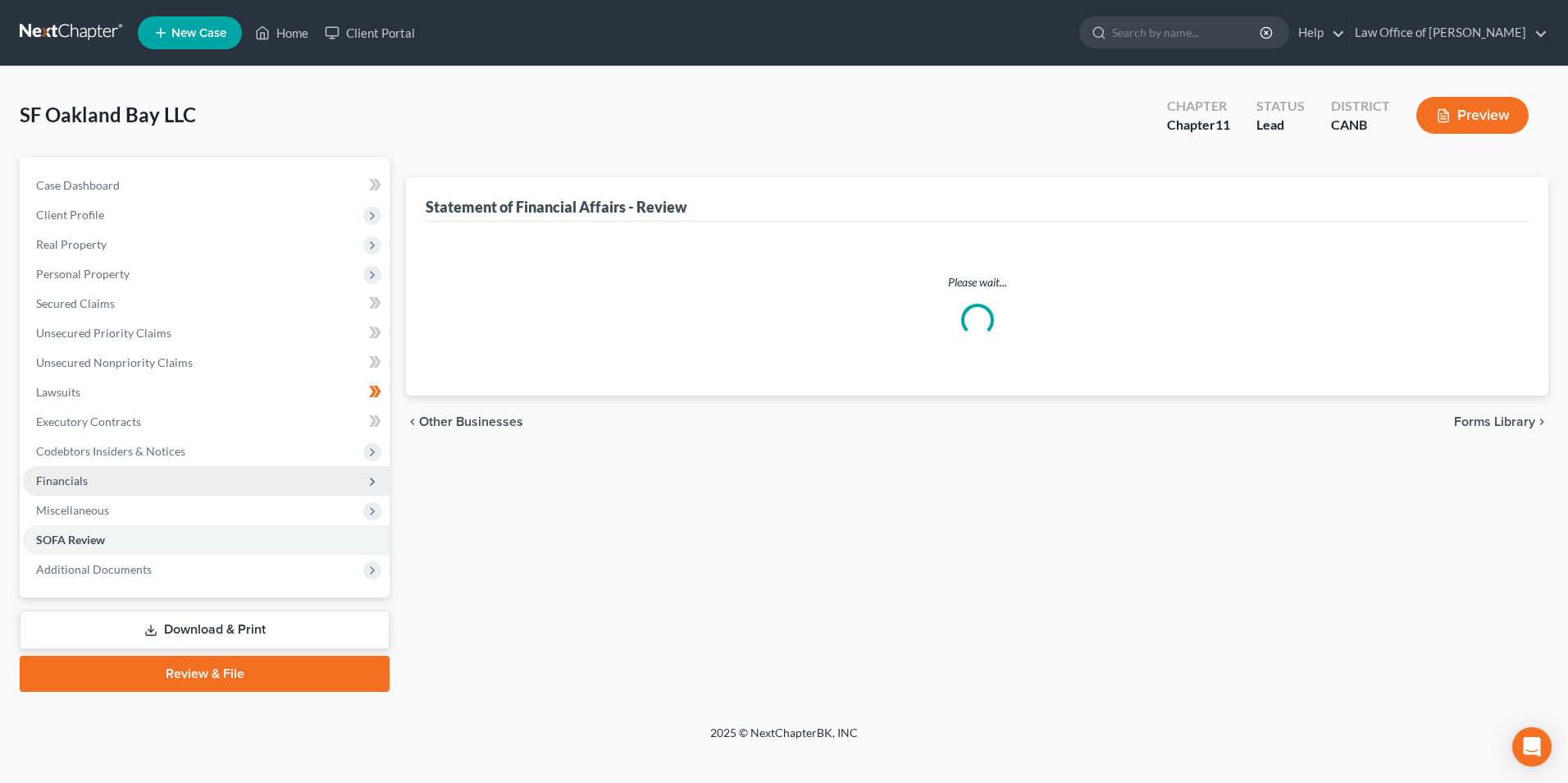
click at [70, 485] on span "Financials" at bounding box center [62, 481] width 52 height 14
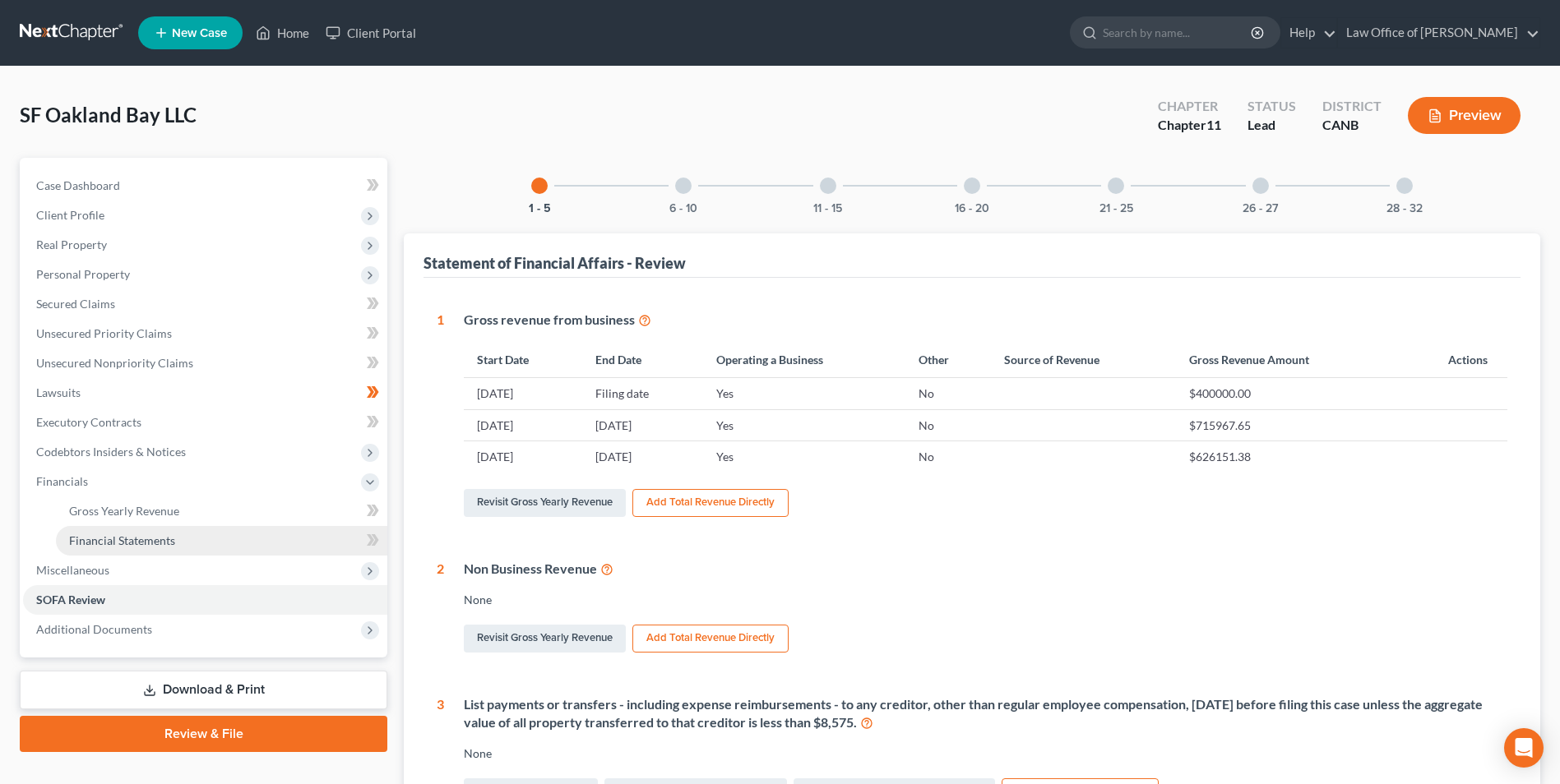
click at [115, 533] on span "Financial Statements" at bounding box center [122, 540] width 106 height 14
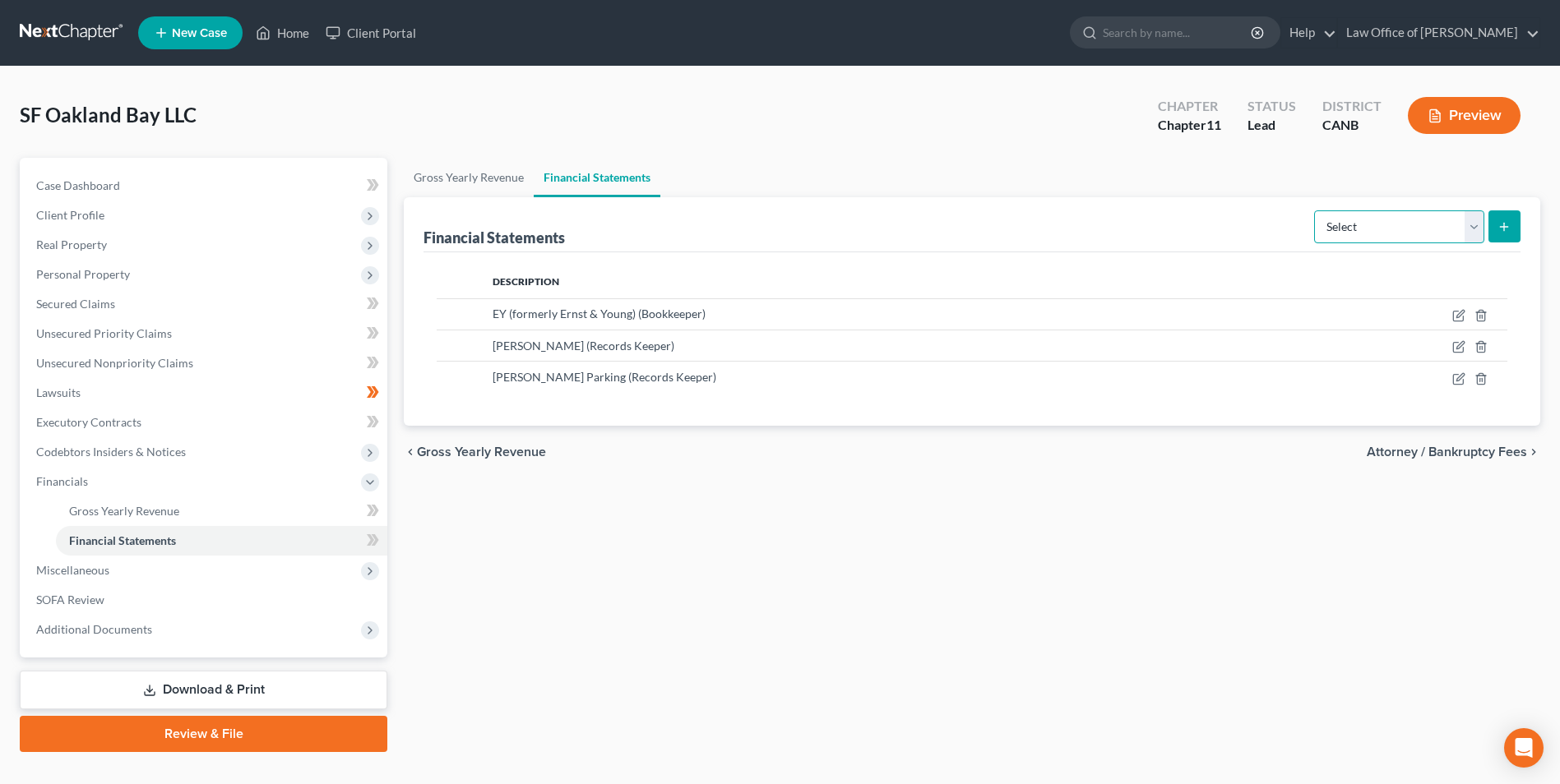
click at [1473, 231] on select "Select Auditor Bookkeeper Creditor Pension Contribution Records Keeper Tax Cons…" at bounding box center [1399, 226] width 170 height 33
select select "bookkeeper"
click at [1316, 210] on select "Select Auditor Bookkeeper Creditor Pension Contribution Records Keeper Tax Cons…" at bounding box center [1399, 226] width 170 height 33
click at [1514, 224] on button "submit" at bounding box center [1504, 226] width 32 height 32
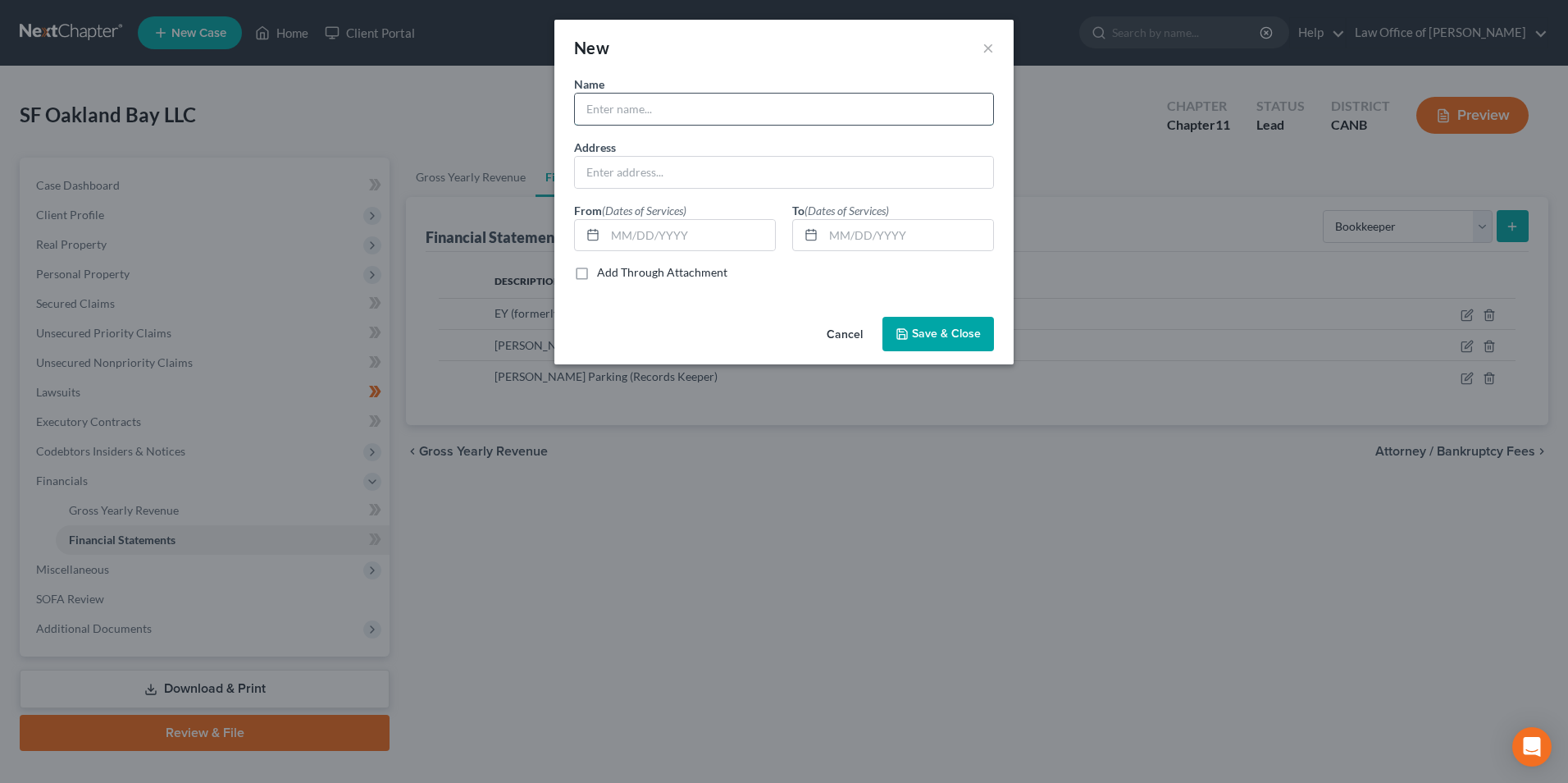
click at [650, 111] on input "text" at bounding box center [784, 108] width 419 height 31
type input "[PERSON_NAME]"
click at [658, 232] on input "text" at bounding box center [690, 235] width 170 height 31
type input "[DATE]"
click at [849, 242] on input "text" at bounding box center [908, 235] width 170 height 31
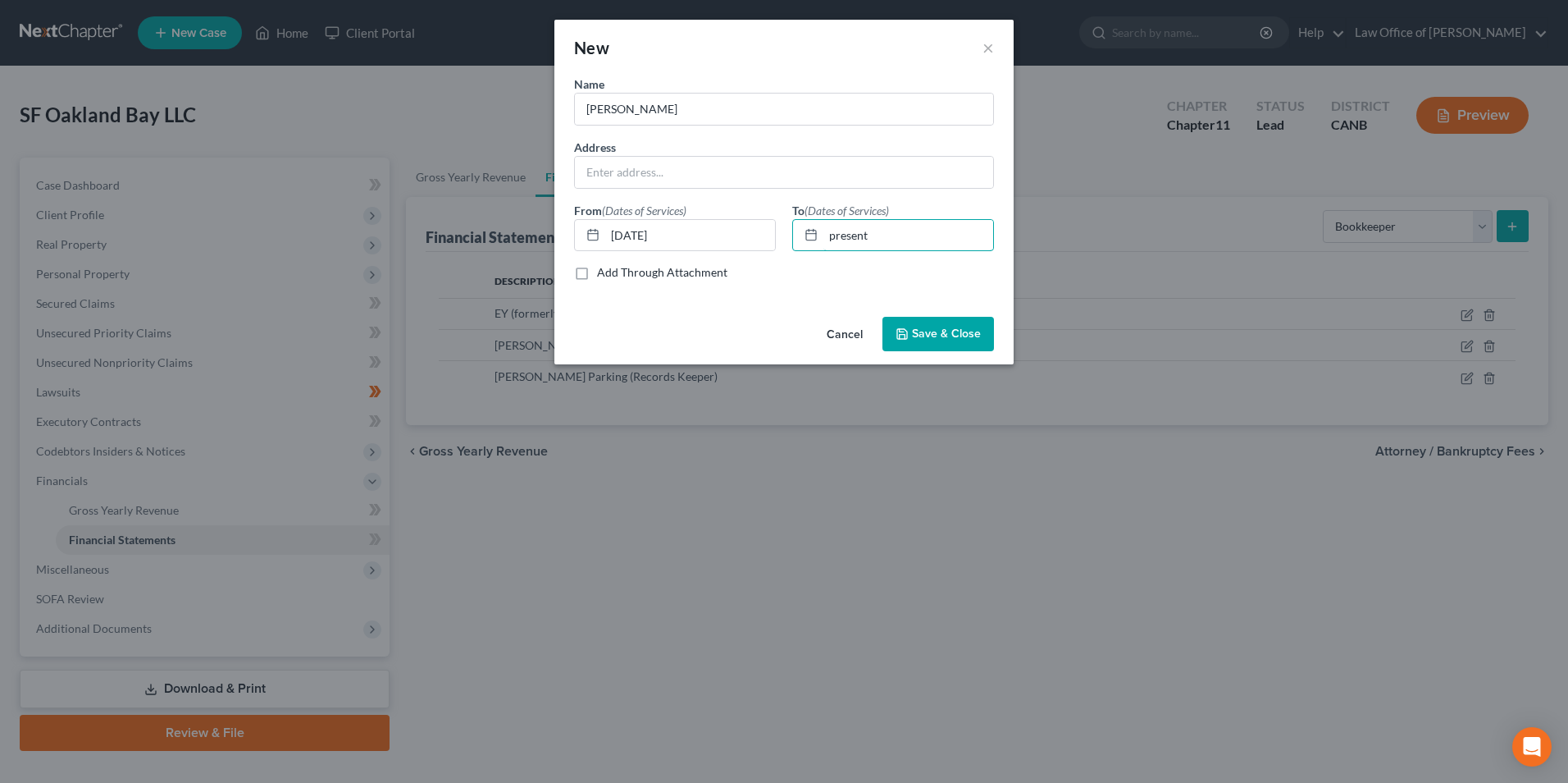
type input "present"
click at [948, 323] on button "Save & Close" at bounding box center [939, 333] width 111 height 35
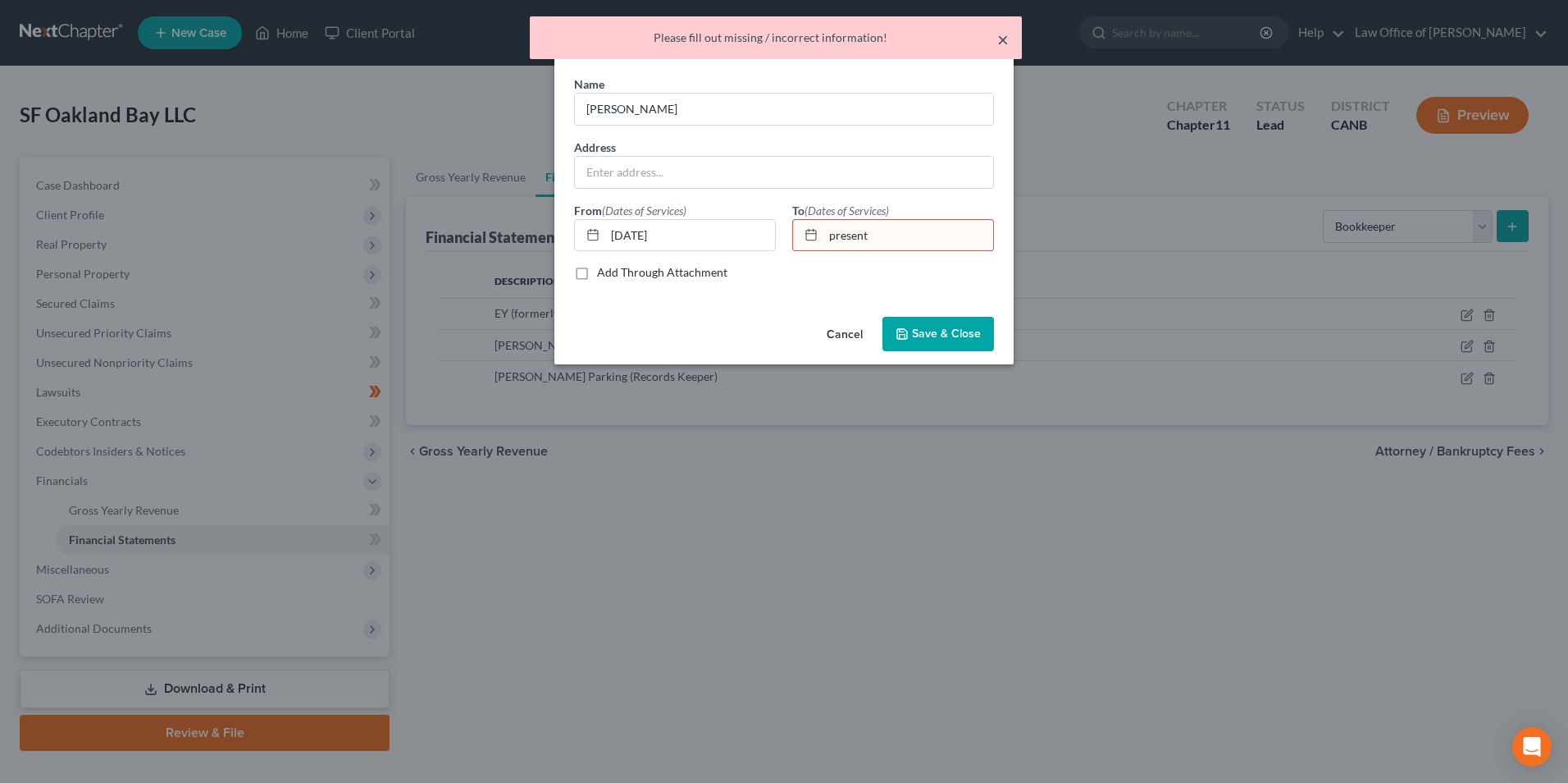
click at [1001, 40] on button "×" at bounding box center [1003, 40] width 12 height 20
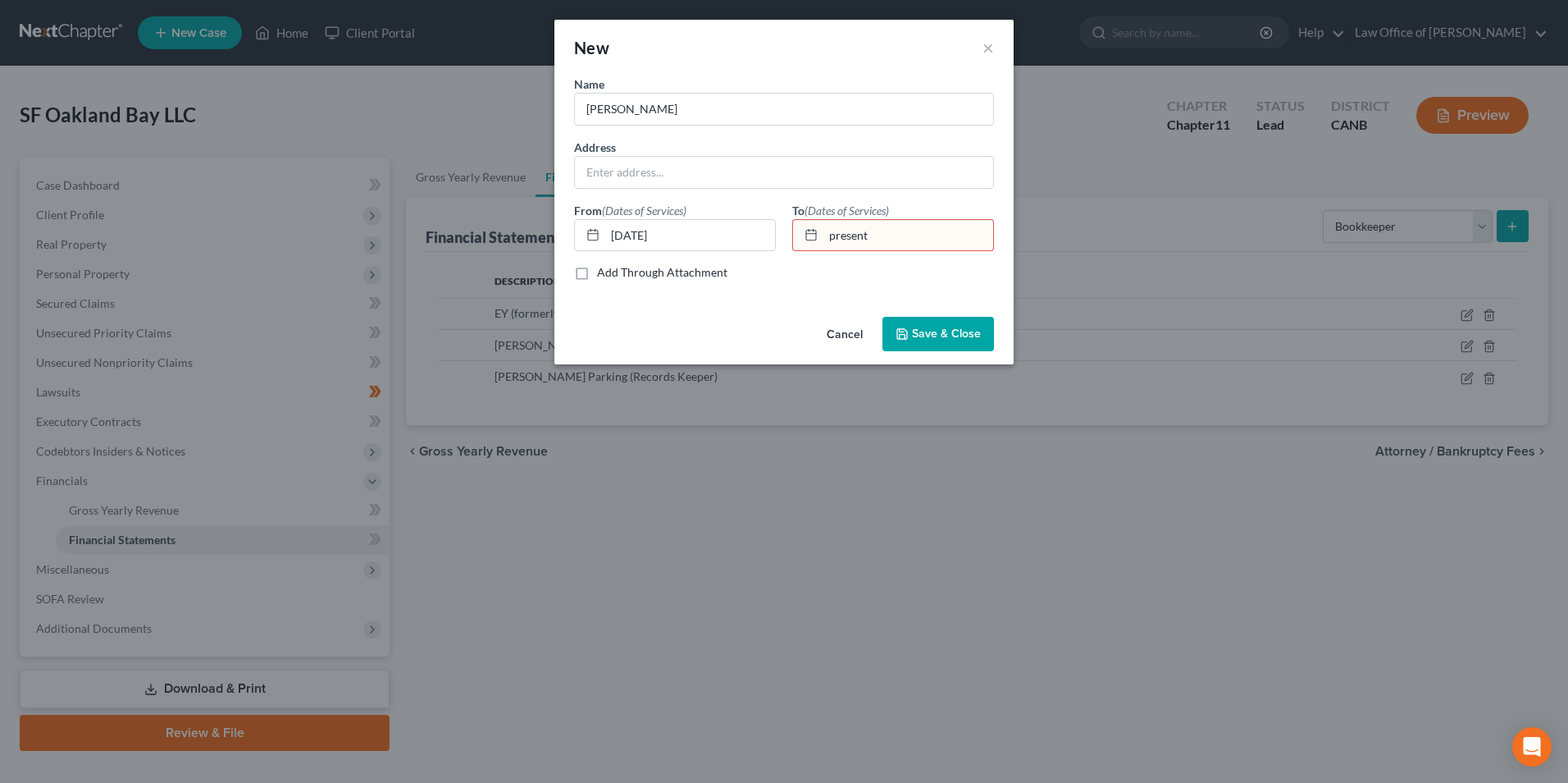
drag, startPoint x: 895, startPoint y: 237, endPoint x: 810, endPoint y: 237, distance: 85.0
click at [808, 237] on div "present" at bounding box center [893, 235] width 202 height 33
click at [951, 335] on span "Save & Close" at bounding box center [946, 333] width 69 height 14
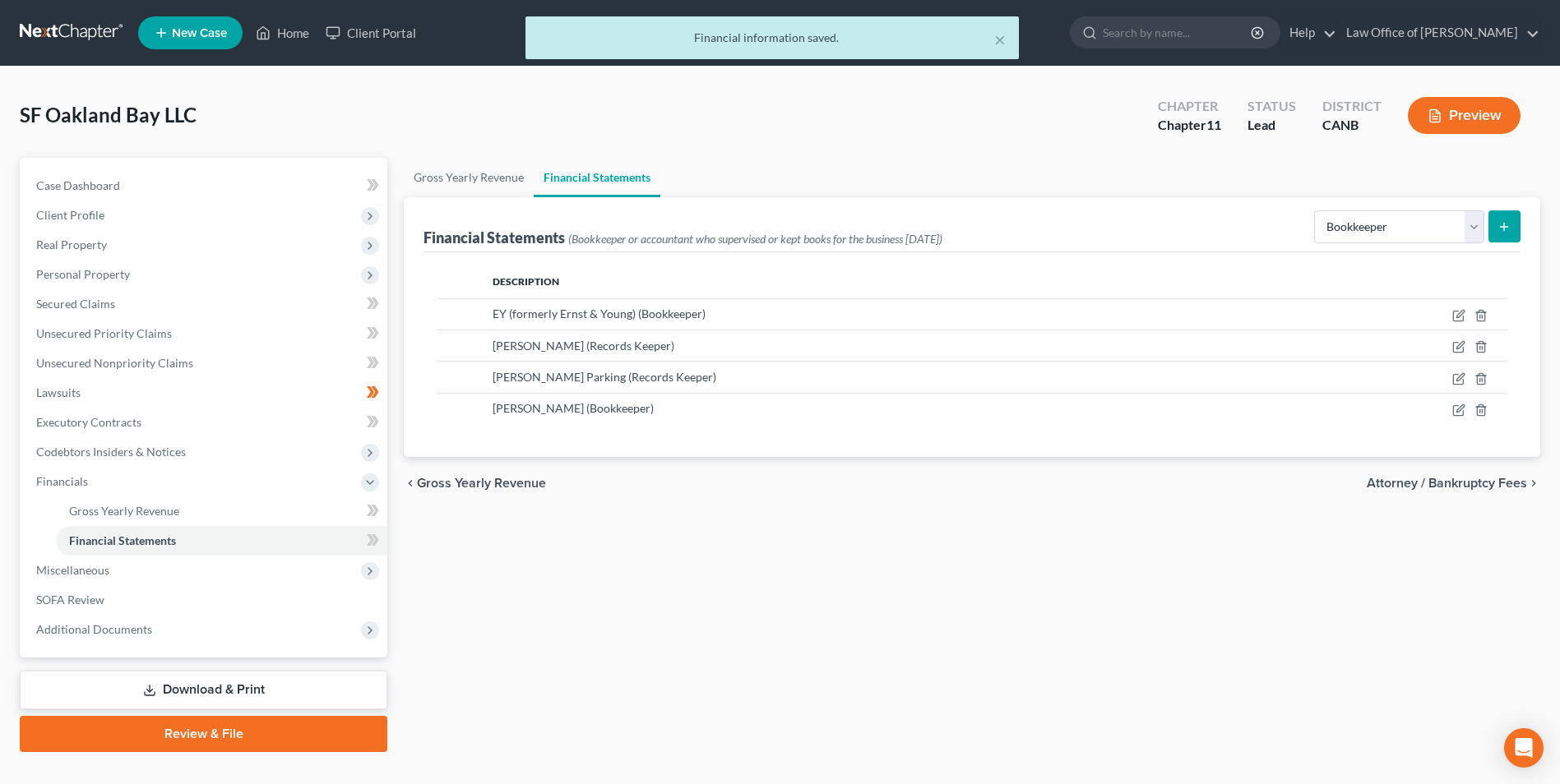
click at [1495, 225] on button "submit" at bounding box center [1504, 226] width 32 height 32
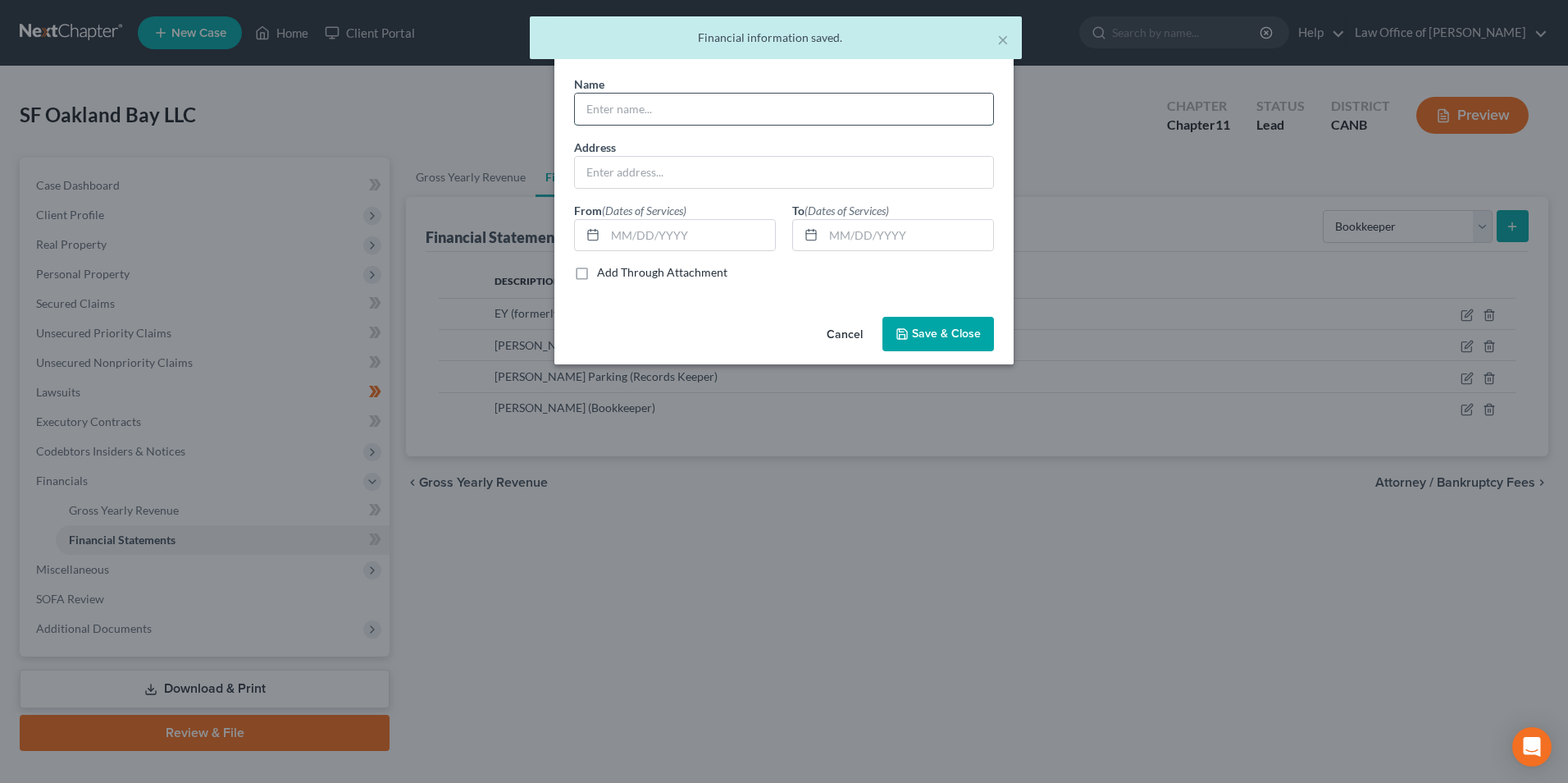
click at [599, 114] on input "text" at bounding box center [784, 108] width 419 height 31
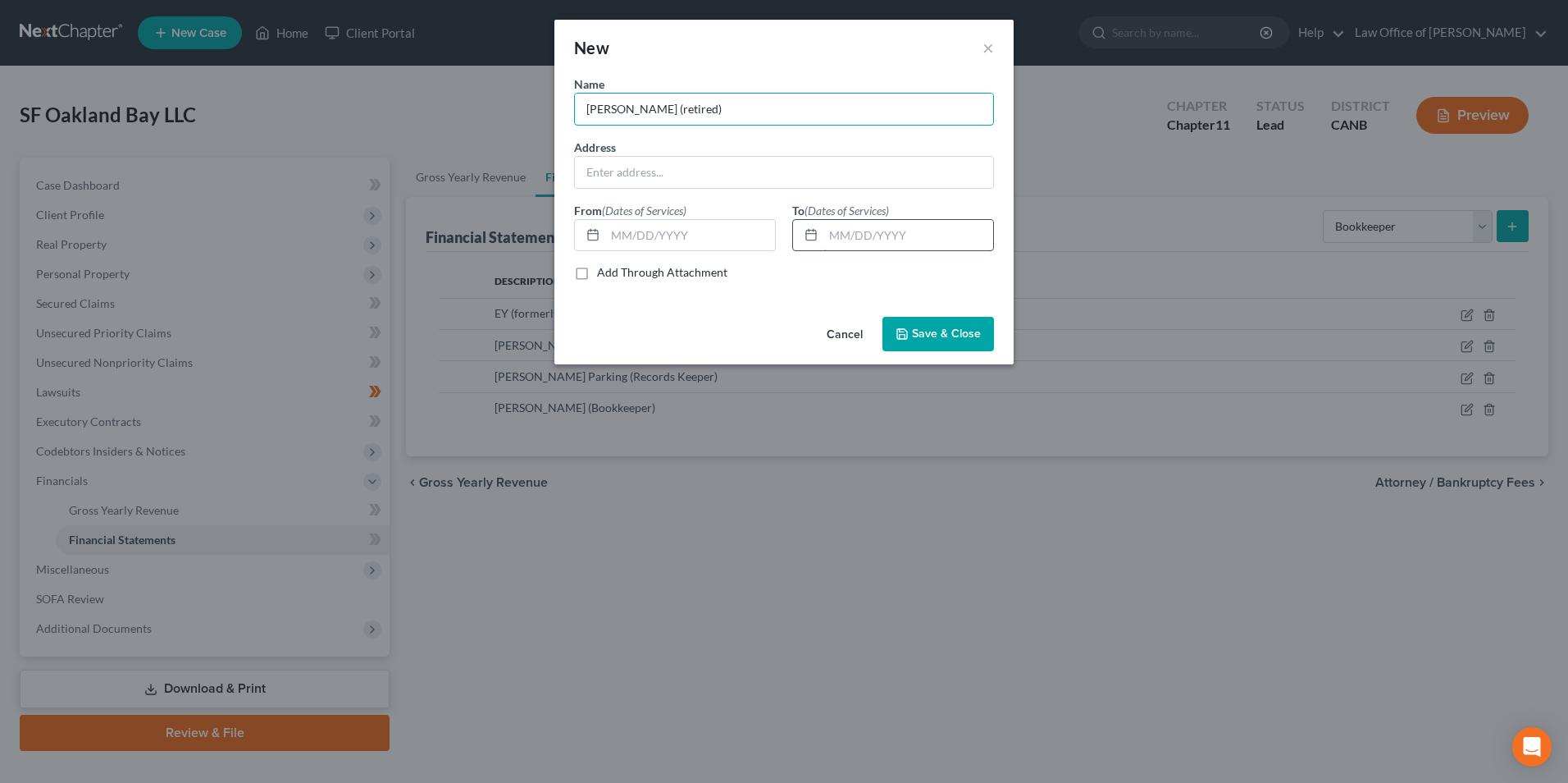
type input "[PERSON_NAME] (retired)"
click at [846, 233] on input "text" at bounding box center [908, 235] width 170 height 31
type input "[DATE]"
drag, startPoint x: 955, startPoint y: 349, endPoint x: 957, endPoint y: 337, distance: 12.2
click at [957, 341] on button "Save & Close" at bounding box center [939, 333] width 111 height 35
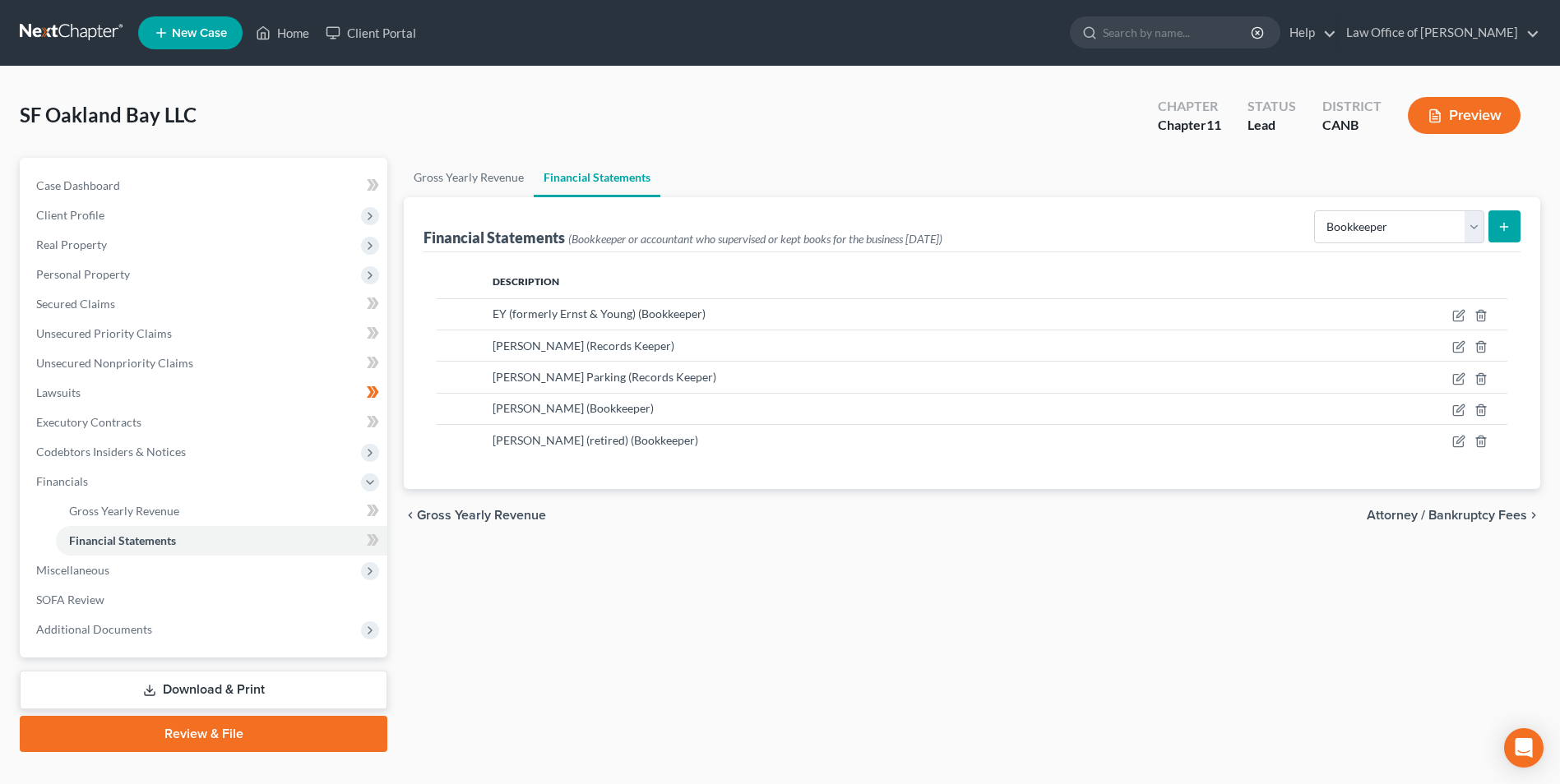
click at [694, 571] on div "Gross Yearly Revenue Financial Statements Financial Statements (Bookkeeper or a…" at bounding box center [972, 454] width 1153 height 594
